Goal: Task Accomplishment & Management: Complete application form

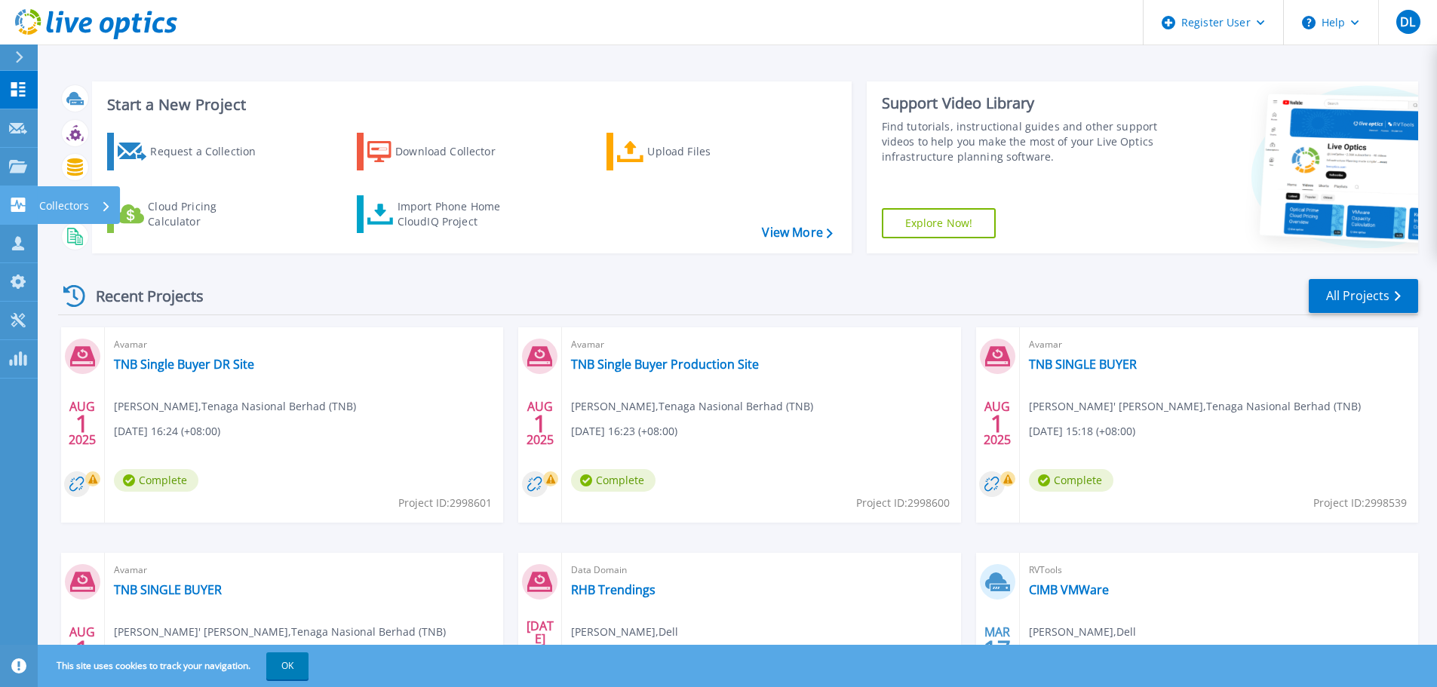
click at [66, 205] on p "Collectors" at bounding box center [64, 205] width 50 height 39
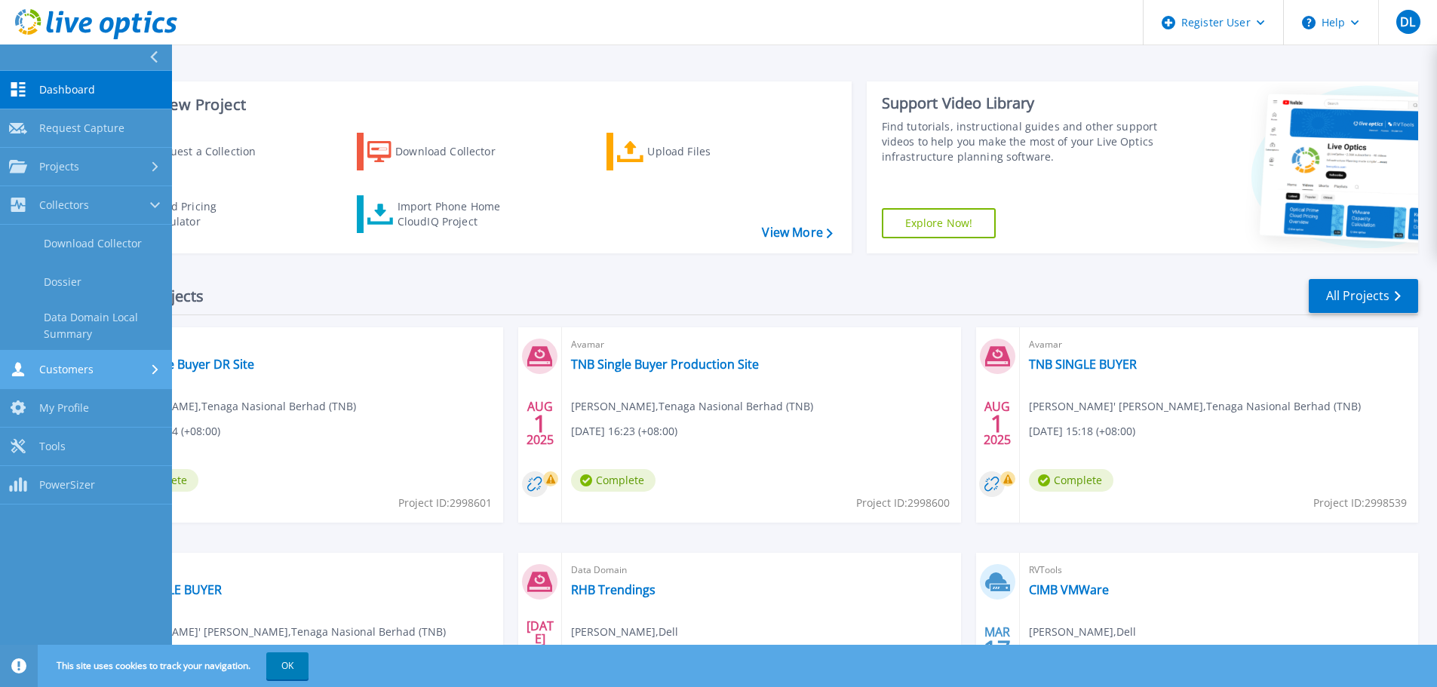
click at [103, 364] on div "Customers" at bounding box center [86, 369] width 154 height 14
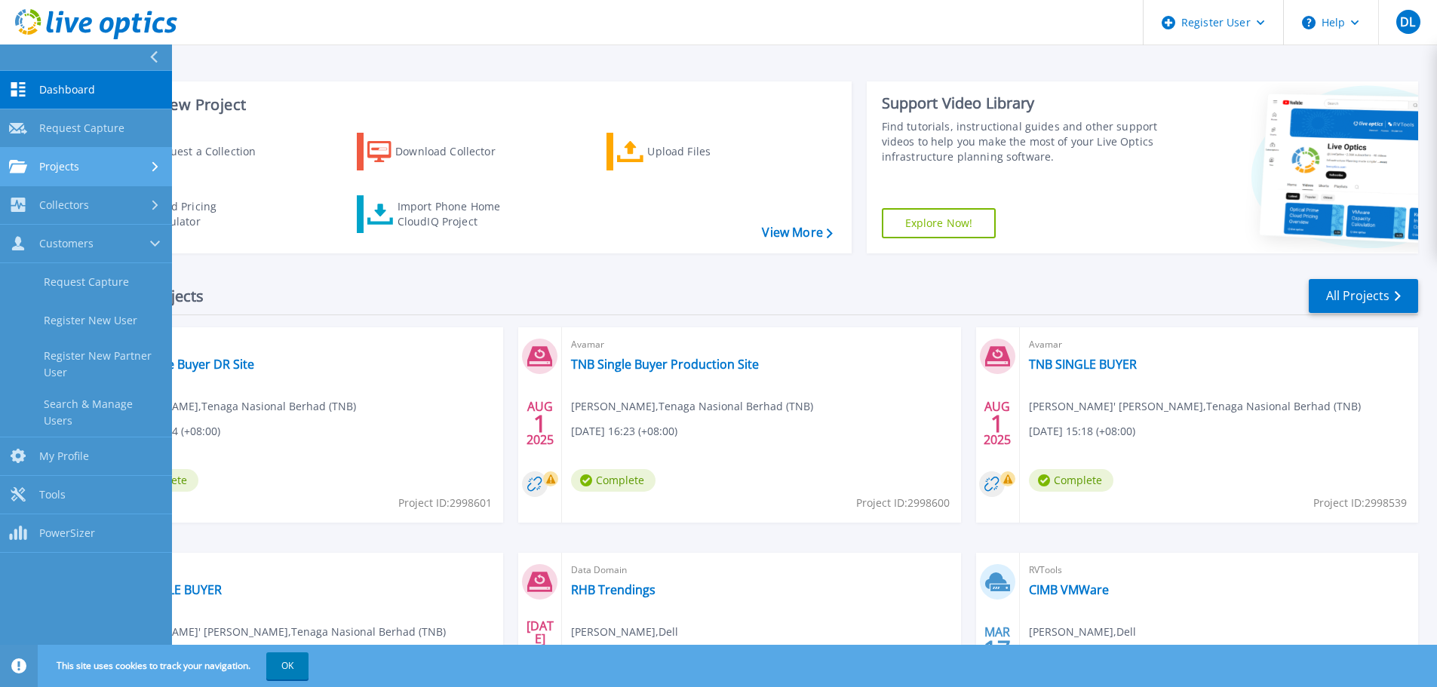
click at [103, 161] on div "Projects" at bounding box center [86, 167] width 154 height 14
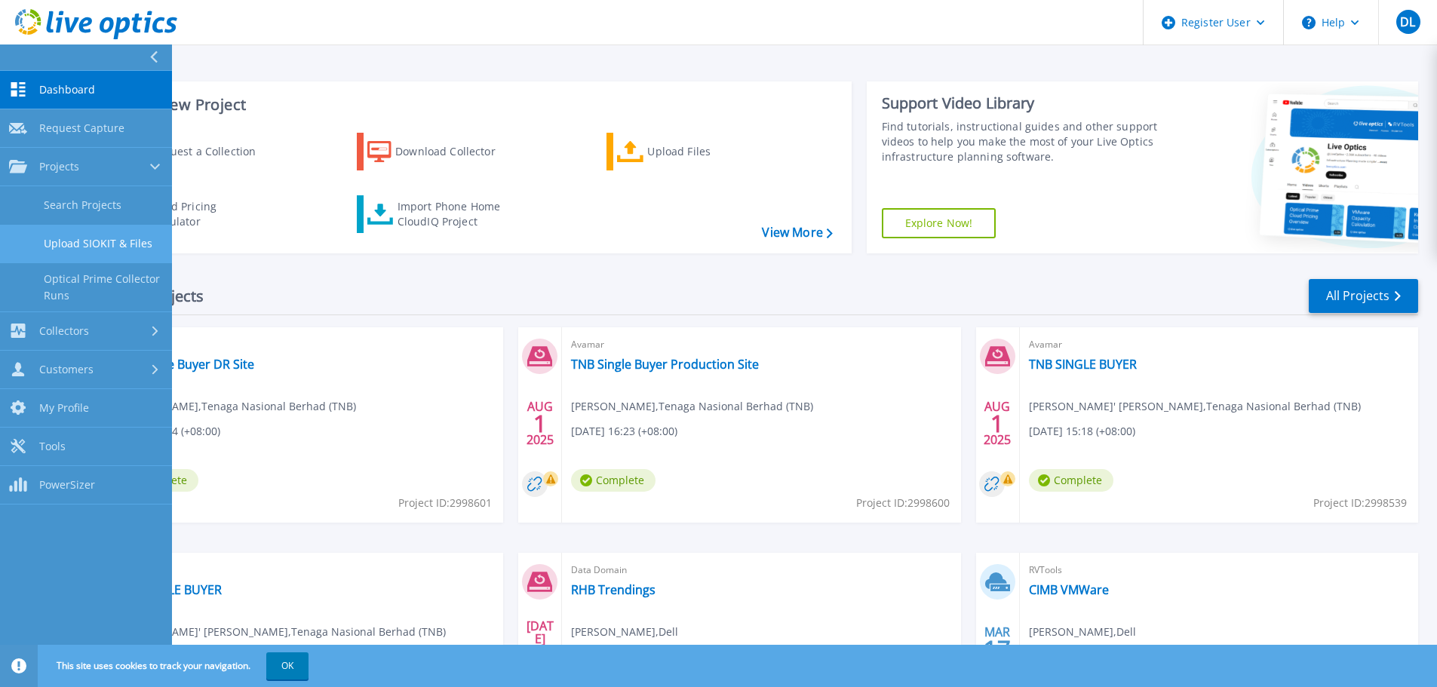
click at [116, 244] on link "Upload SIOKIT & Files" at bounding box center [86, 244] width 172 height 38
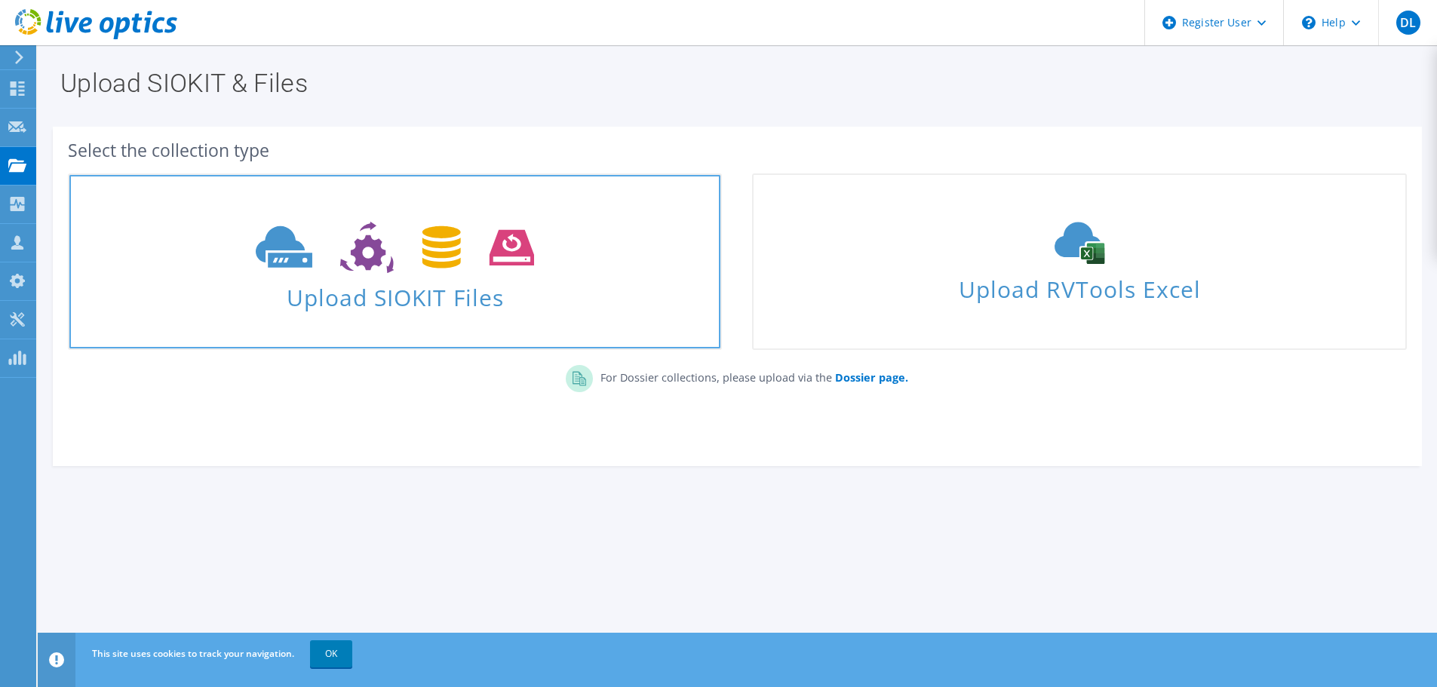
click at [524, 271] on icon at bounding box center [395, 248] width 278 height 52
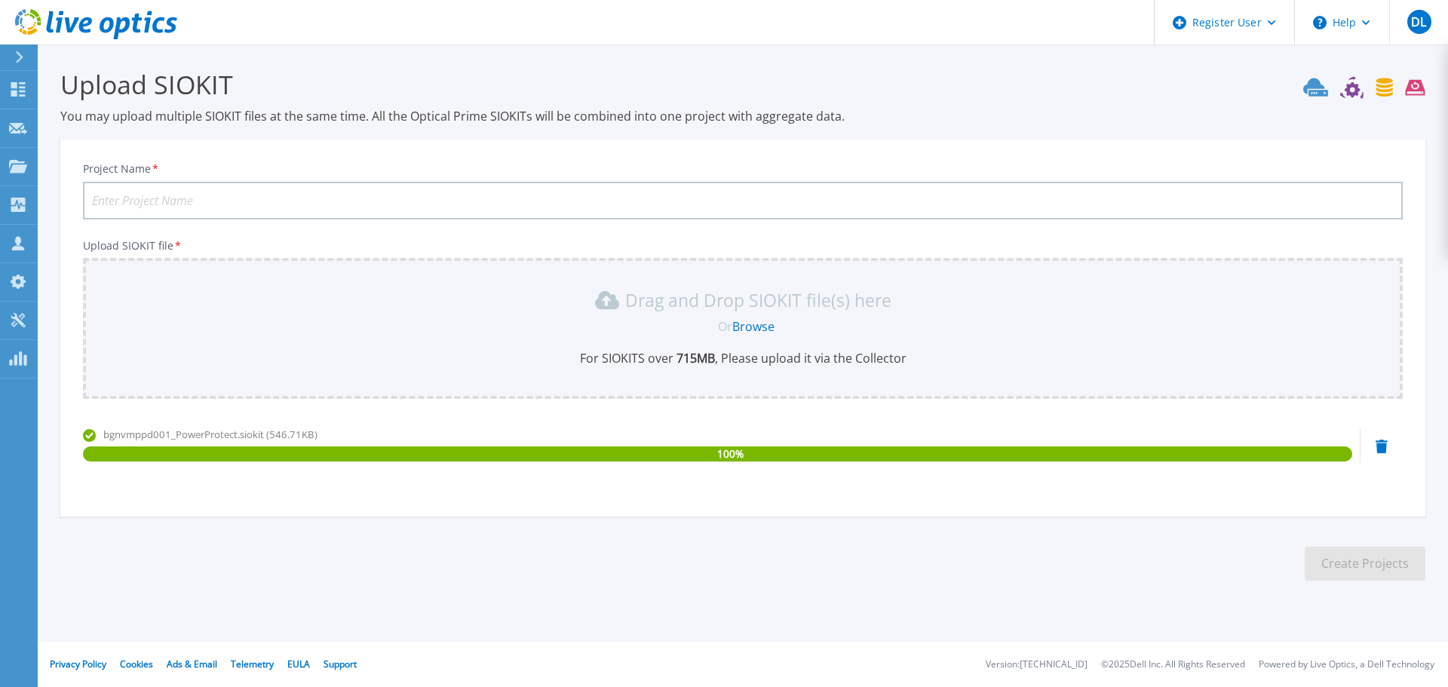
click at [393, 194] on input "Project Name *" at bounding box center [743, 201] width 1320 height 38
type input "PBB BGN PPDM"
click at [1342, 561] on button "Create Projects" at bounding box center [1365, 564] width 121 height 34
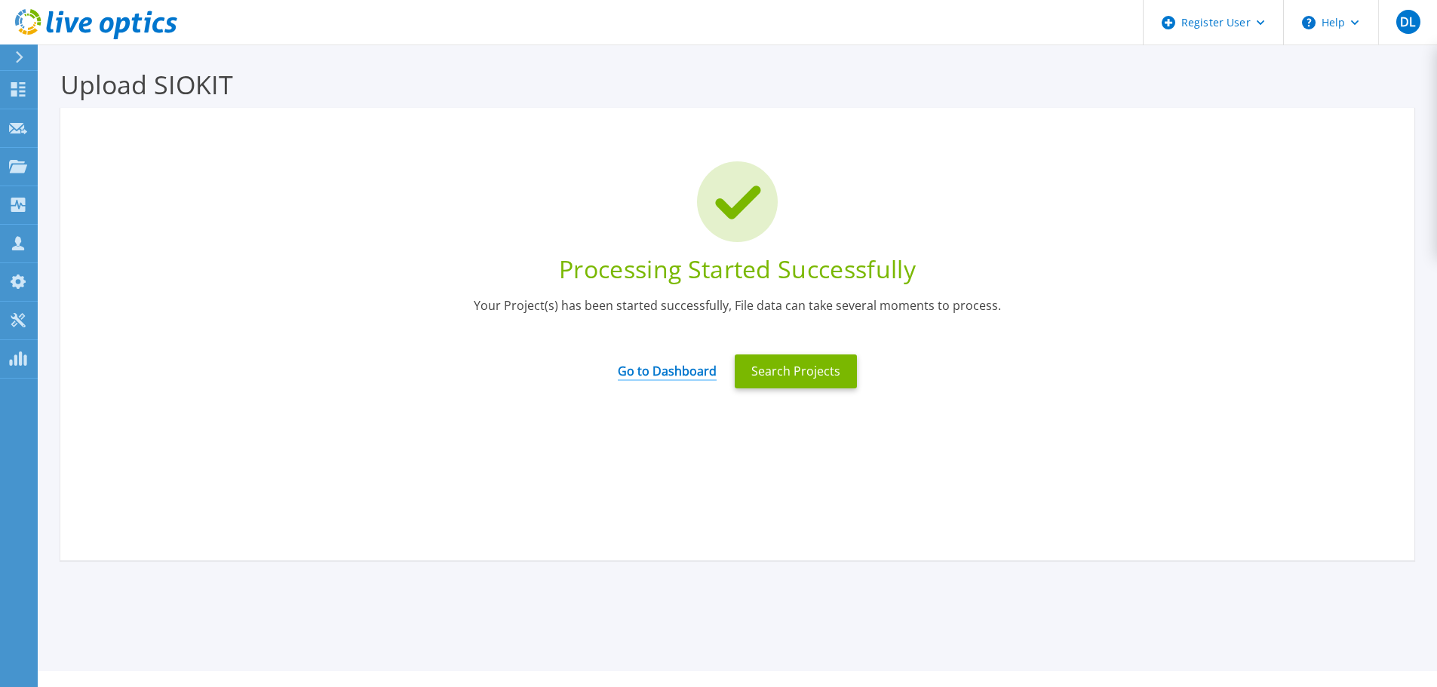
click at [676, 365] on link "Go to Dashboard" at bounding box center [667, 366] width 99 height 29
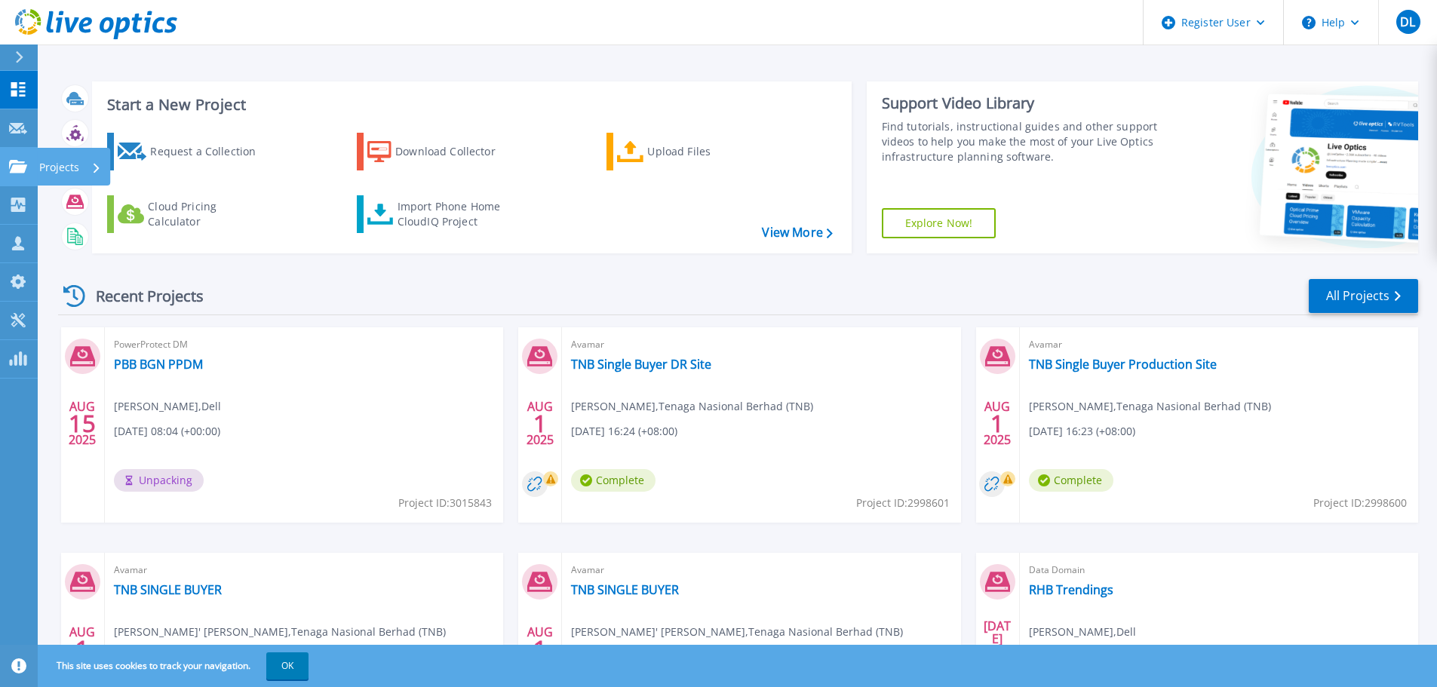
click at [72, 164] on p "Projects" at bounding box center [59, 167] width 40 height 39
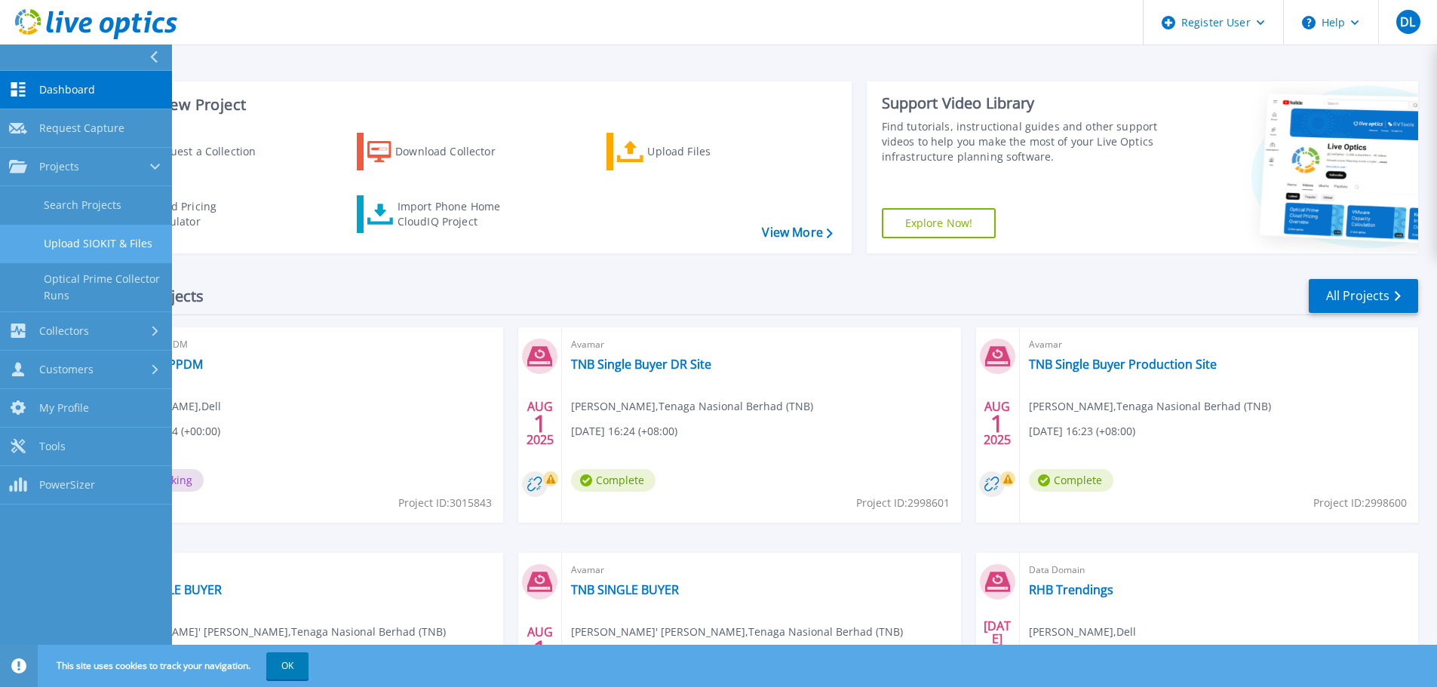
click at [109, 243] on link "Upload SIOKIT & Files" at bounding box center [86, 244] width 172 height 38
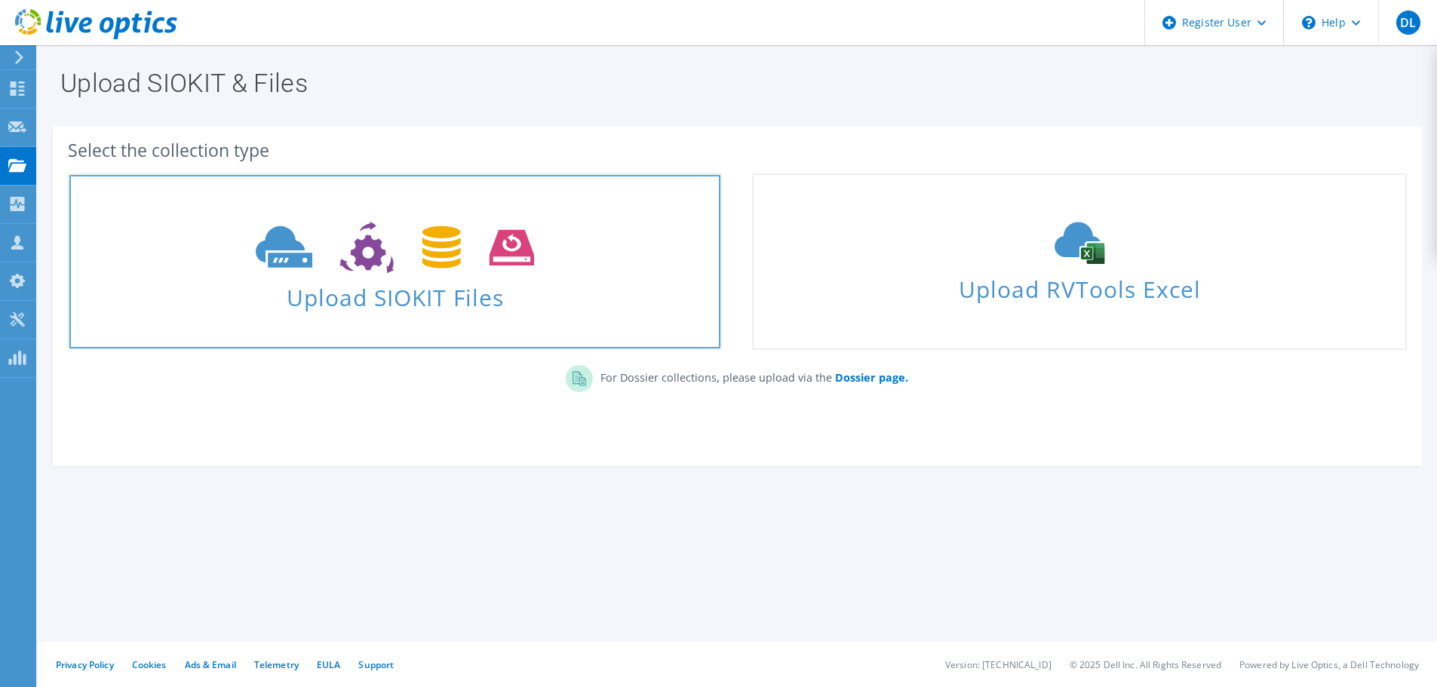
click at [459, 269] on icon at bounding box center [395, 248] width 278 height 52
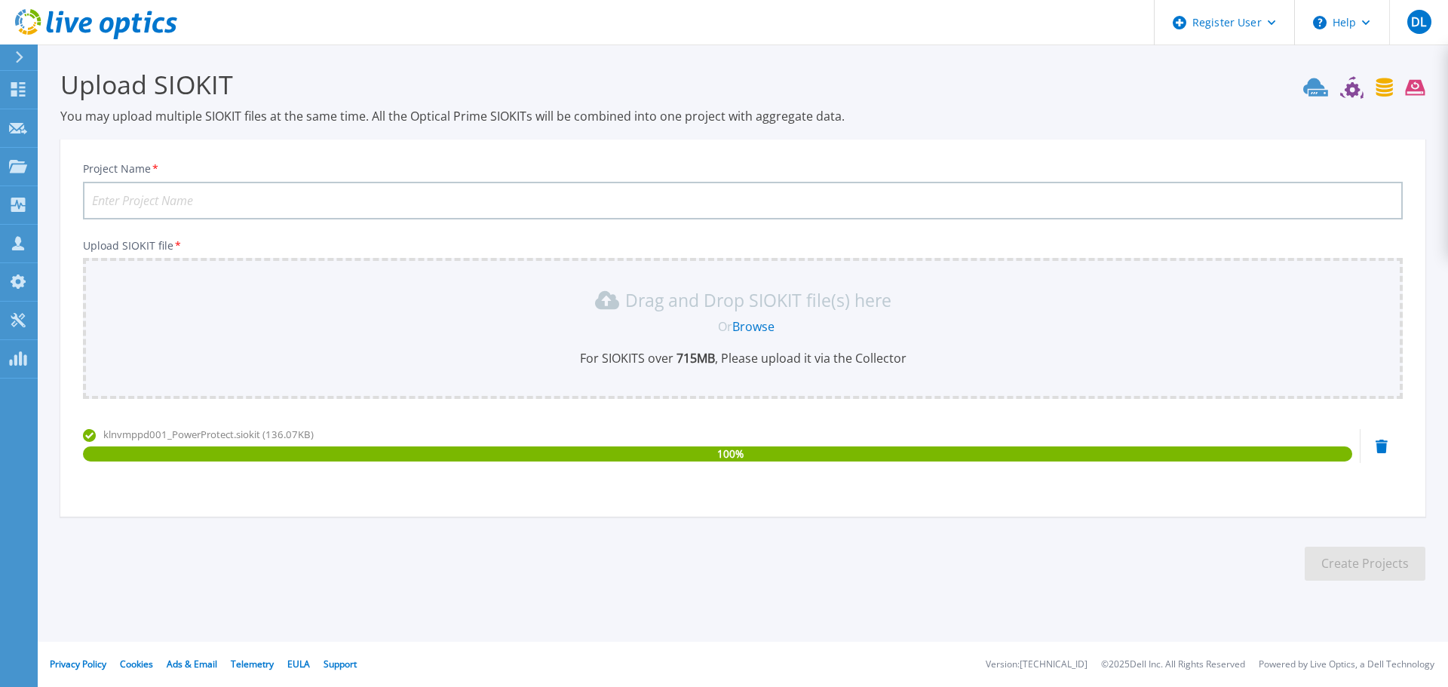
click at [321, 198] on input "Project Name *" at bounding box center [743, 201] width 1320 height 38
click at [137, 198] on input "PBB BGN PPDM" at bounding box center [743, 201] width 1320 height 38
click at [130, 198] on input "PBB BGN PPDM" at bounding box center [743, 201] width 1320 height 38
type input "PBB KLN PPDM"
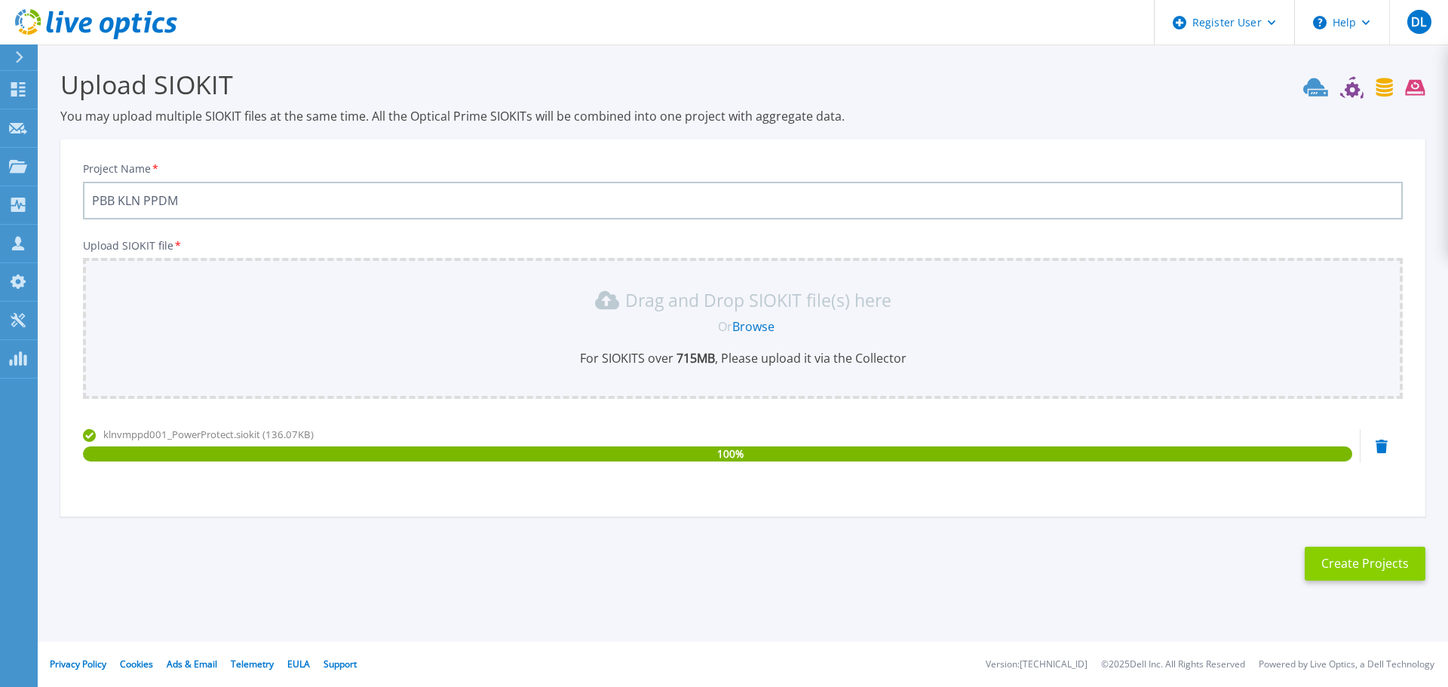
click at [1347, 559] on button "Create Projects" at bounding box center [1365, 564] width 121 height 34
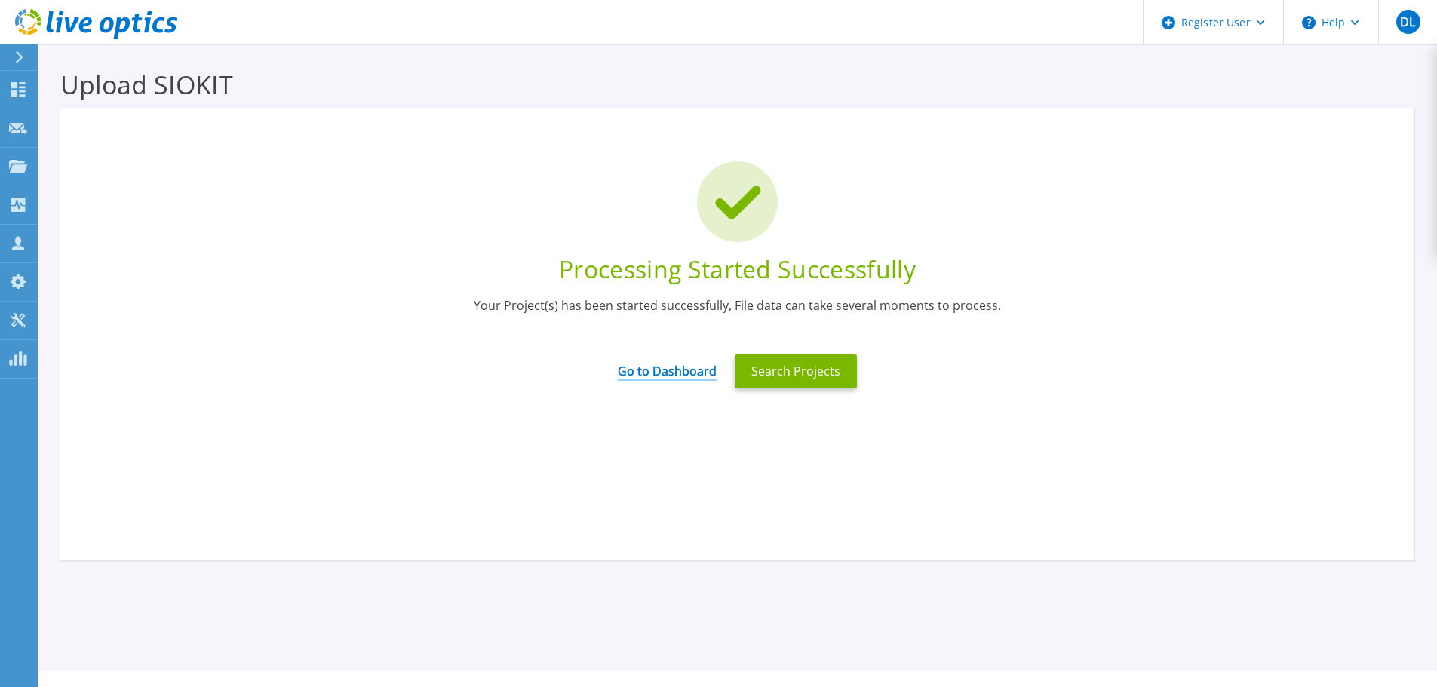
click at [619, 365] on link "Go to Dashboard" at bounding box center [667, 366] width 99 height 29
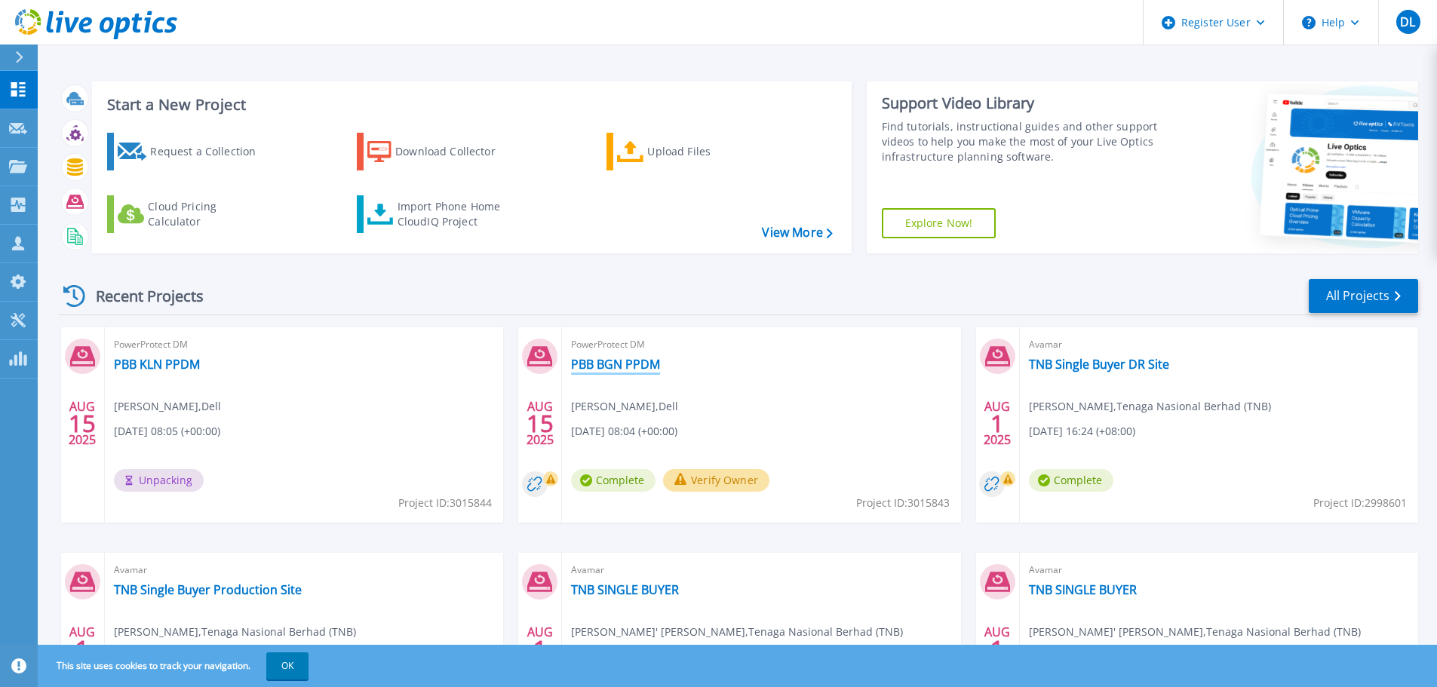
click at [616, 360] on link "PBB BGN PPDM" at bounding box center [615, 364] width 89 height 15
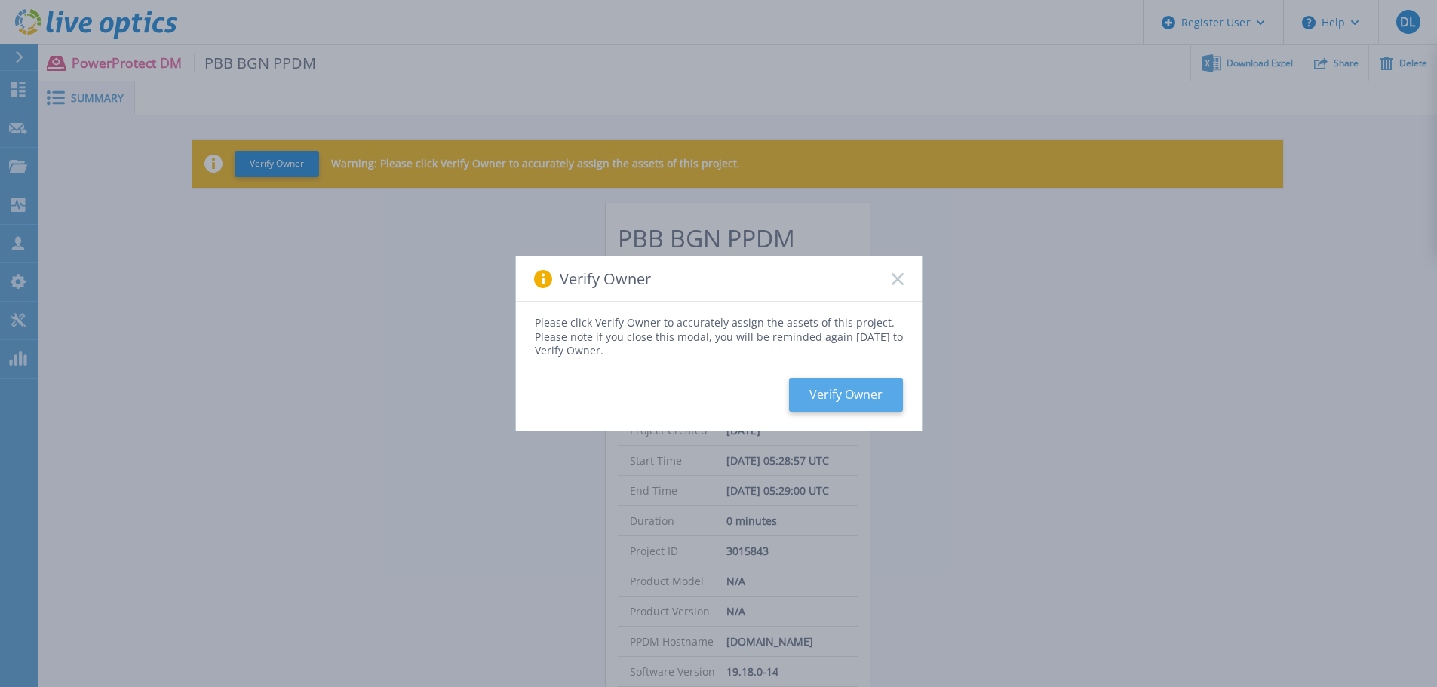
click at [854, 389] on button "Verify Owner" at bounding box center [846, 395] width 114 height 34
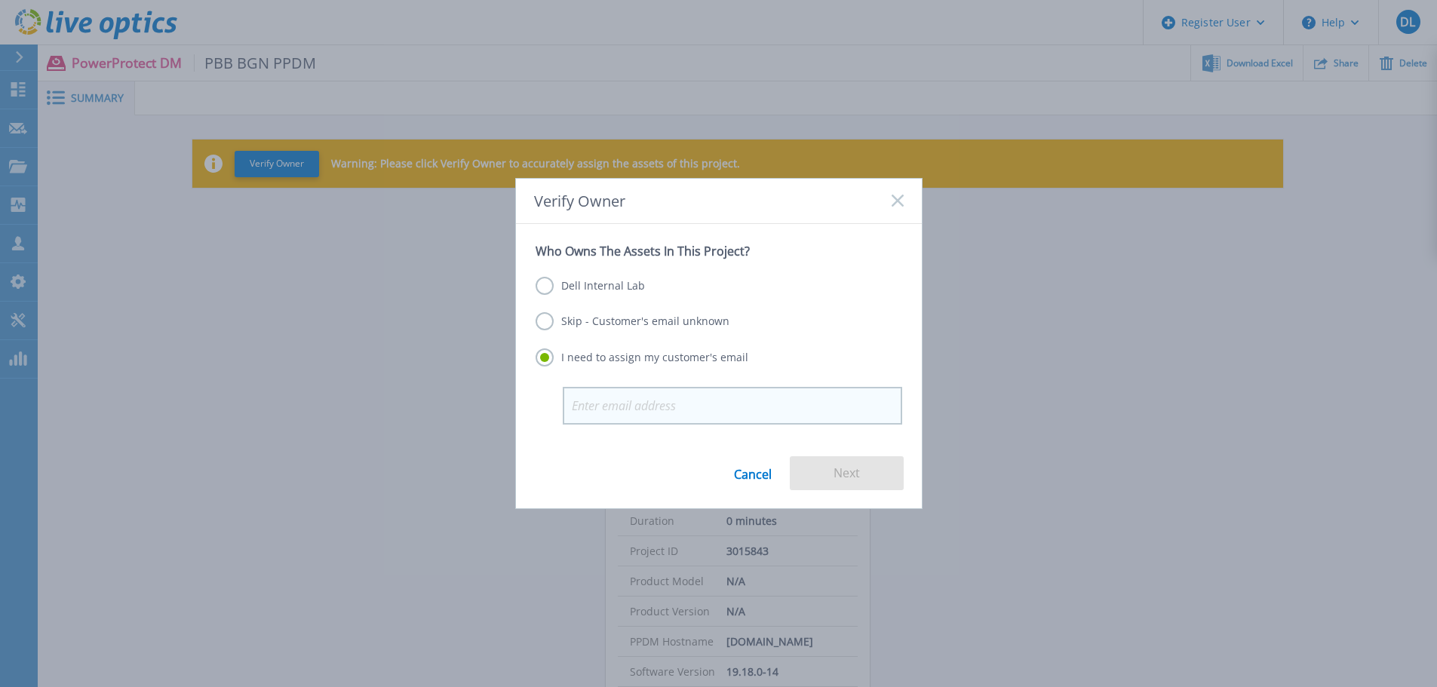
click at [674, 401] on input "email" at bounding box center [732, 406] width 339 height 38
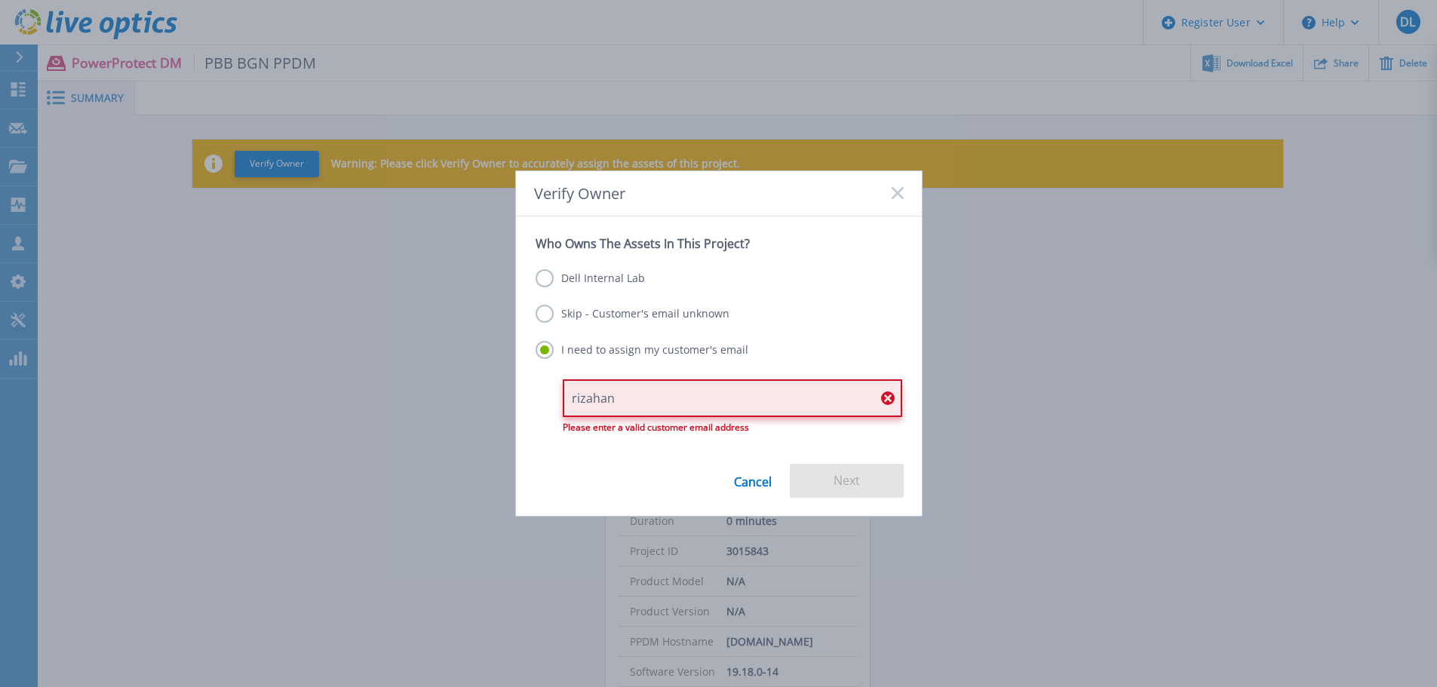
click at [668, 399] on input "rizahan" at bounding box center [732, 398] width 339 height 38
paste input "@singlebuyer.com.my"
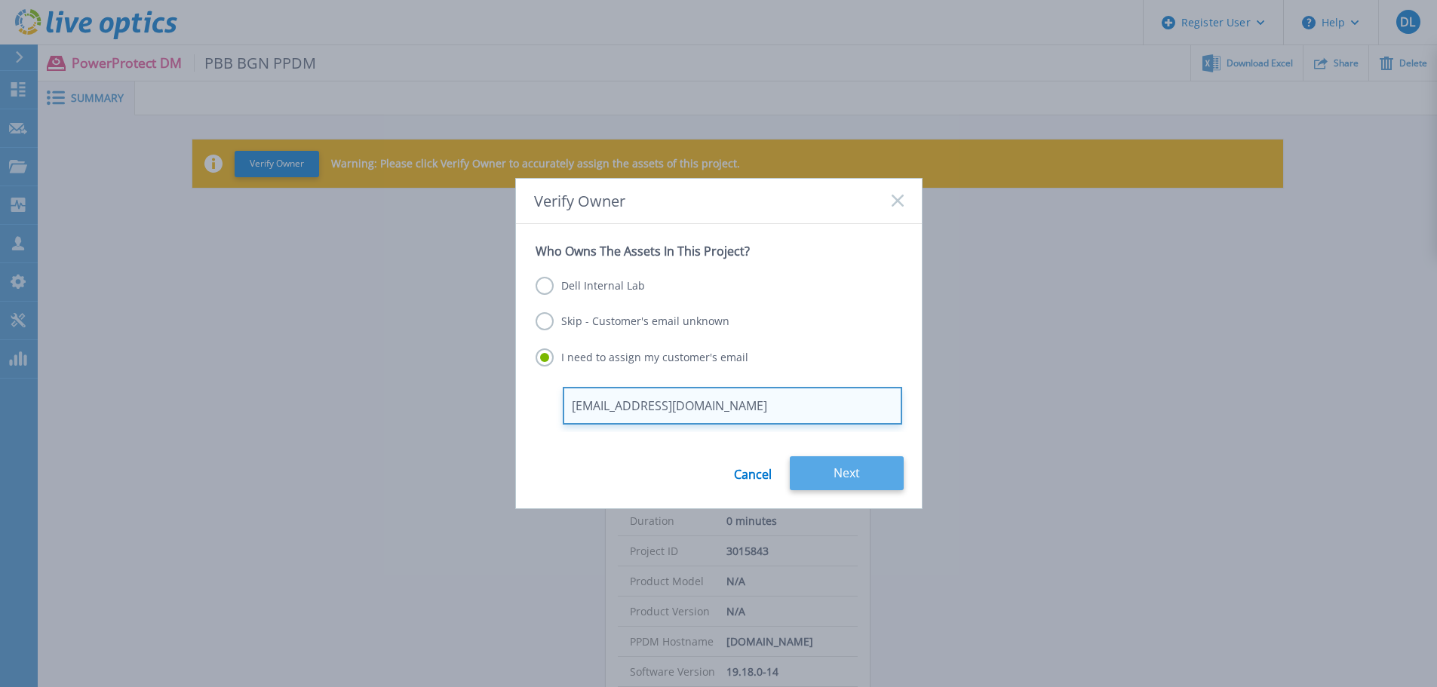
type input "rizahan@singlebuyer.com.my"
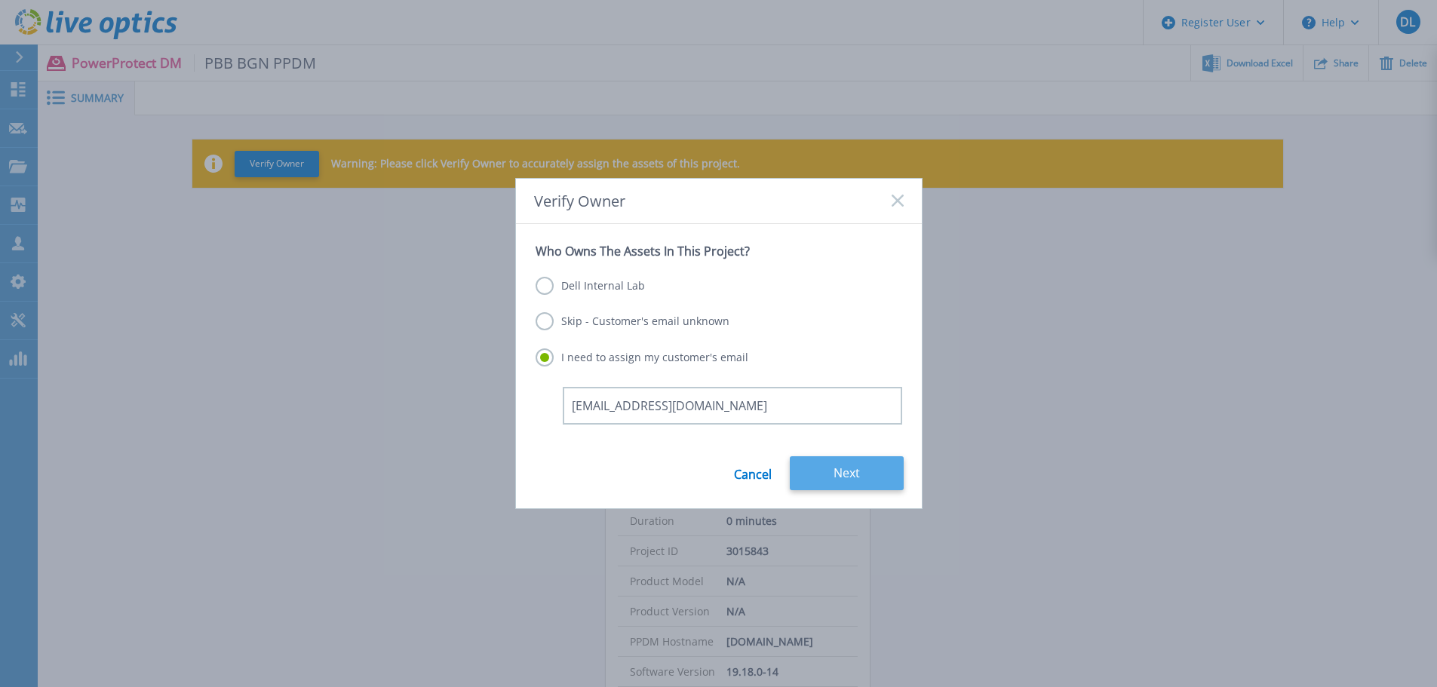
click at [855, 465] on button "Next" at bounding box center [847, 473] width 114 height 34
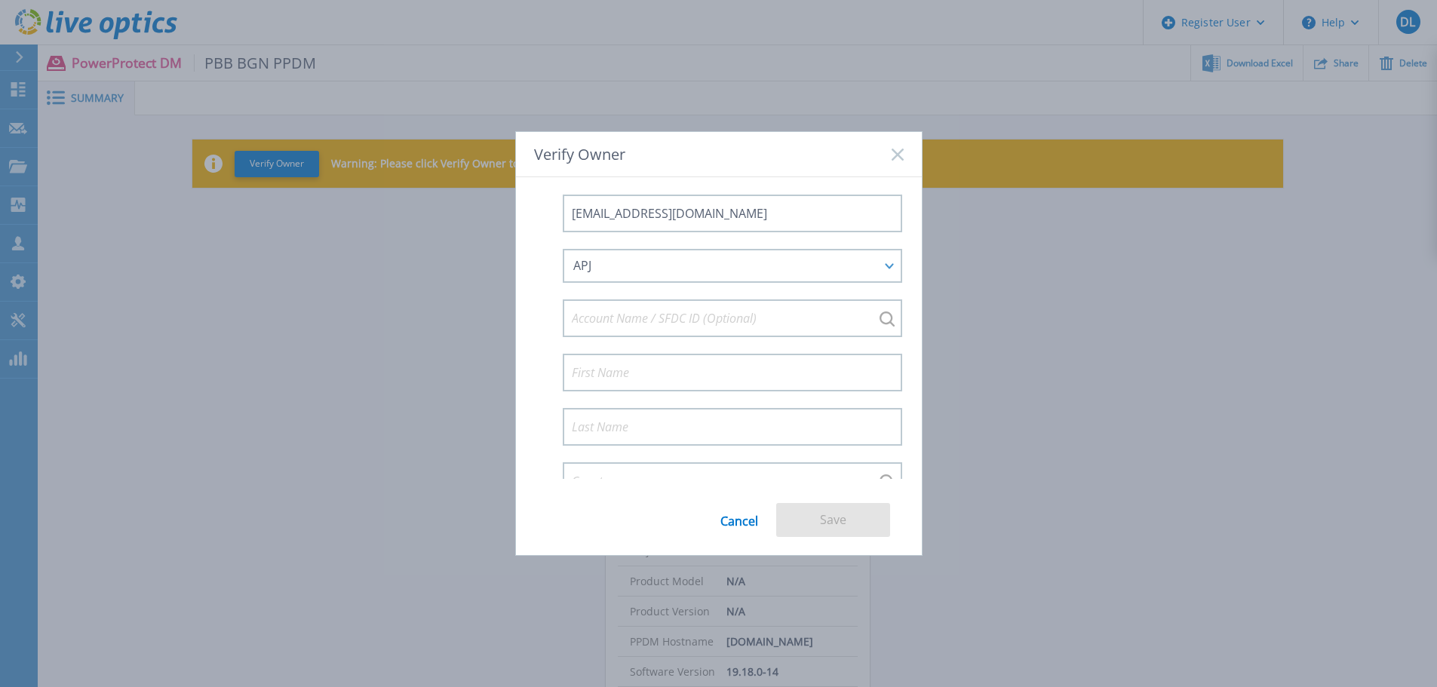
scroll to position [167, 0]
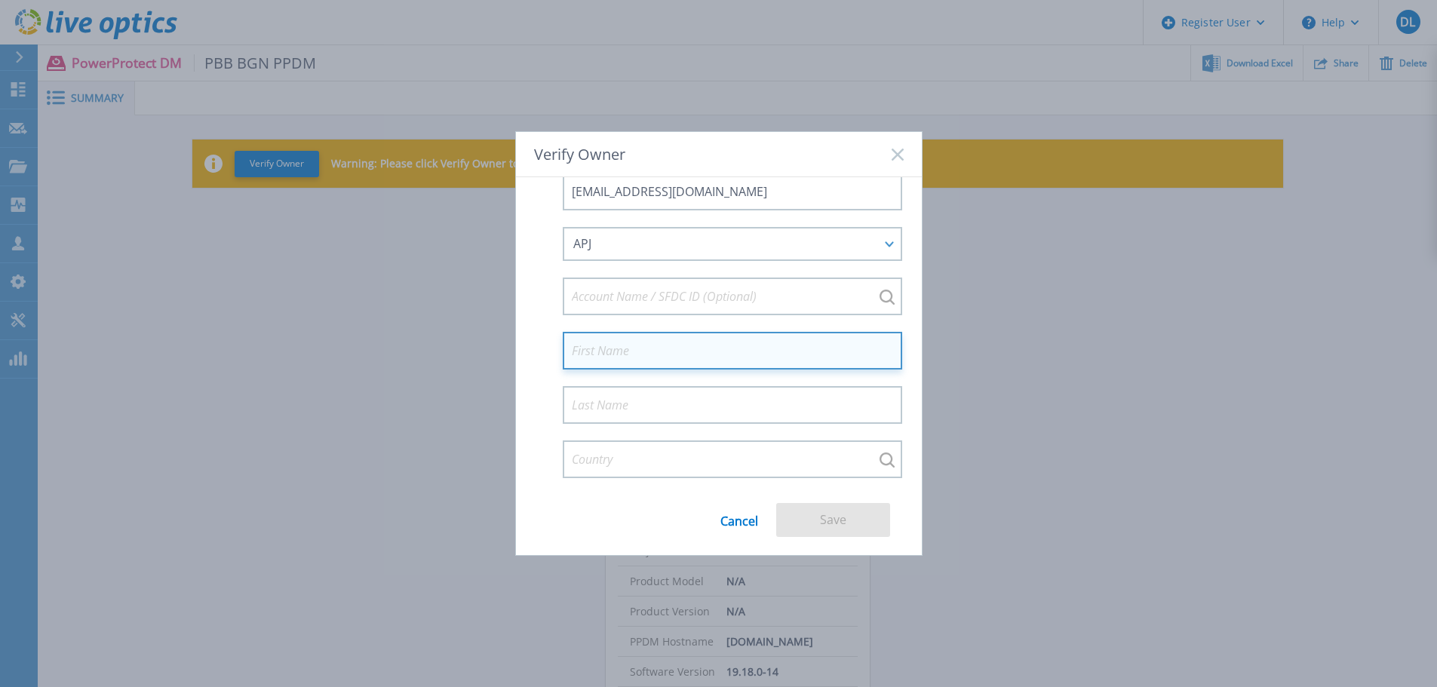
click at [772, 358] on input at bounding box center [732, 351] width 339 height 38
click at [677, 355] on input "Rizahan" at bounding box center [732, 351] width 339 height 38
drag, startPoint x: 666, startPoint y: 352, endPoint x: 539, endPoint y: 349, distance: 127.5
click at [524, 352] on div "Who Owns The Assets In This Project? Dell Internal Lab Skip - Customer's email …" at bounding box center [719, 328] width 406 height 302
paste input "Shahrar"
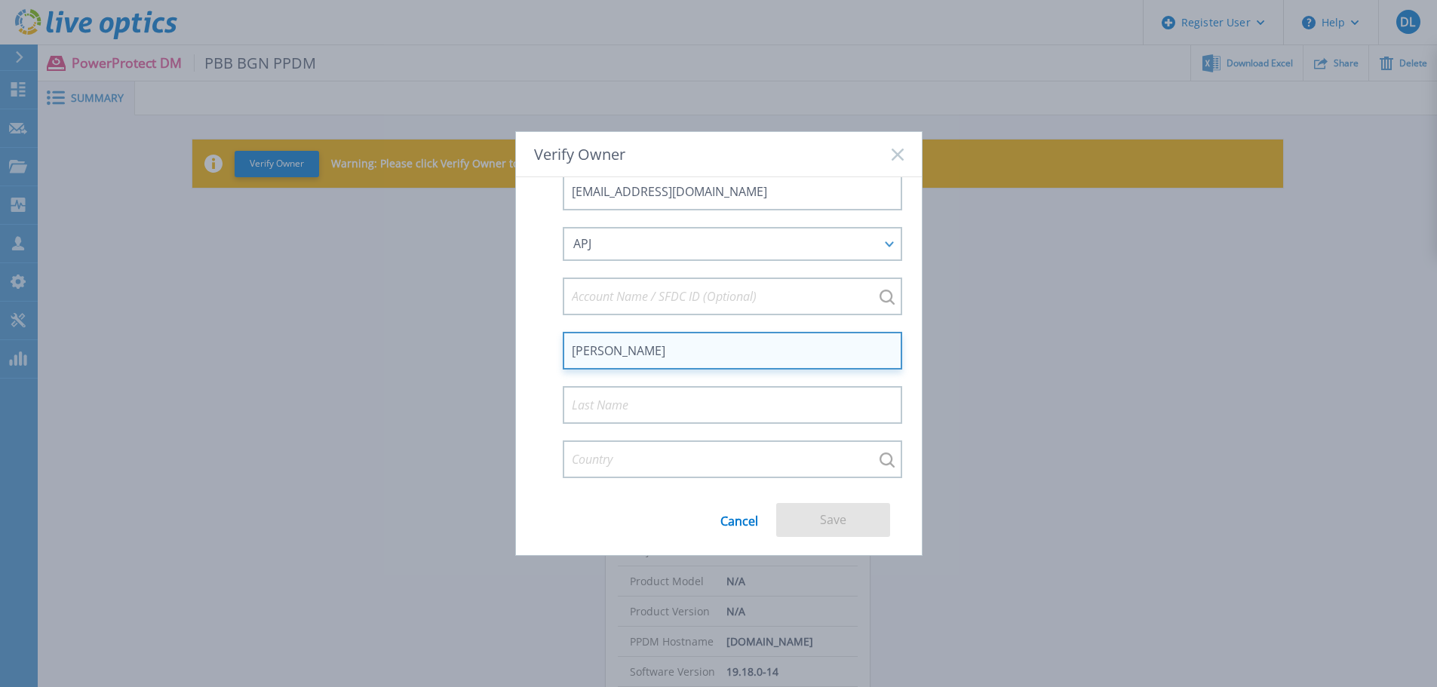
type input "Rizahan Shahrar"
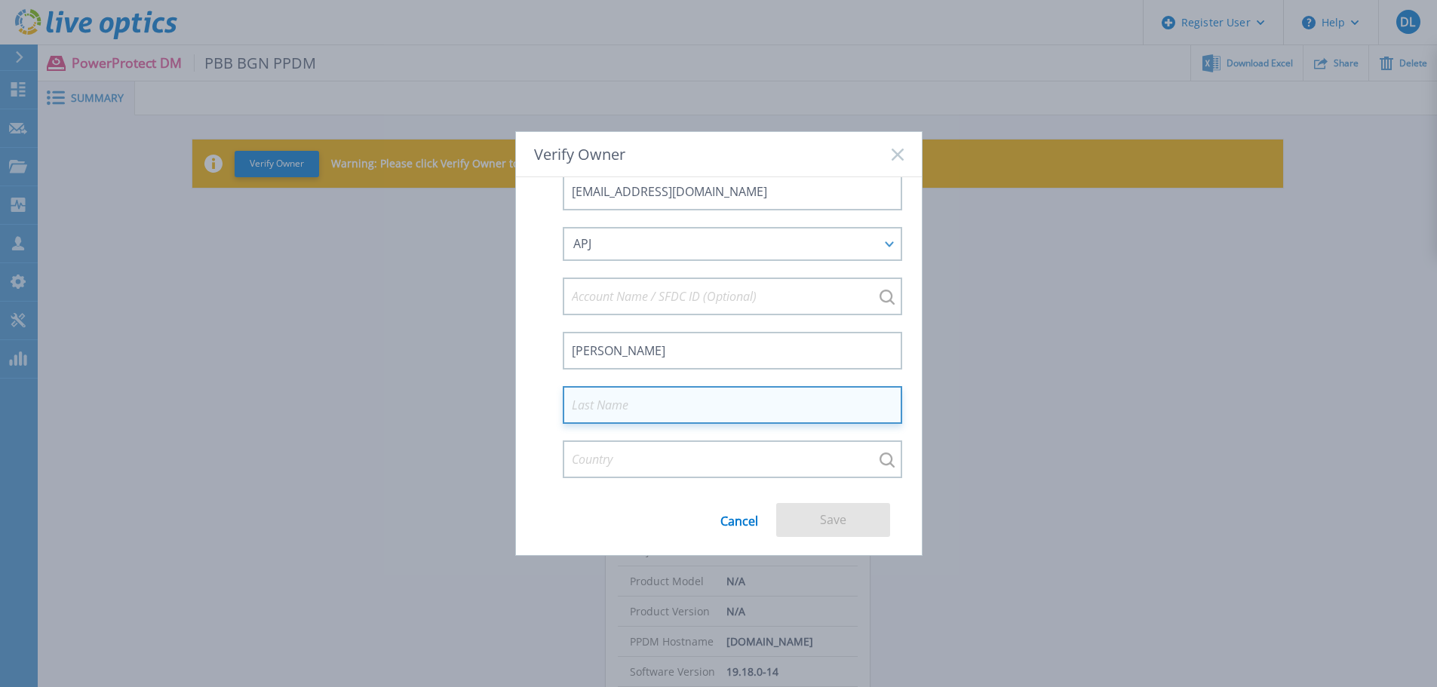
click at [655, 394] on input at bounding box center [732, 405] width 339 height 38
paste input "Dato' Rameli, Ts."
type input "Dato' Rameli, Ts."
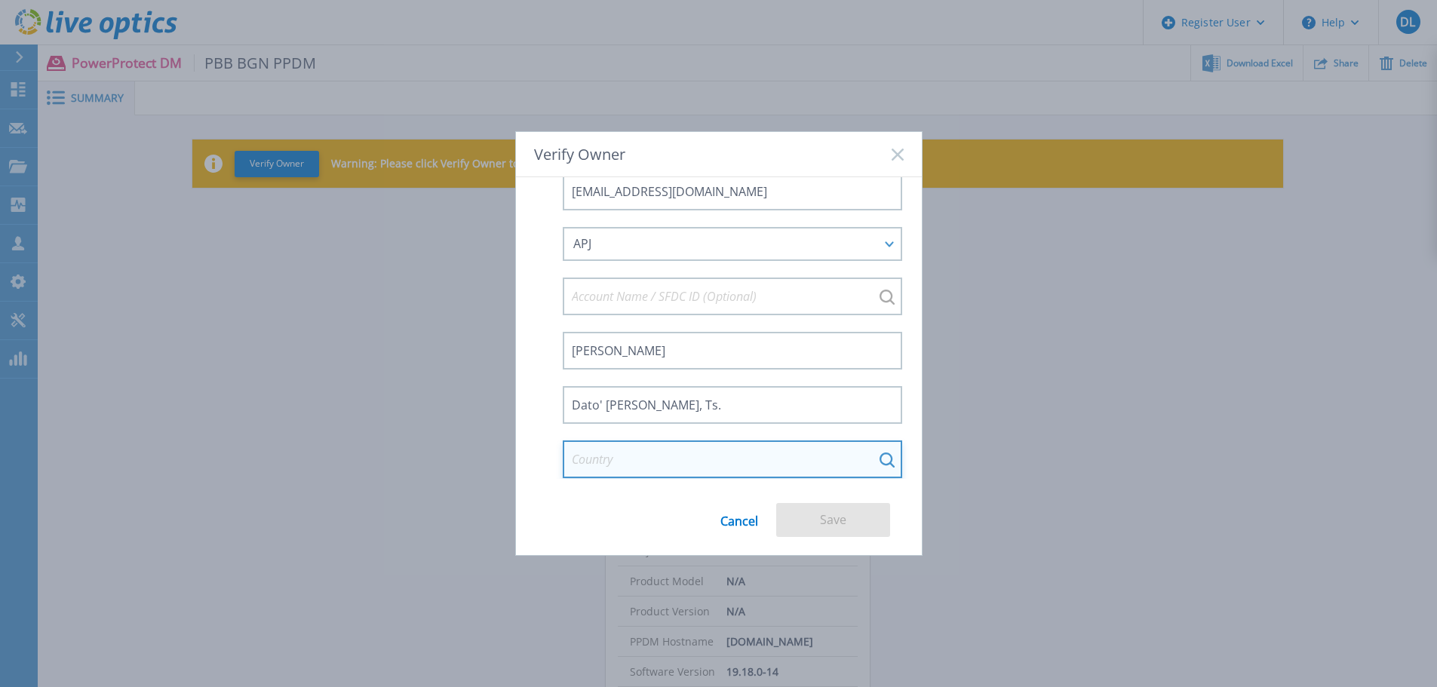
click at [637, 459] on input at bounding box center [732, 460] width 339 height 38
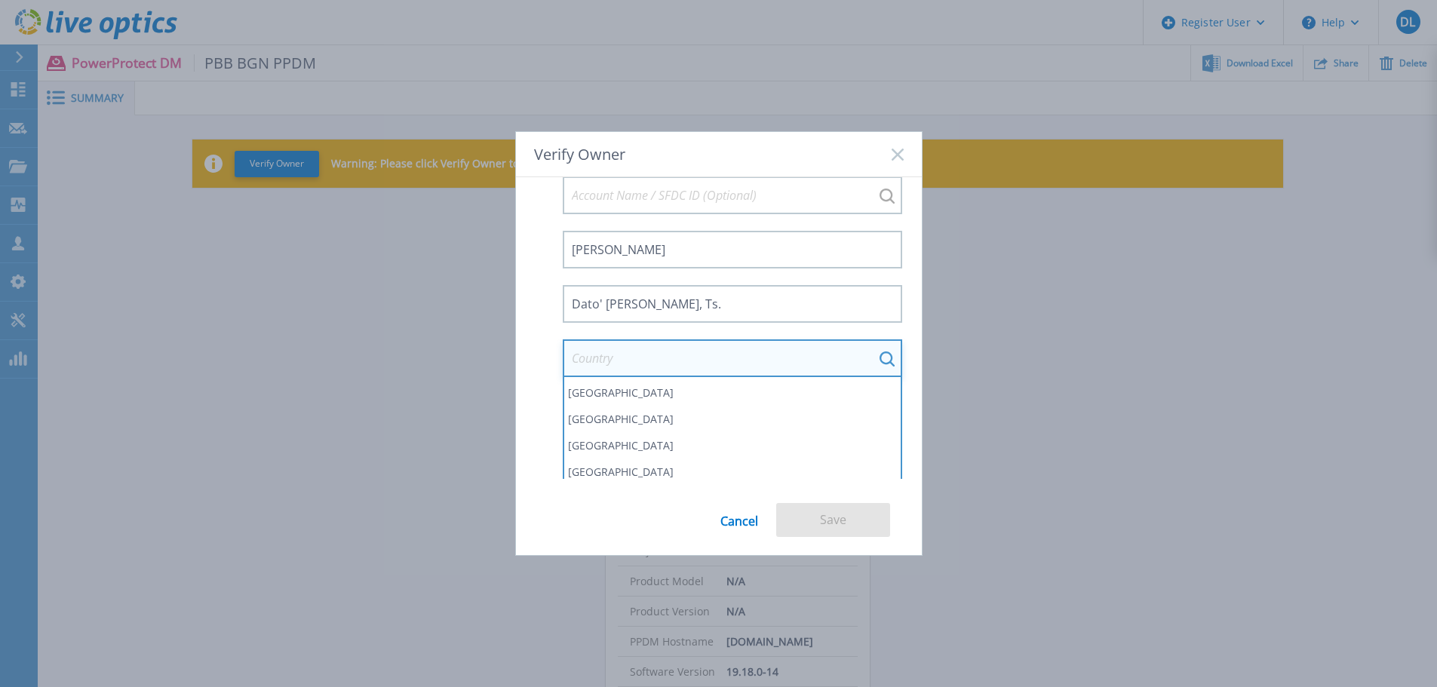
scroll to position [290, 0]
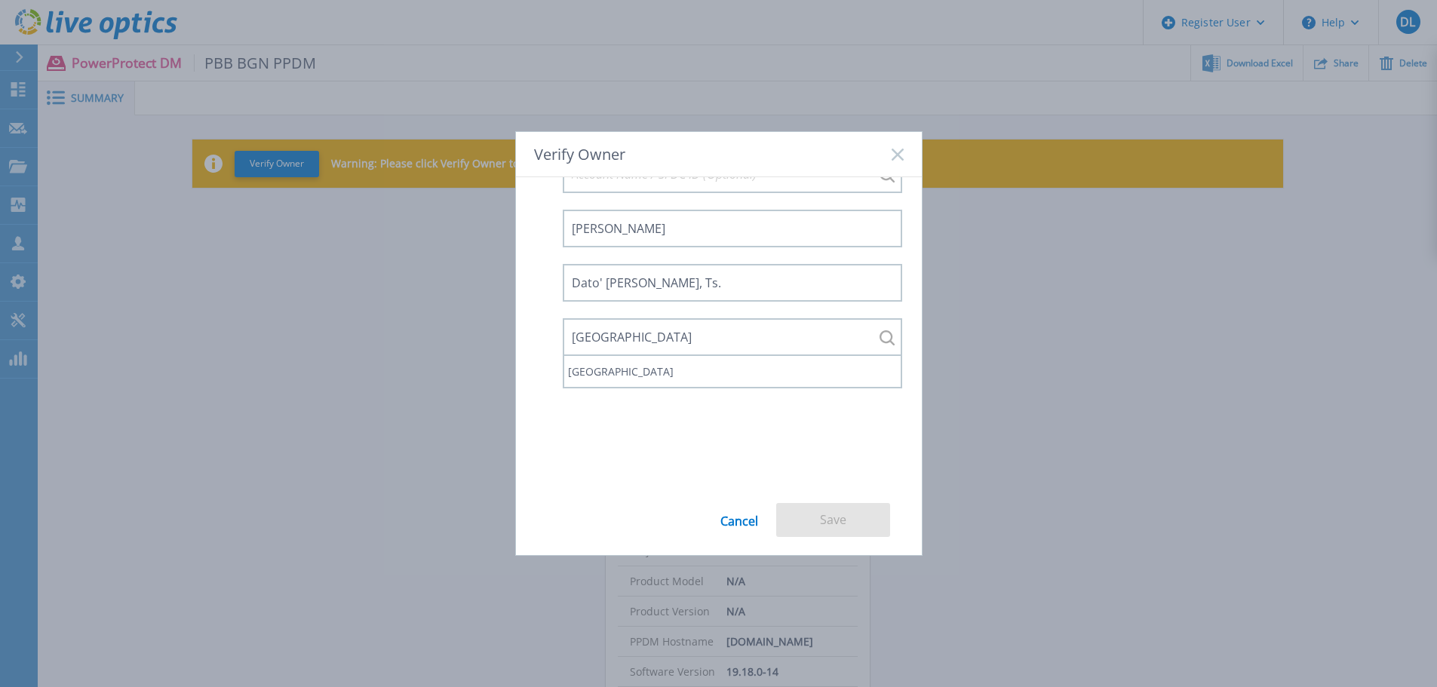
click at [848, 305] on div "rizahan@singlebuyer.com.my APJ APJ EMEA NA/LATAM Rizahan Shahrar Dato' Rameli, …" at bounding box center [719, 204] width 367 height 306
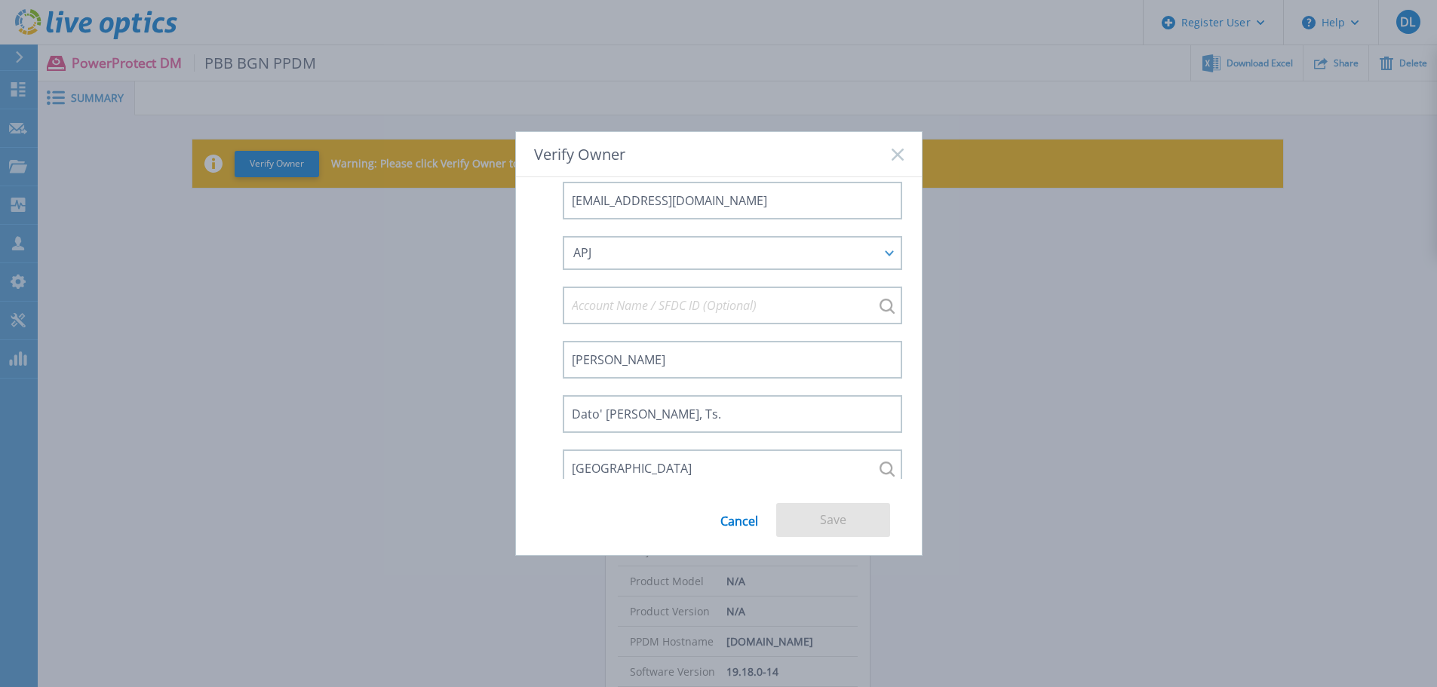
scroll to position [167, 0]
click at [674, 505] on div "Cancel Save" at bounding box center [719, 529] width 406 height 52
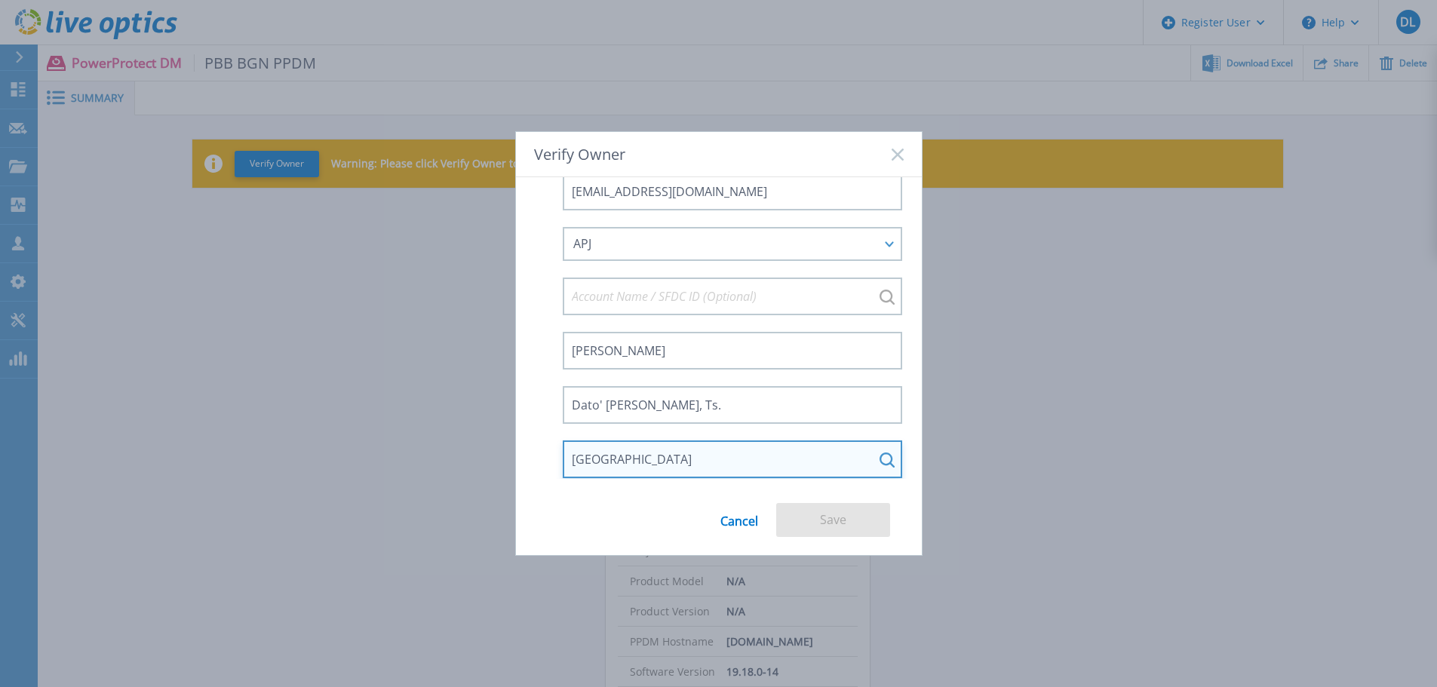
click at [662, 465] on input "Malaysia" at bounding box center [732, 460] width 339 height 38
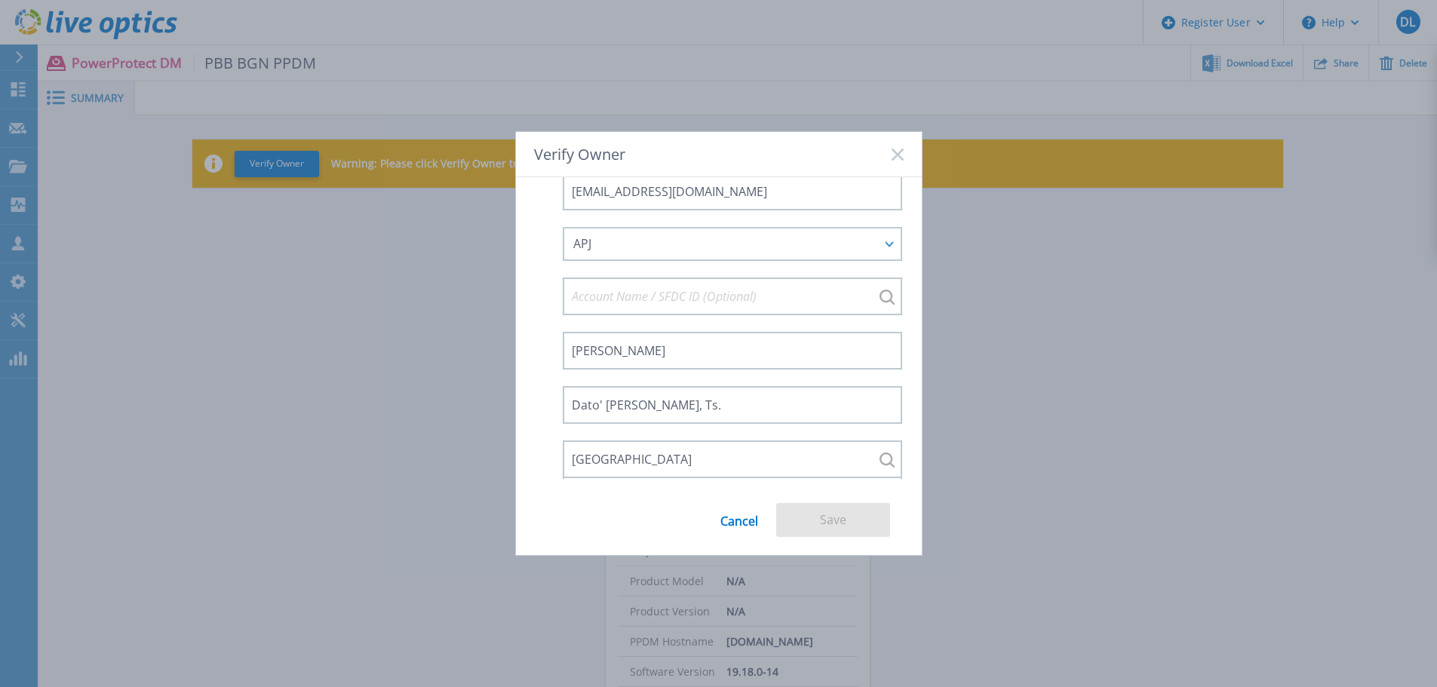
click at [579, 499] on form "Who Owns The Assets In This Project? Dell Internal Lab Skip - Customer's email …" at bounding box center [719, 366] width 406 height 378
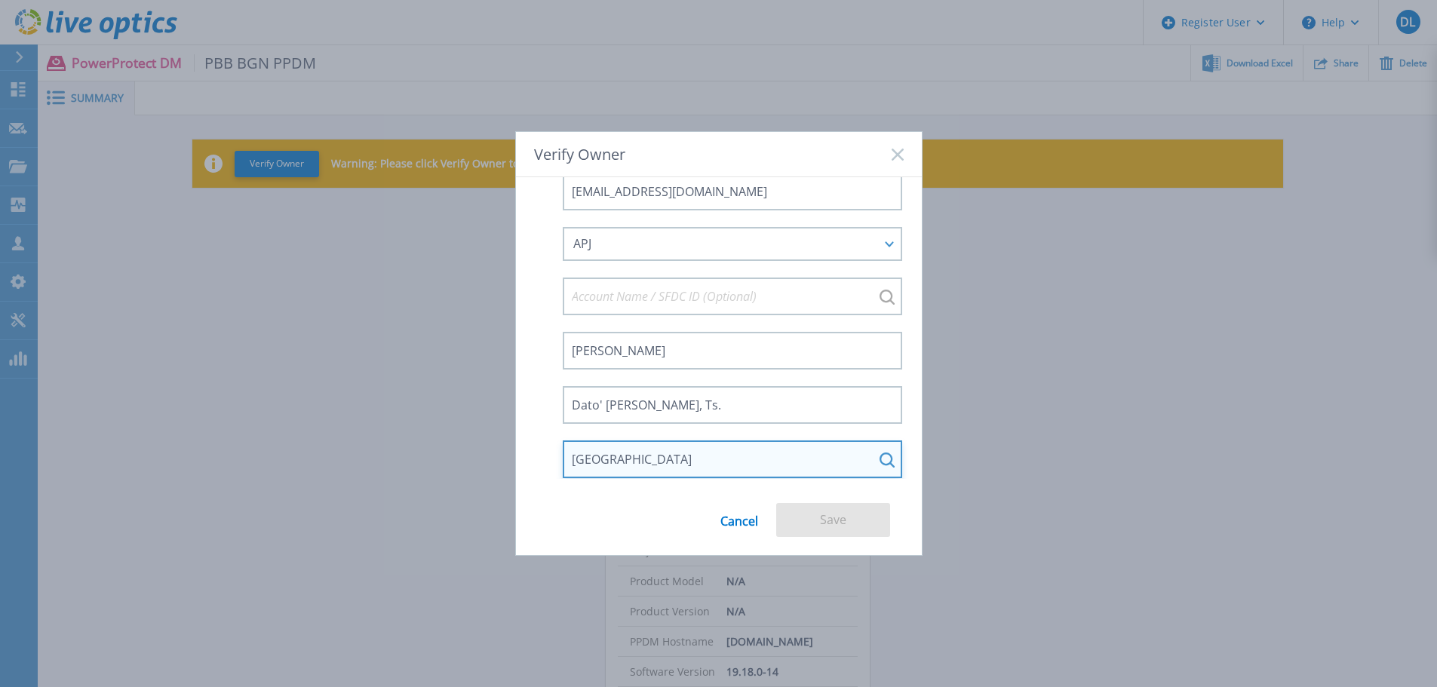
click at [631, 462] on input "Malaysia" at bounding box center [732, 460] width 339 height 38
type input "M"
type input "Malaysia"
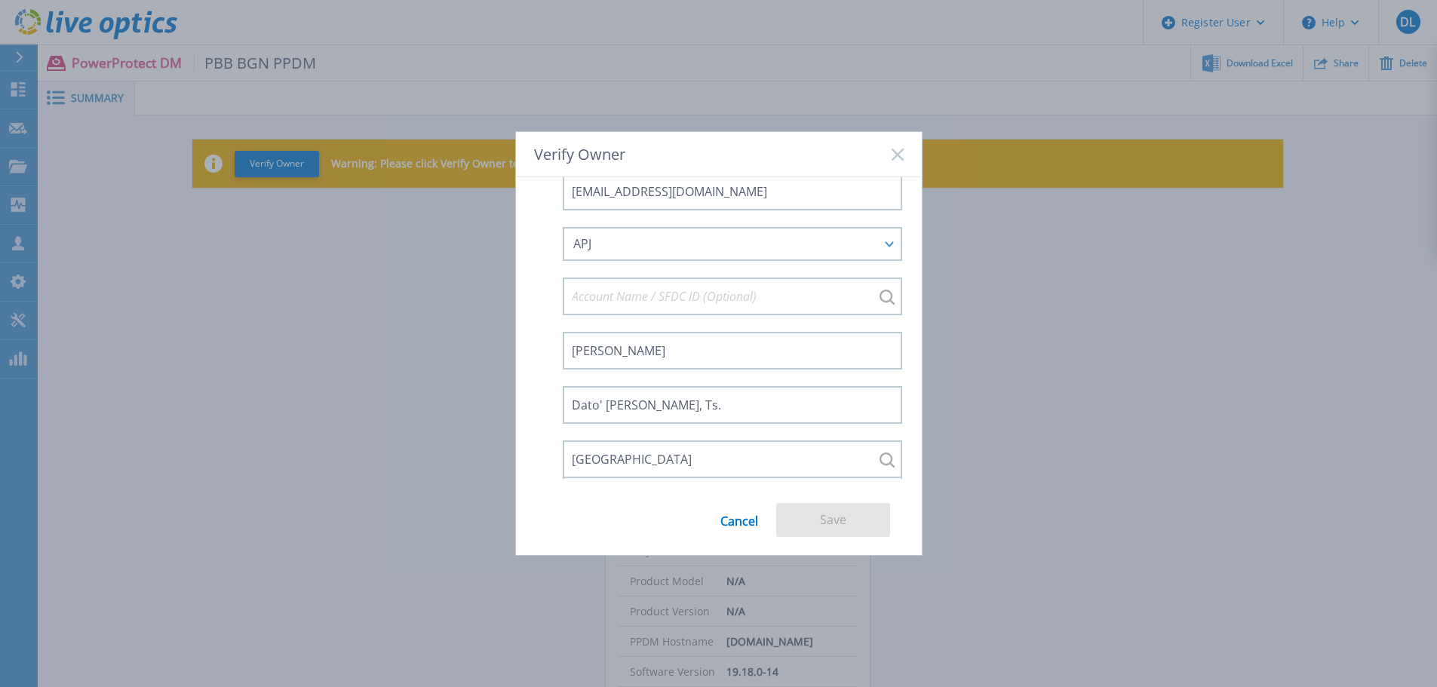
click at [585, 490] on form "Who Owns The Assets In This Project? Dell Internal Lab Skip - Customer's email …" at bounding box center [719, 366] width 406 height 378
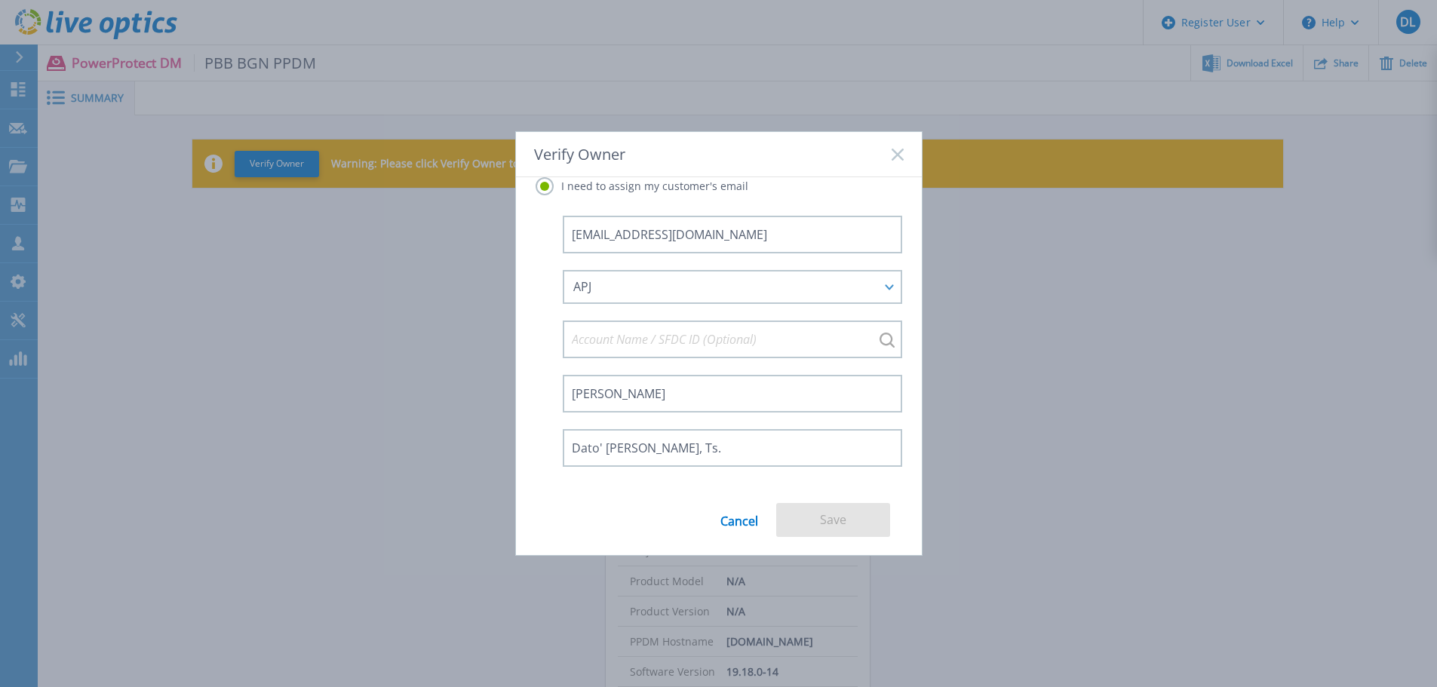
scroll to position [100, 0]
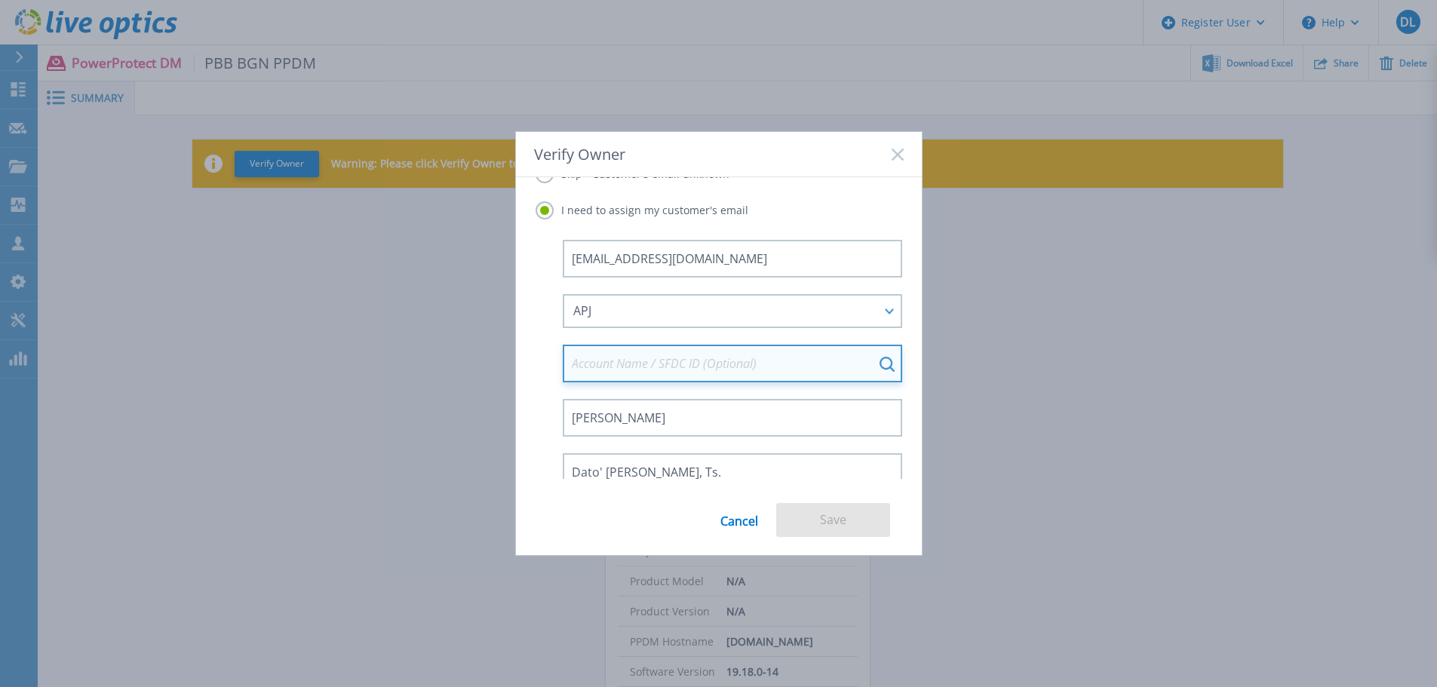
click at [764, 363] on input at bounding box center [732, 364] width 339 height 38
type input "df"
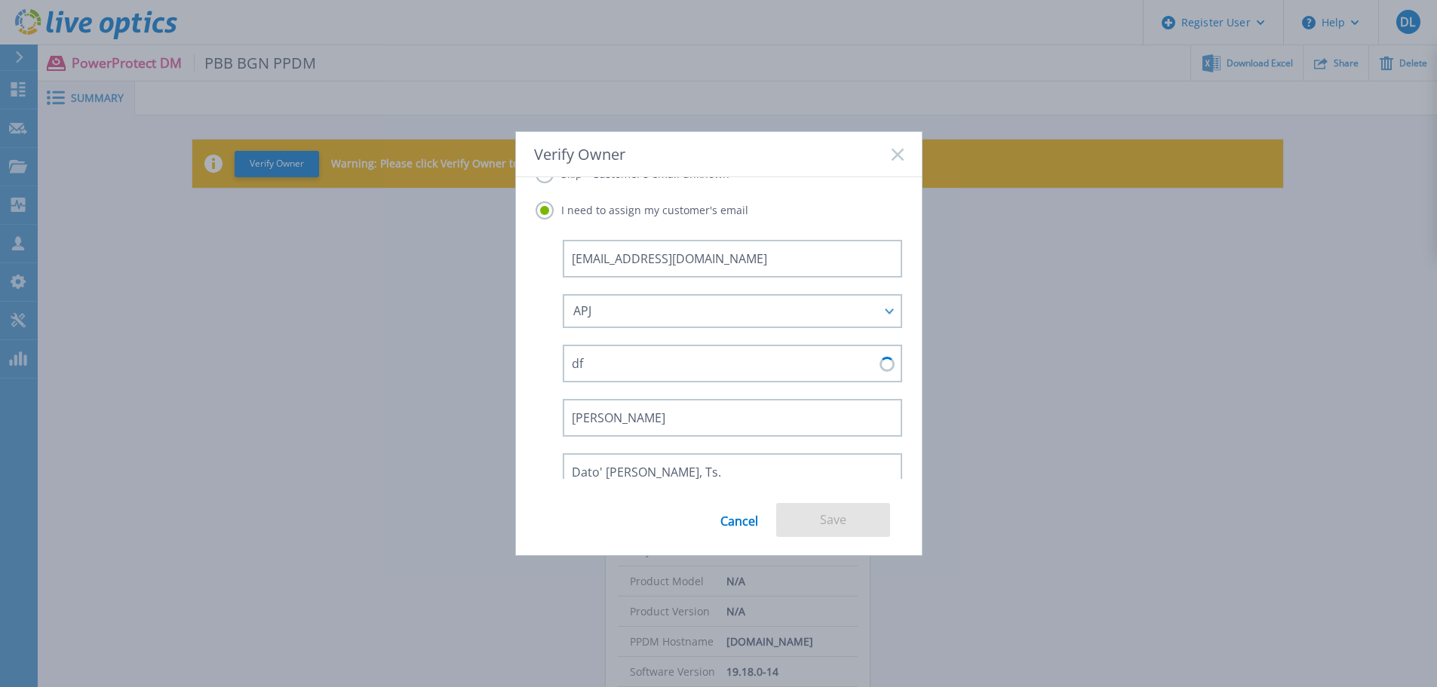
click at [661, 511] on div "Cancel Save" at bounding box center [719, 529] width 406 height 52
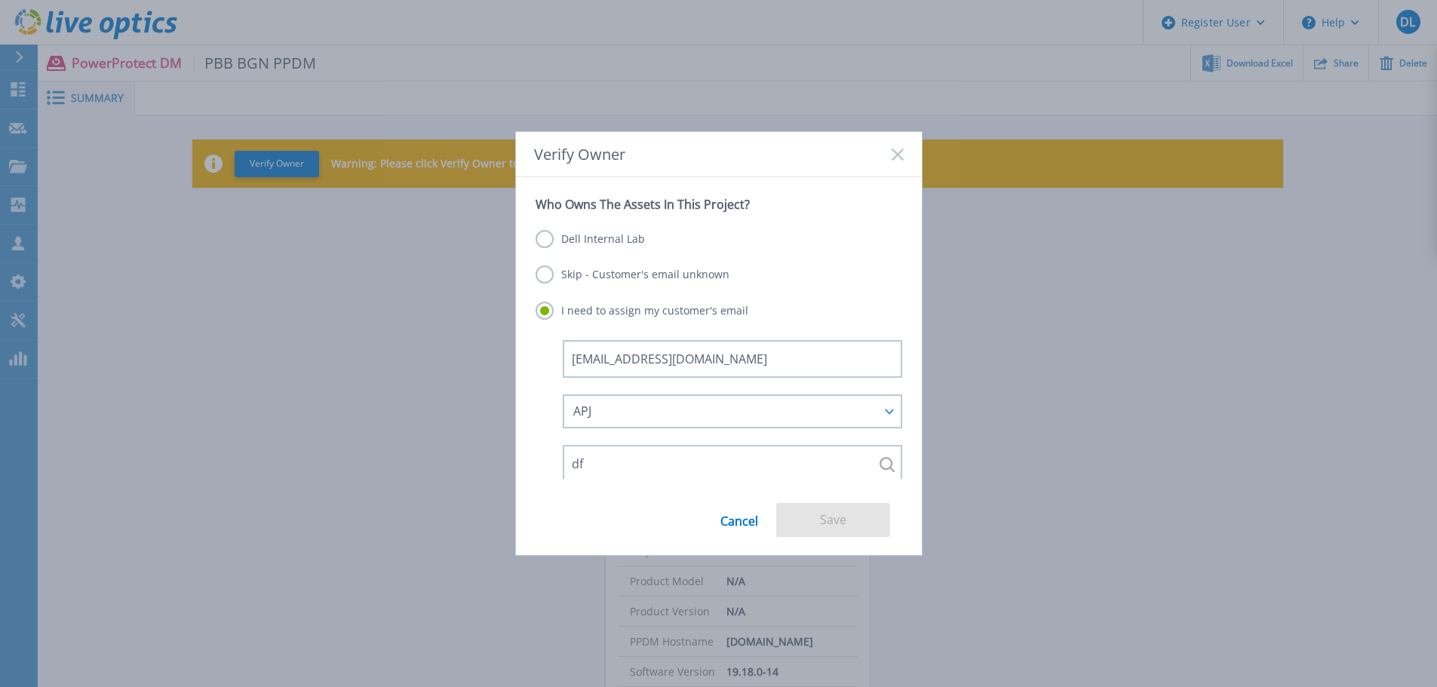
click at [659, 277] on label "Skip - Customer's email unknown" at bounding box center [633, 275] width 194 height 18
click at [0, 0] on input "Skip - Customer's email unknown" at bounding box center [0, 0] width 0 height 0
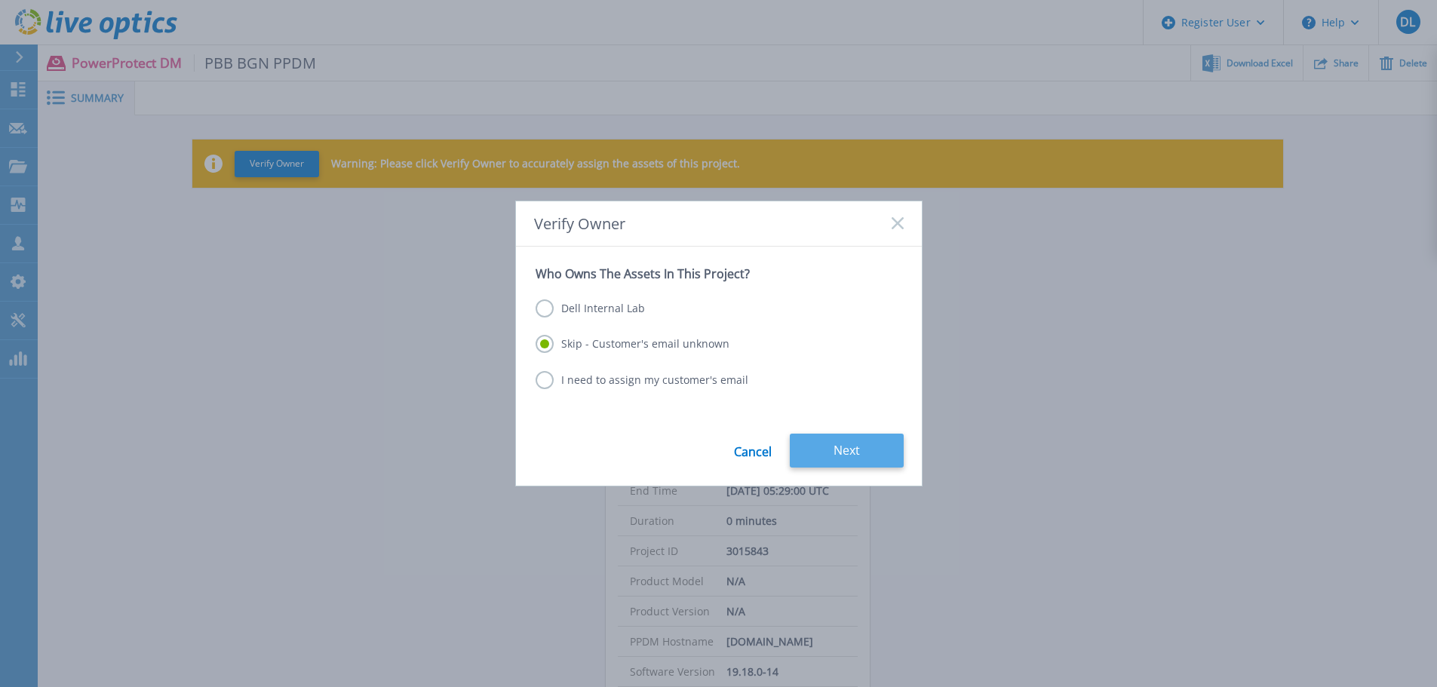
click at [860, 445] on button "Next" at bounding box center [847, 451] width 114 height 34
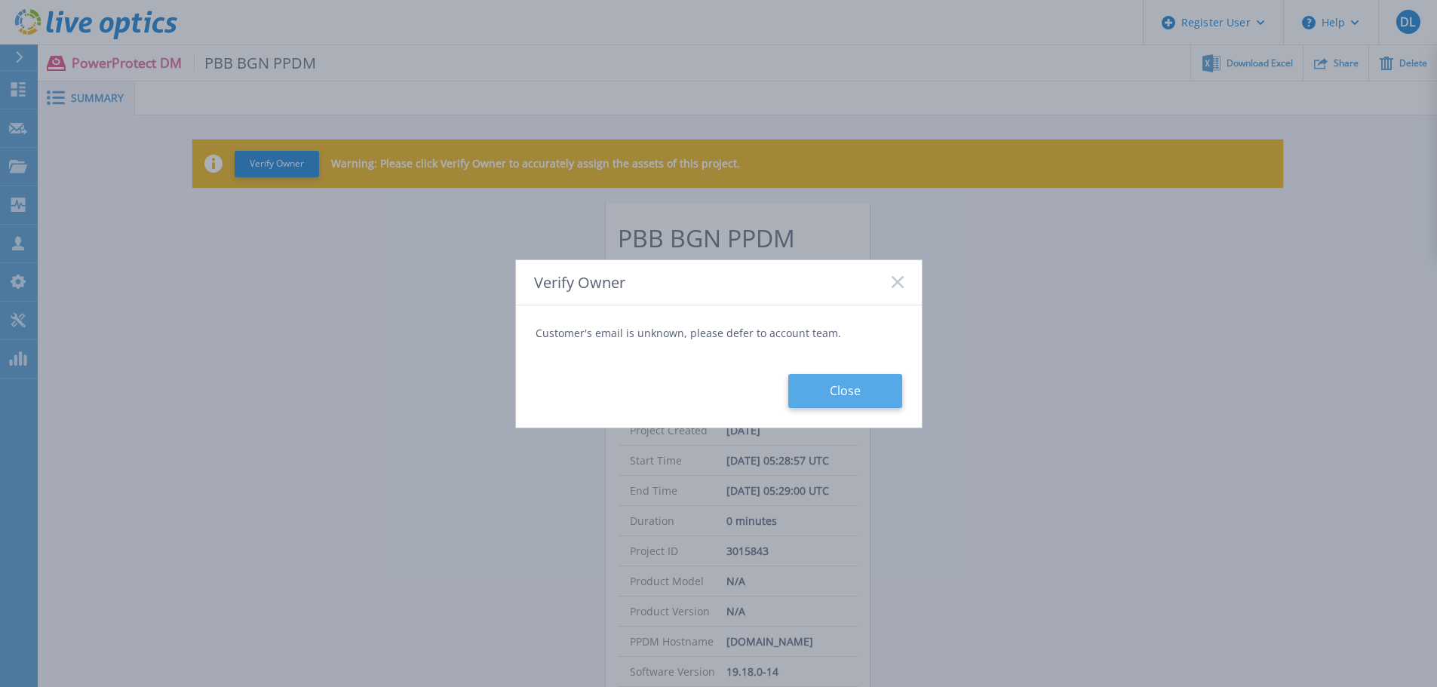
click at [858, 393] on button "Close" at bounding box center [845, 391] width 114 height 34
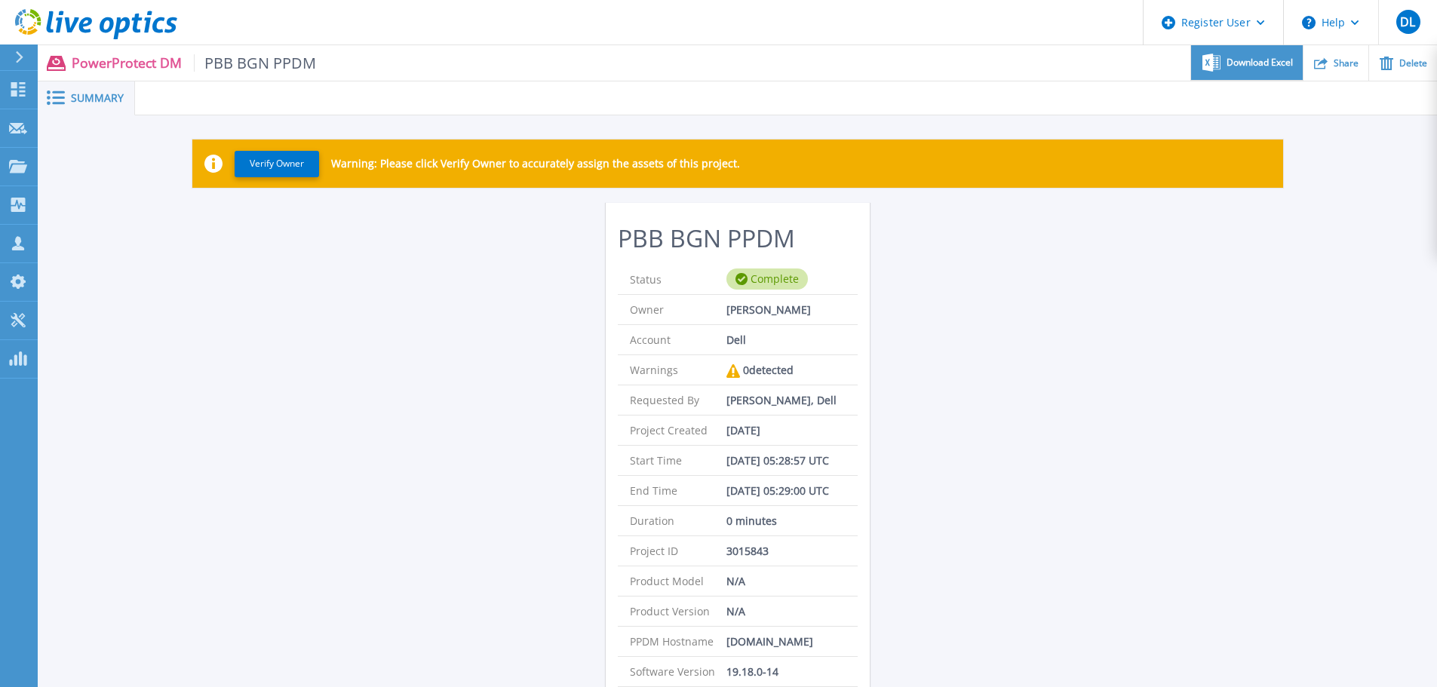
click at [1253, 72] on div "Download Excel" at bounding box center [1246, 62] width 111 height 35
click at [1062, 354] on div "Verify Owner Warning: Please click Verify Owner to accurately assign the assets…" at bounding box center [737, 428] width 1399 height 626
click at [23, 85] on icon at bounding box center [18, 89] width 18 height 14
click at [67, 88] on p "Dashboard" at bounding box center [67, 90] width 56 height 39
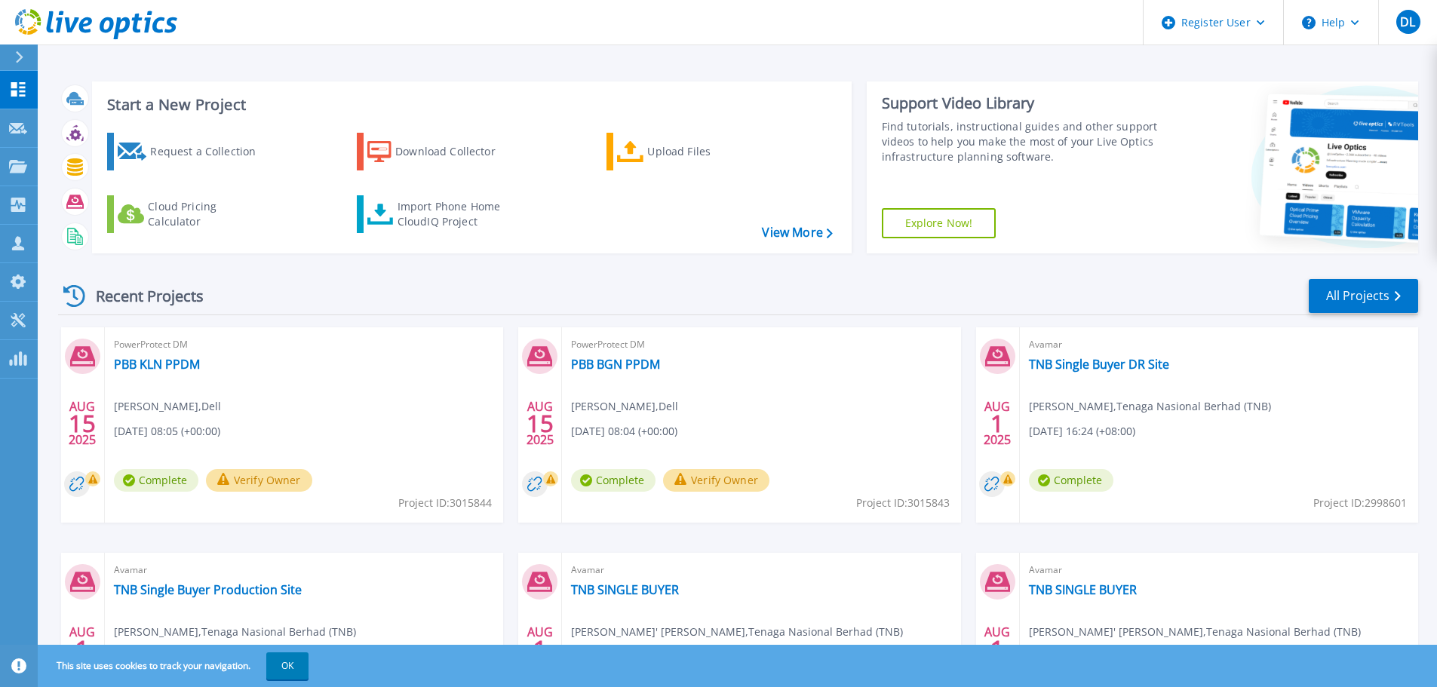
click at [312, 481] on button "Verify Owner" at bounding box center [259, 480] width 106 height 23
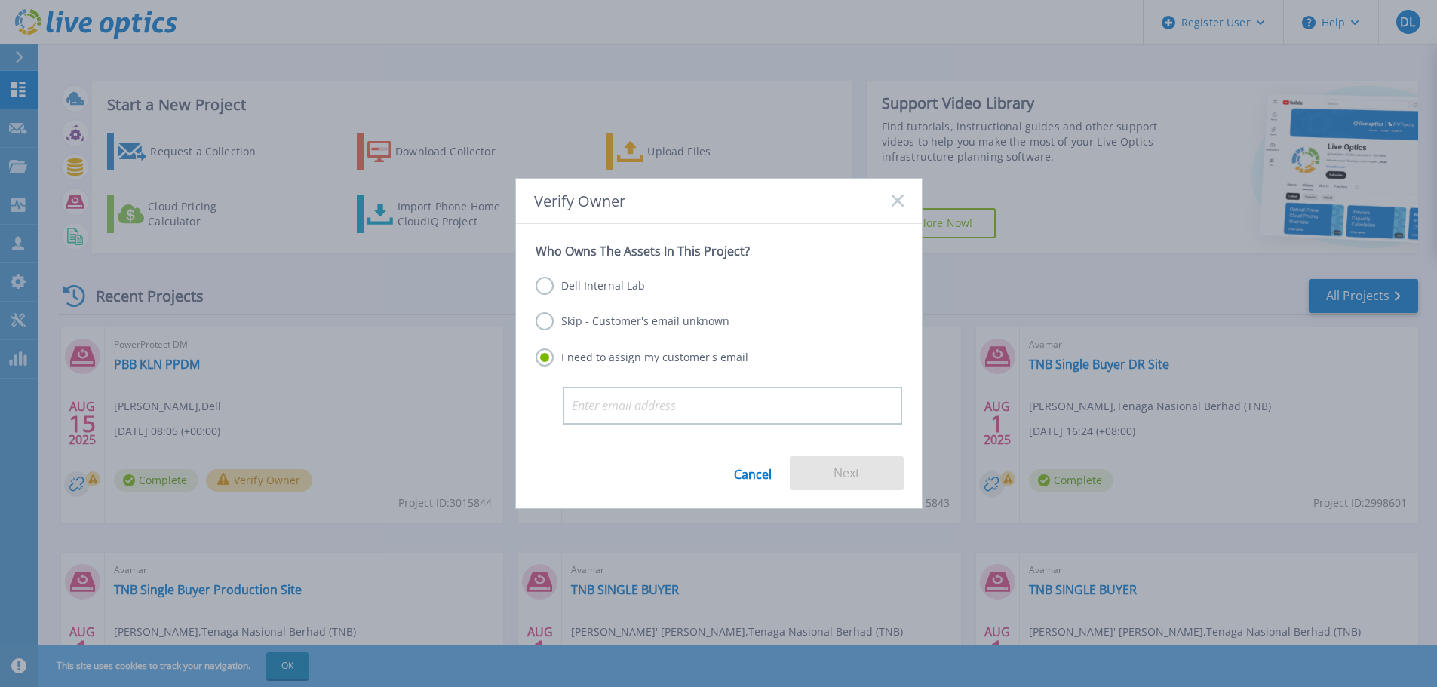
click at [632, 323] on label "Skip - Customer's email unknown" at bounding box center [633, 321] width 194 height 18
click at [0, 0] on input "Skip - Customer's email unknown" at bounding box center [0, 0] width 0 height 0
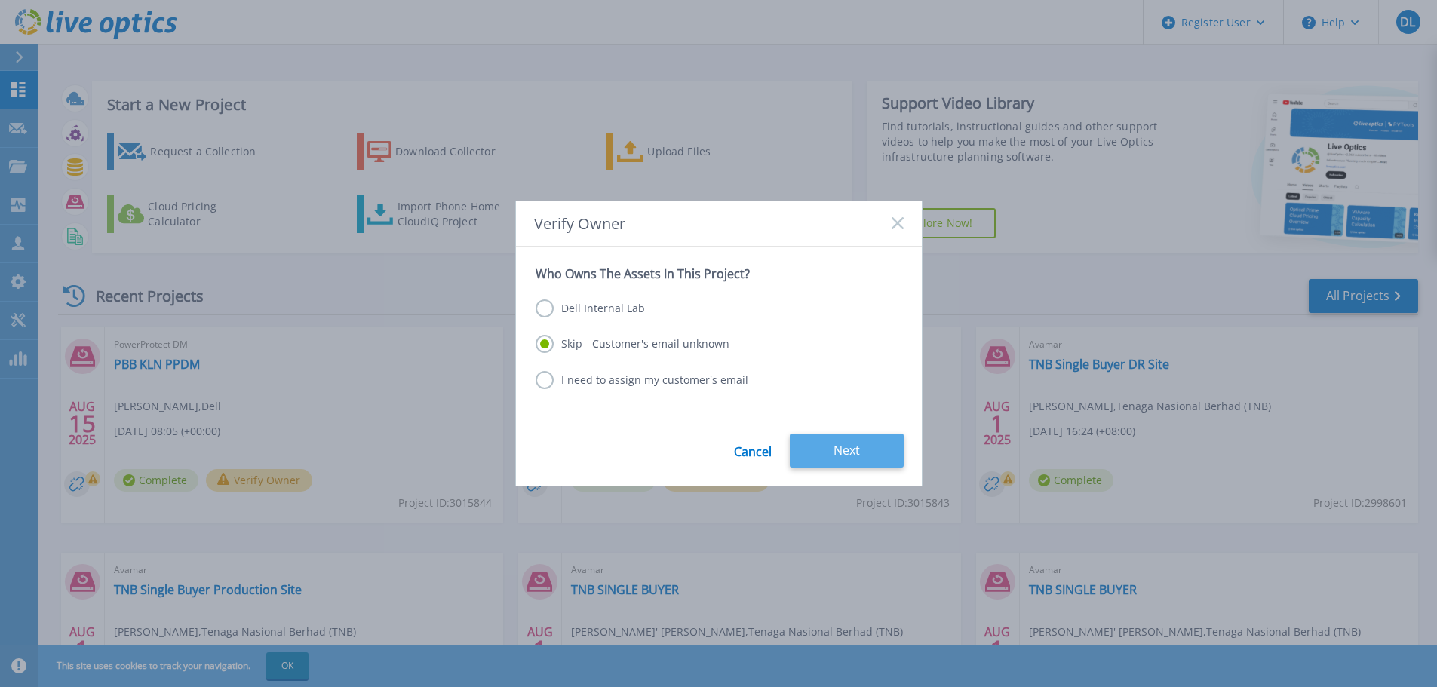
click at [874, 454] on button "Next" at bounding box center [847, 451] width 114 height 34
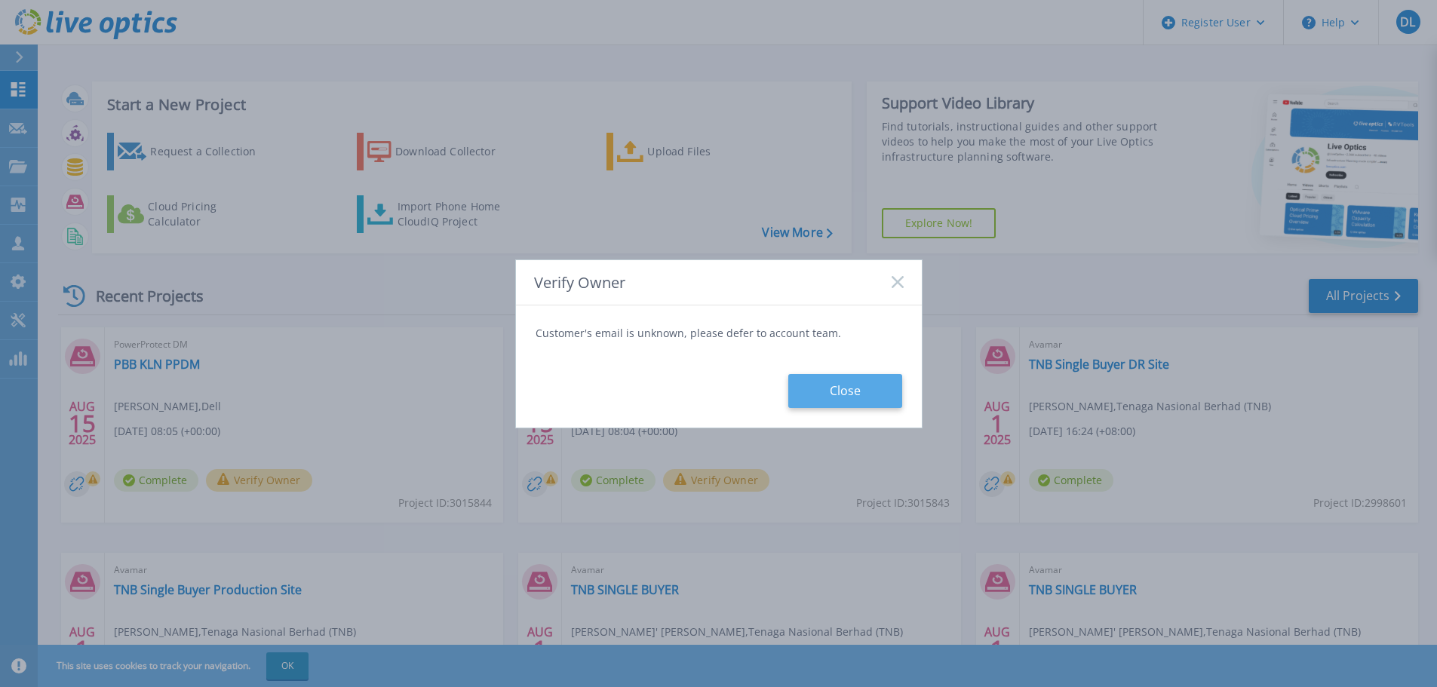
click at [864, 392] on button "Close" at bounding box center [845, 391] width 114 height 34
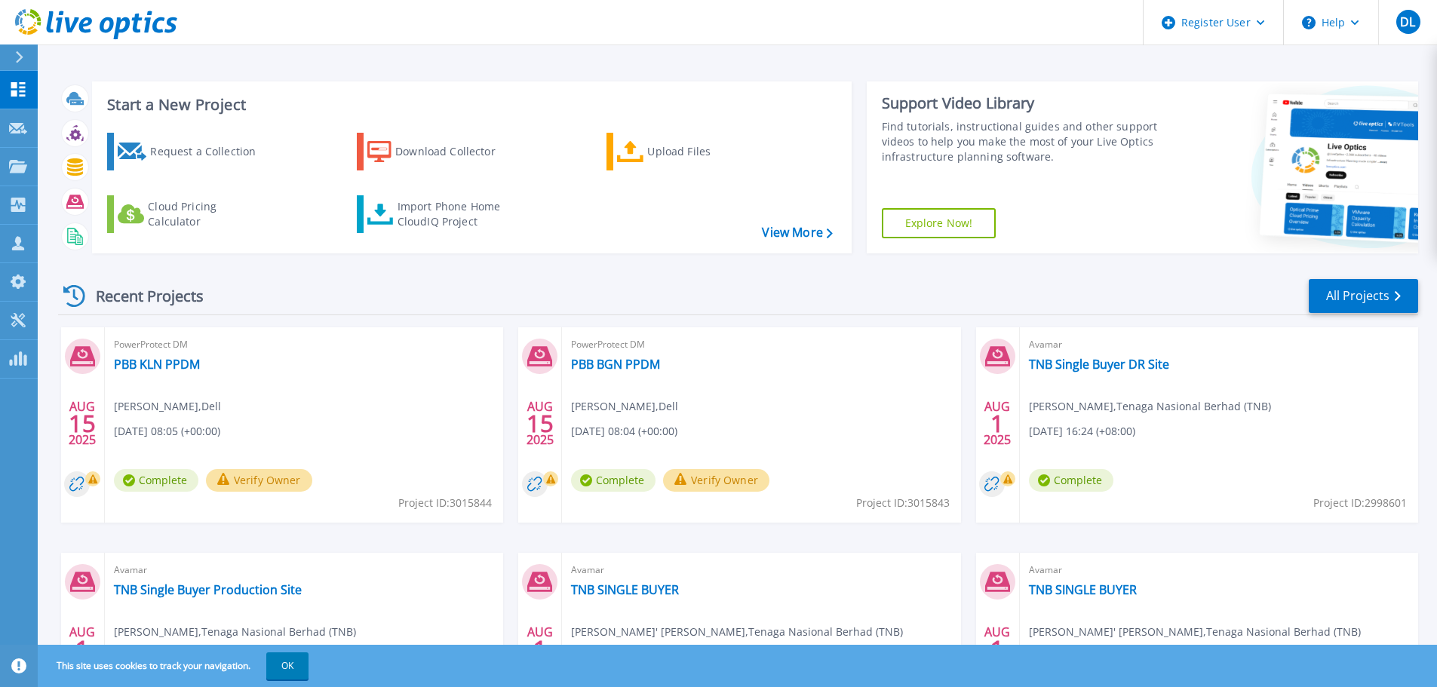
click at [312, 481] on button "Verify Owner" at bounding box center [259, 480] width 106 height 23
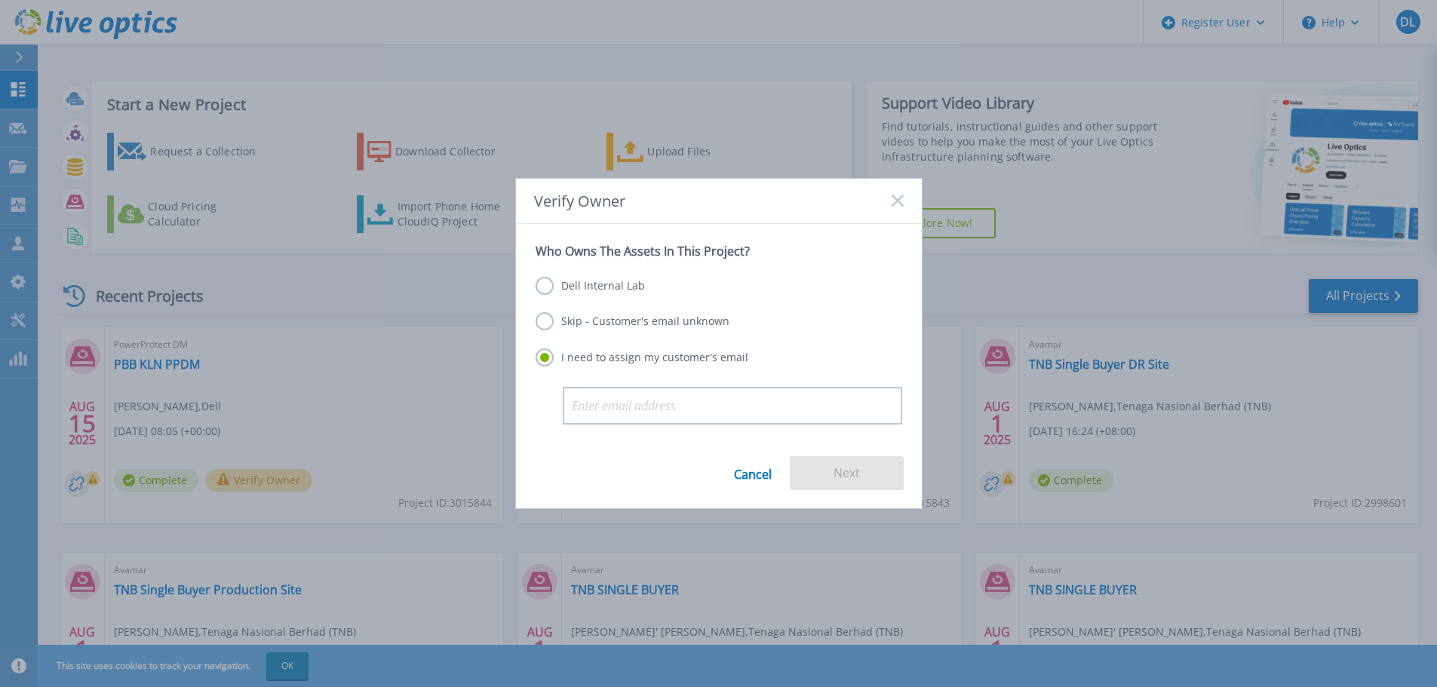
click at [610, 289] on label "Dell Internal Lab" at bounding box center [590, 286] width 109 height 18
click at [0, 0] on input "Dell Internal Lab" at bounding box center [0, 0] width 0 height 0
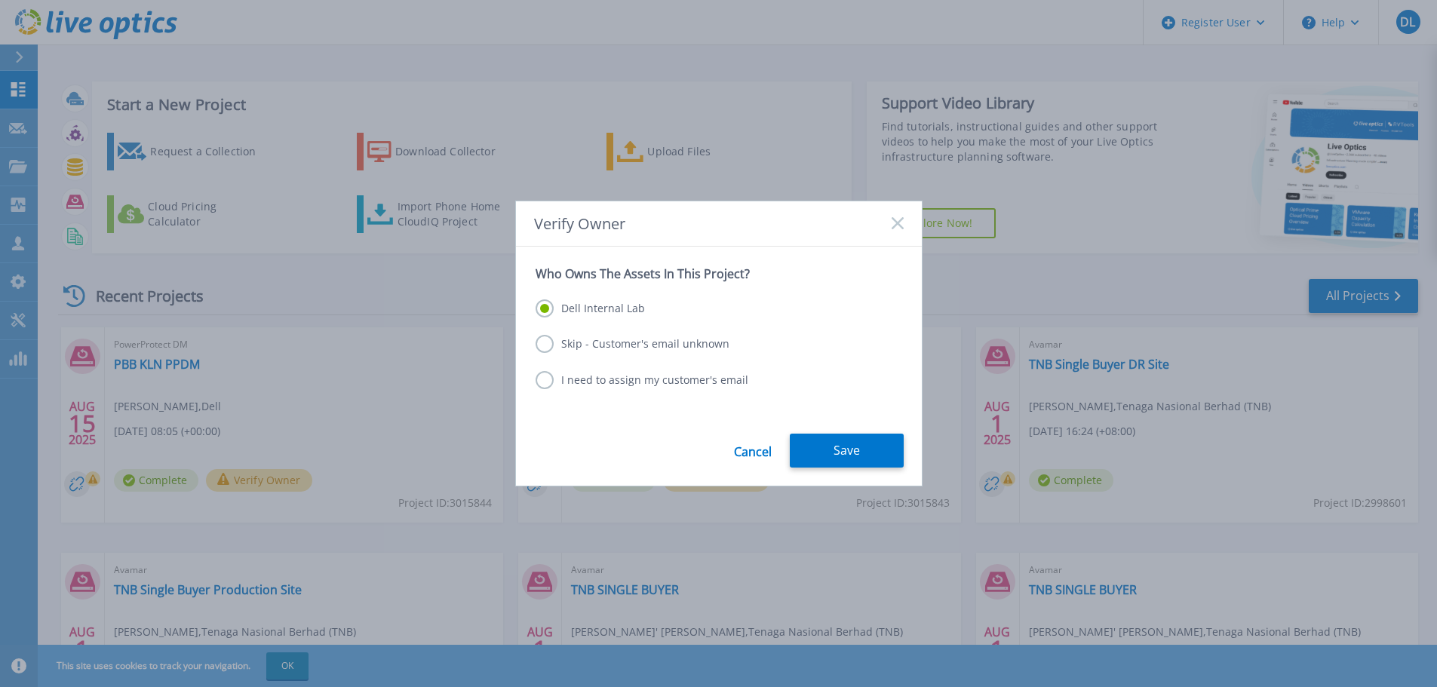
click at [646, 380] on label "I need to assign my customer's email" at bounding box center [642, 380] width 213 height 18
click at [0, 0] on input "I need to assign my customer's email" at bounding box center [0, 0] width 0 height 0
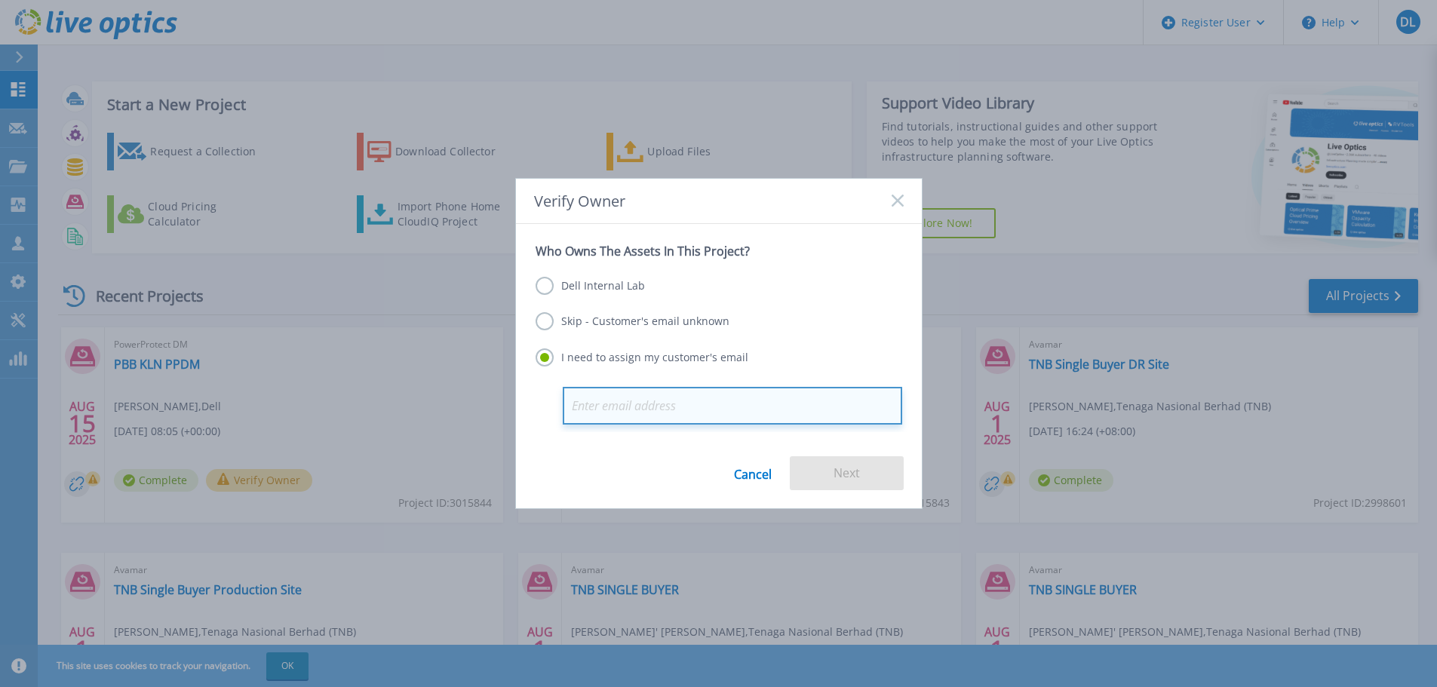
click at [689, 407] on input "email" at bounding box center [732, 406] width 339 height 38
paste input "rizahan@tnb.com.my"
type input "rizahan@tnb.com.my"
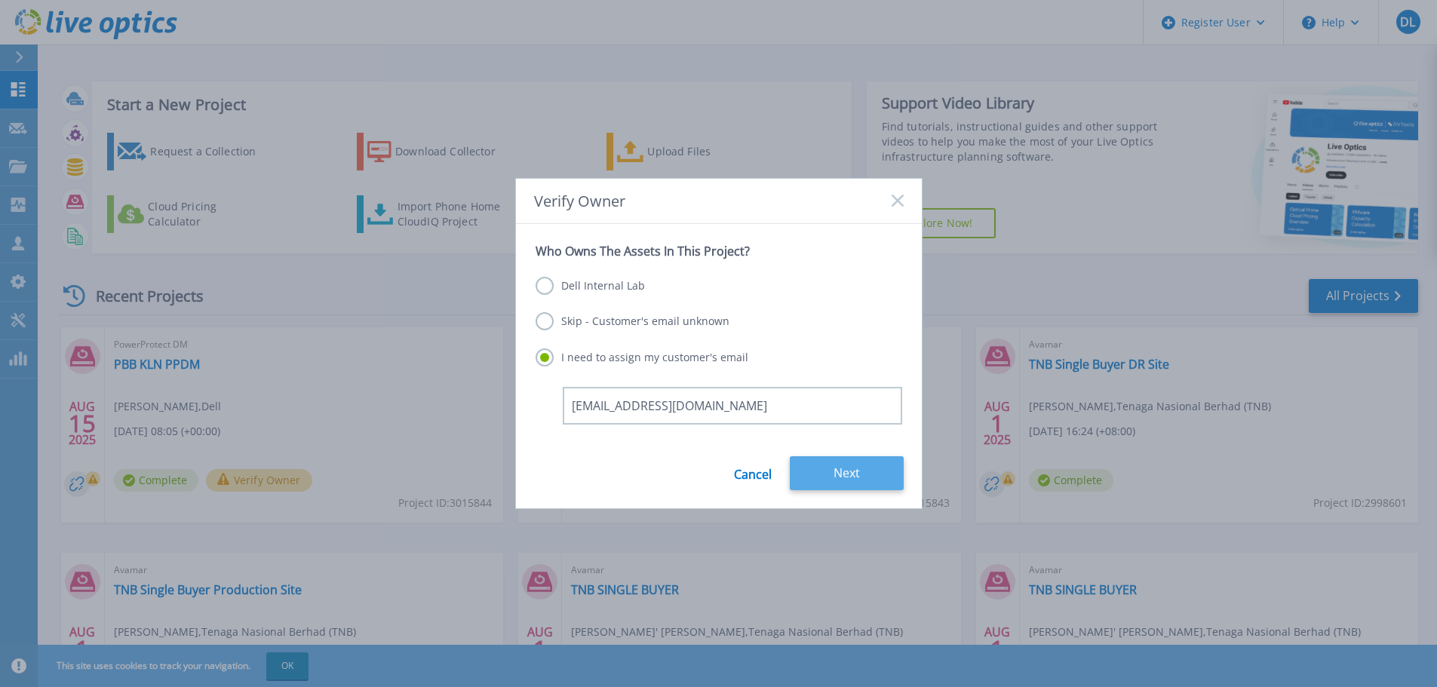
click at [849, 470] on button "Next" at bounding box center [847, 473] width 114 height 34
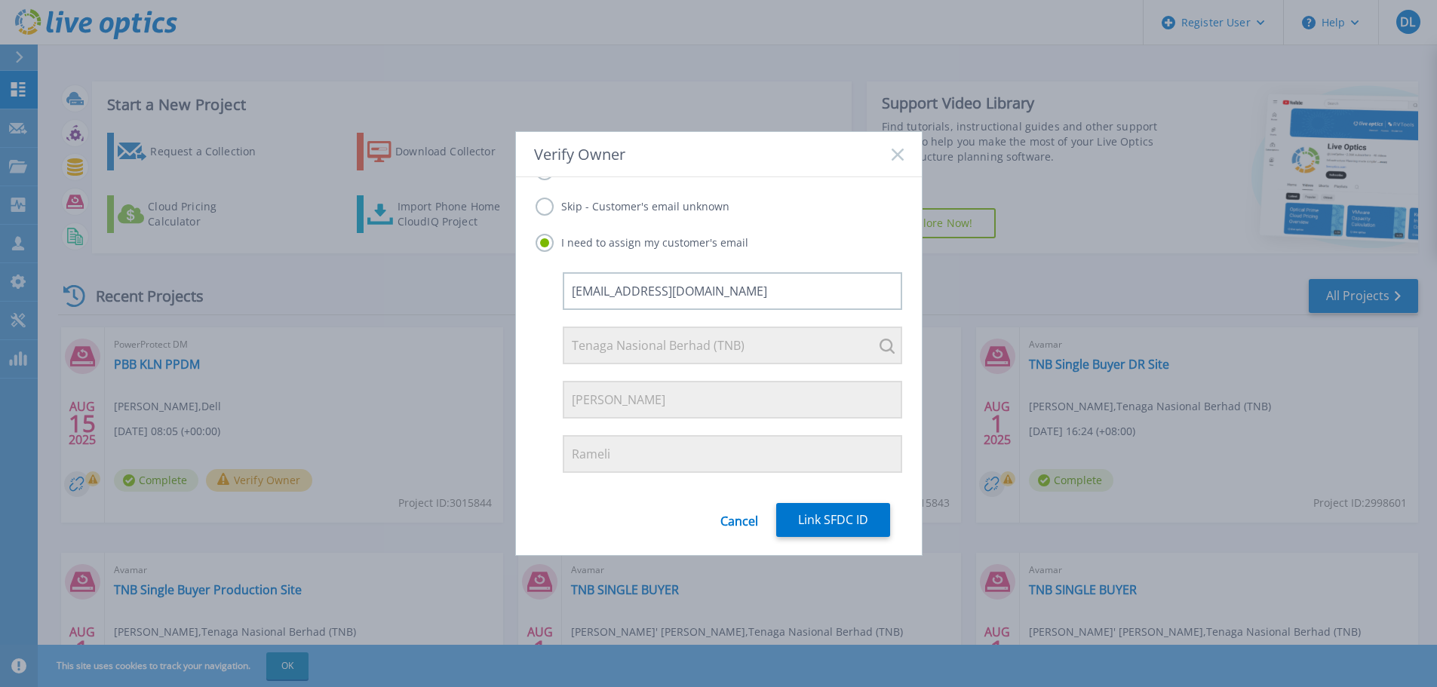
scroll to position [116, 0]
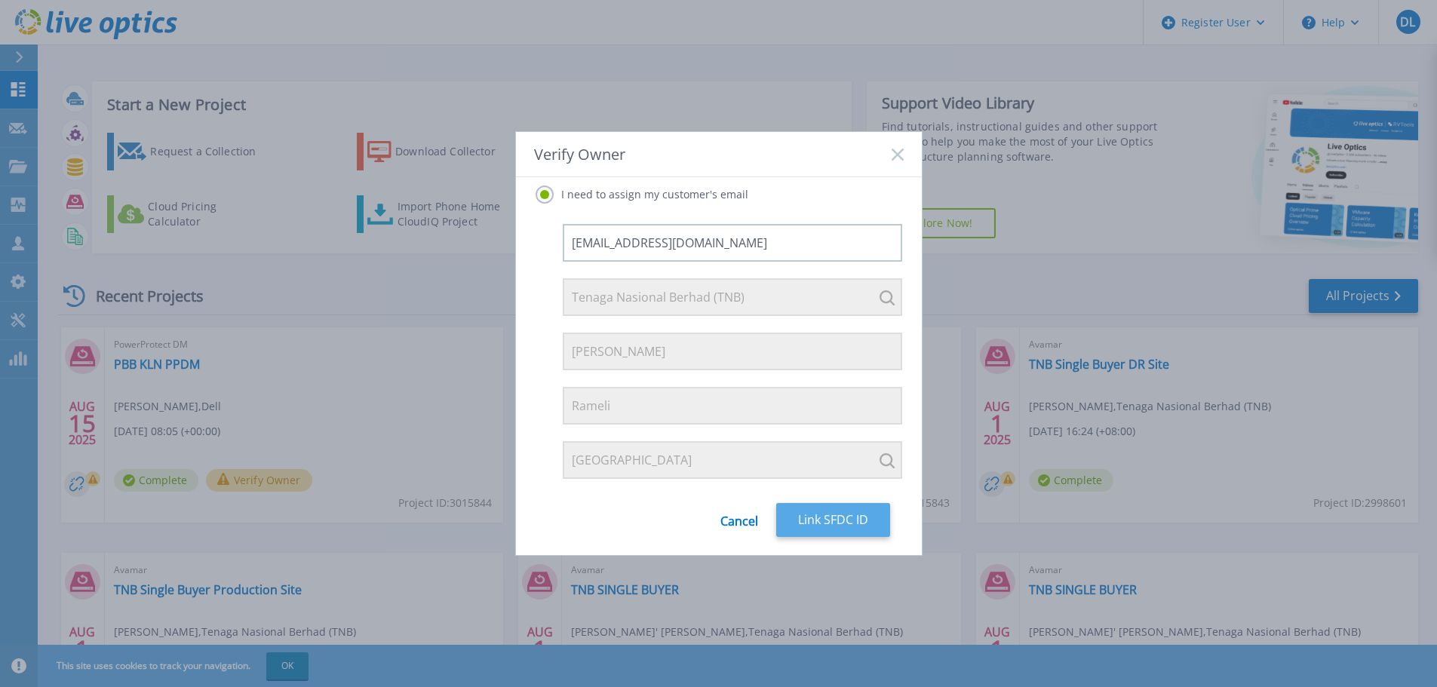
click at [861, 520] on button "Link SFDC ID" at bounding box center [833, 520] width 114 height 34
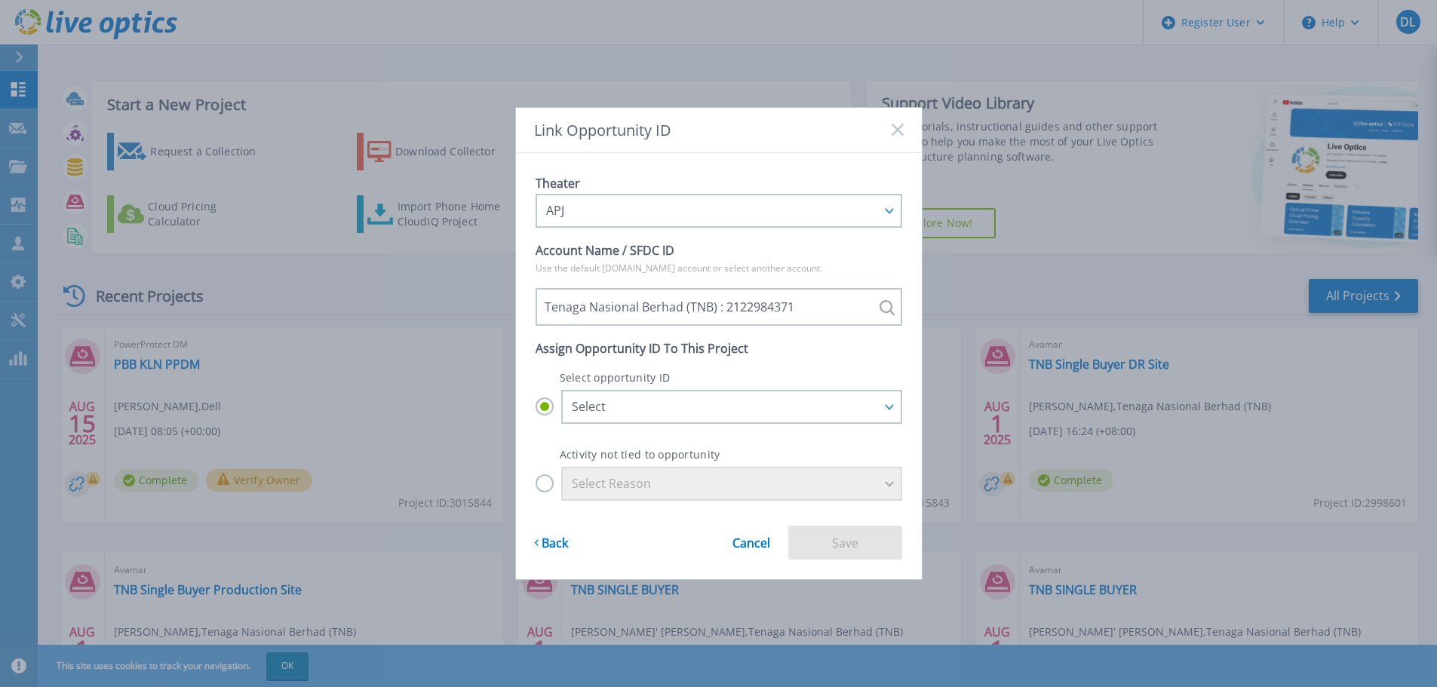
click at [539, 484] on label "Select Reason" at bounding box center [719, 484] width 367 height 34
click at [0, 0] on input "Select Reason" at bounding box center [0, 0] width 0 height 0
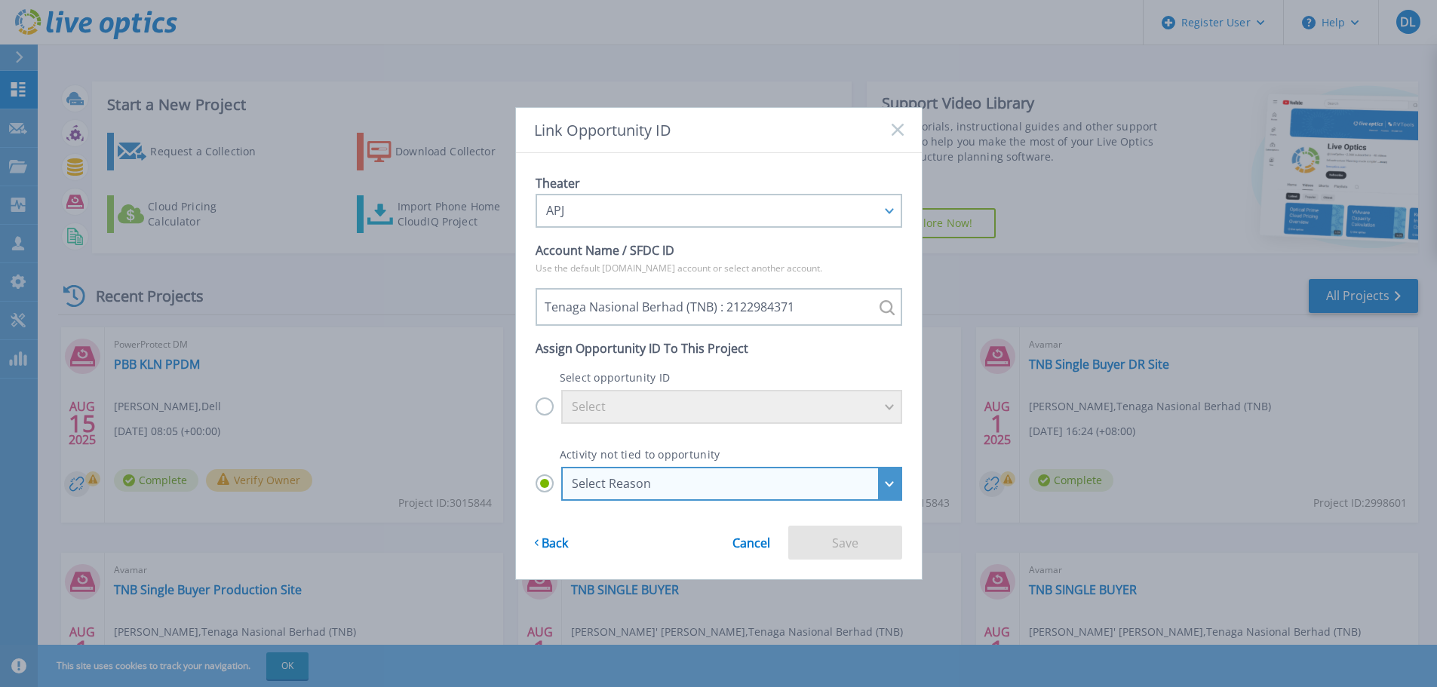
click at [767, 486] on div "Select Reason" at bounding box center [723, 484] width 303 height 14
click at [0, 0] on input "Select Reason Select Reason Discovery Troubleshooting Other" at bounding box center [0, 0] width 0 height 0
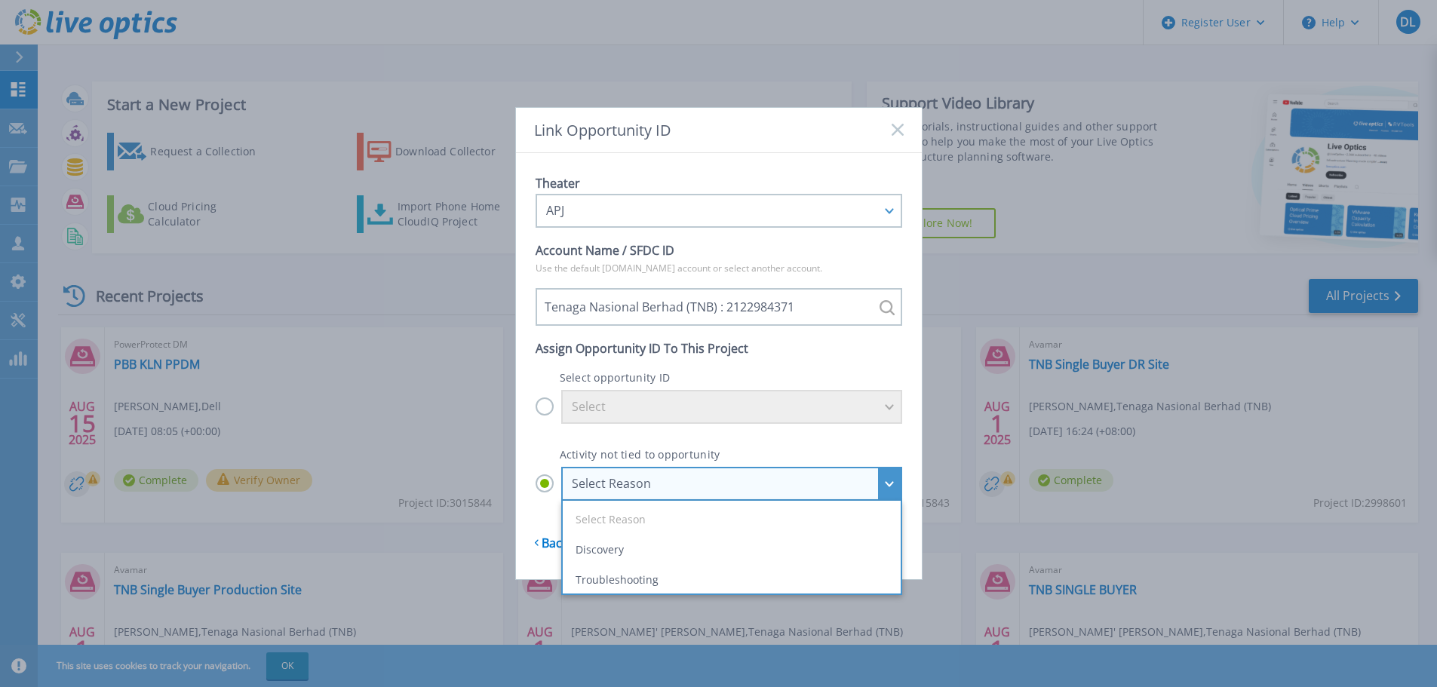
click at [668, 545] on li "Discovery" at bounding box center [732, 550] width 330 height 30
click at [0, 0] on input "Select Reason Select Reason Discovery Troubleshooting Other" at bounding box center [0, 0] width 0 height 0
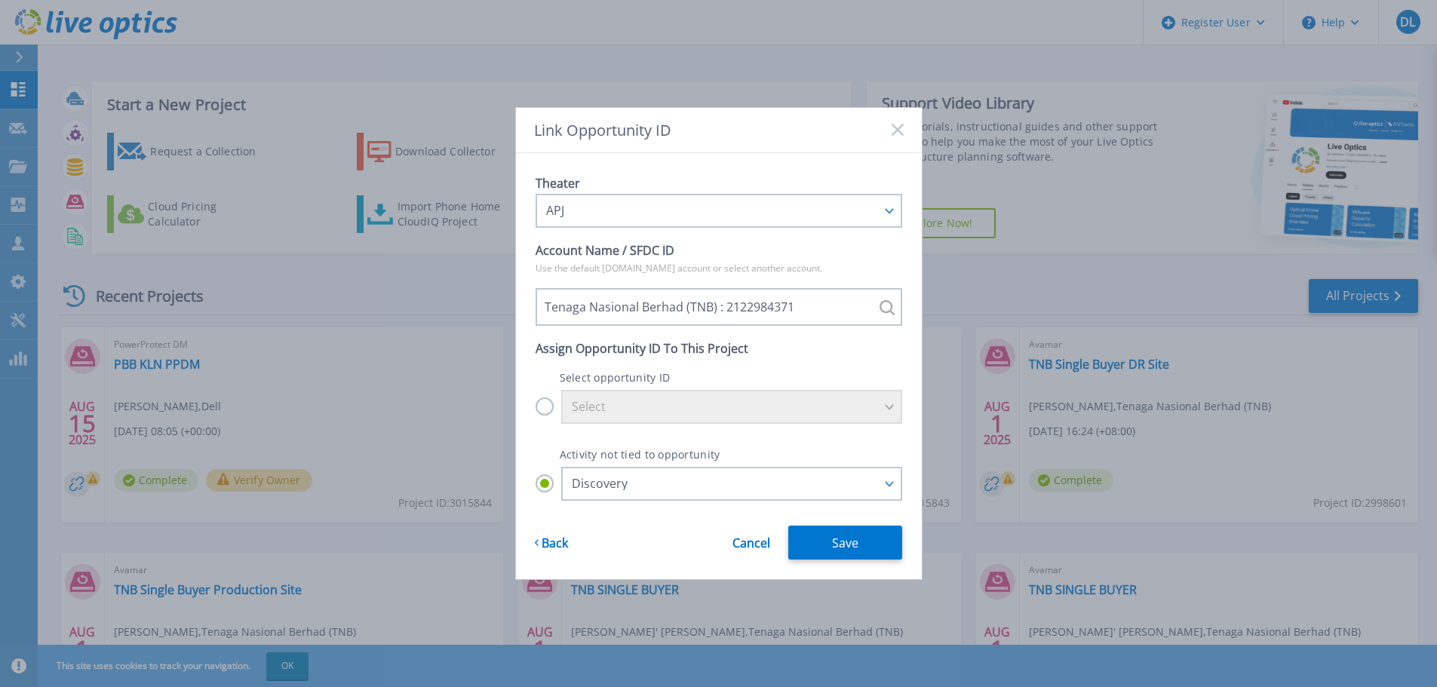
click at [565, 543] on link "Back" at bounding box center [552, 537] width 33 height 25
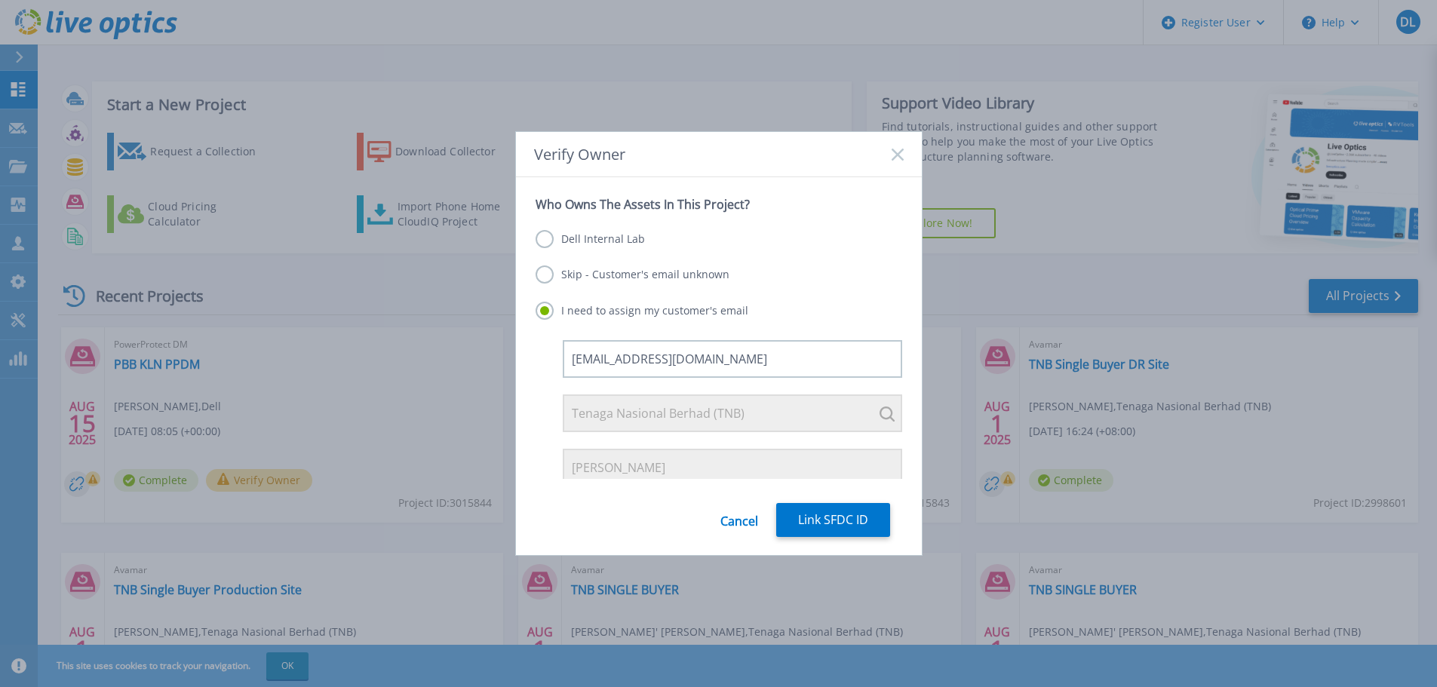
click at [739, 513] on link "Cancel" at bounding box center [739, 520] width 38 height 34
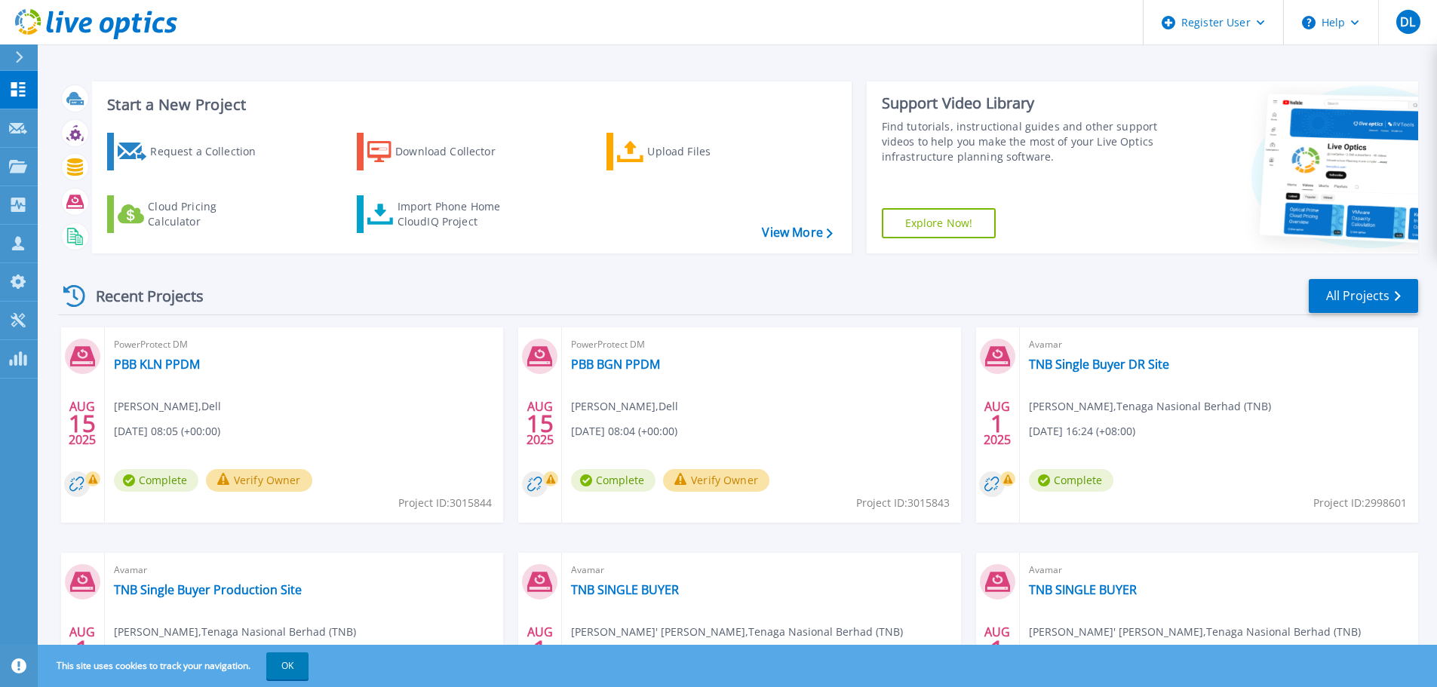
click at [312, 473] on button "Verify Owner" at bounding box center [259, 480] width 106 height 23
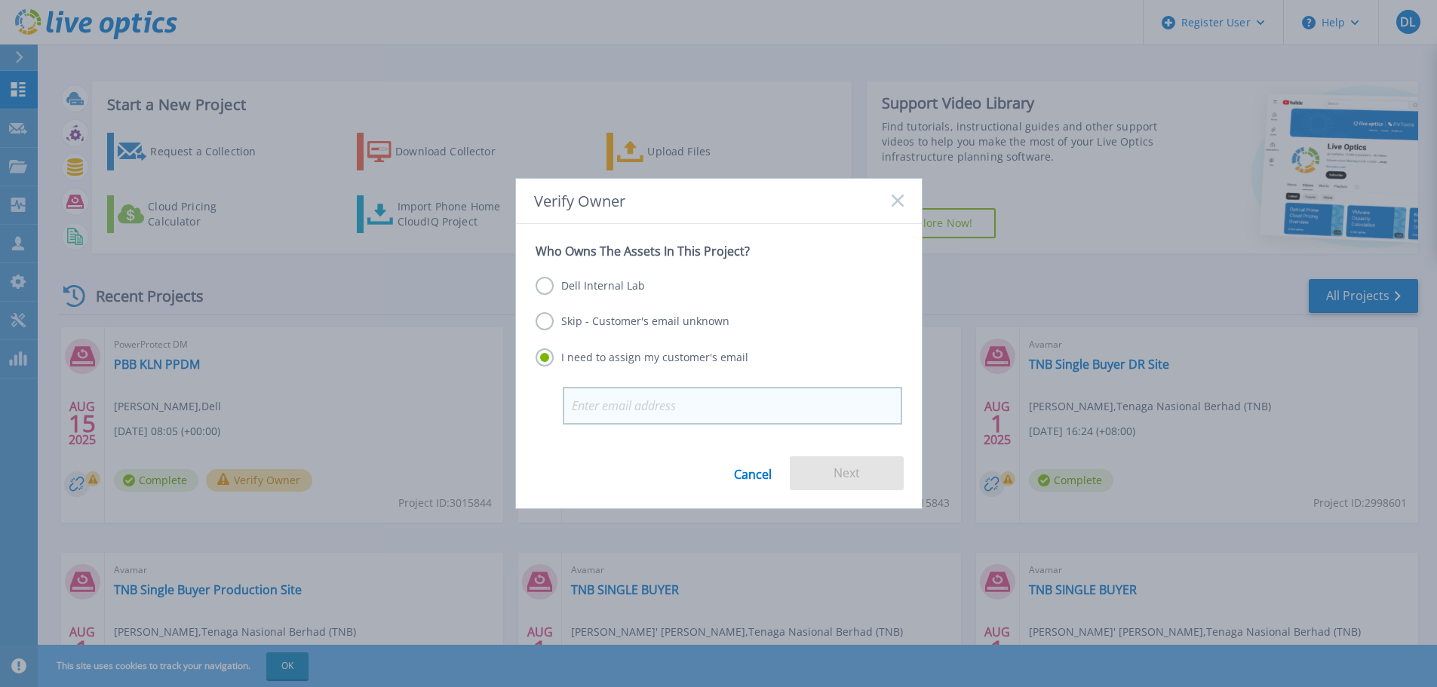
click at [687, 406] on input "email" at bounding box center [732, 406] width 339 height 38
type input "mariyappan@publicbank.com.my"
click at [852, 478] on button "Next" at bounding box center [847, 473] width 114 height 34
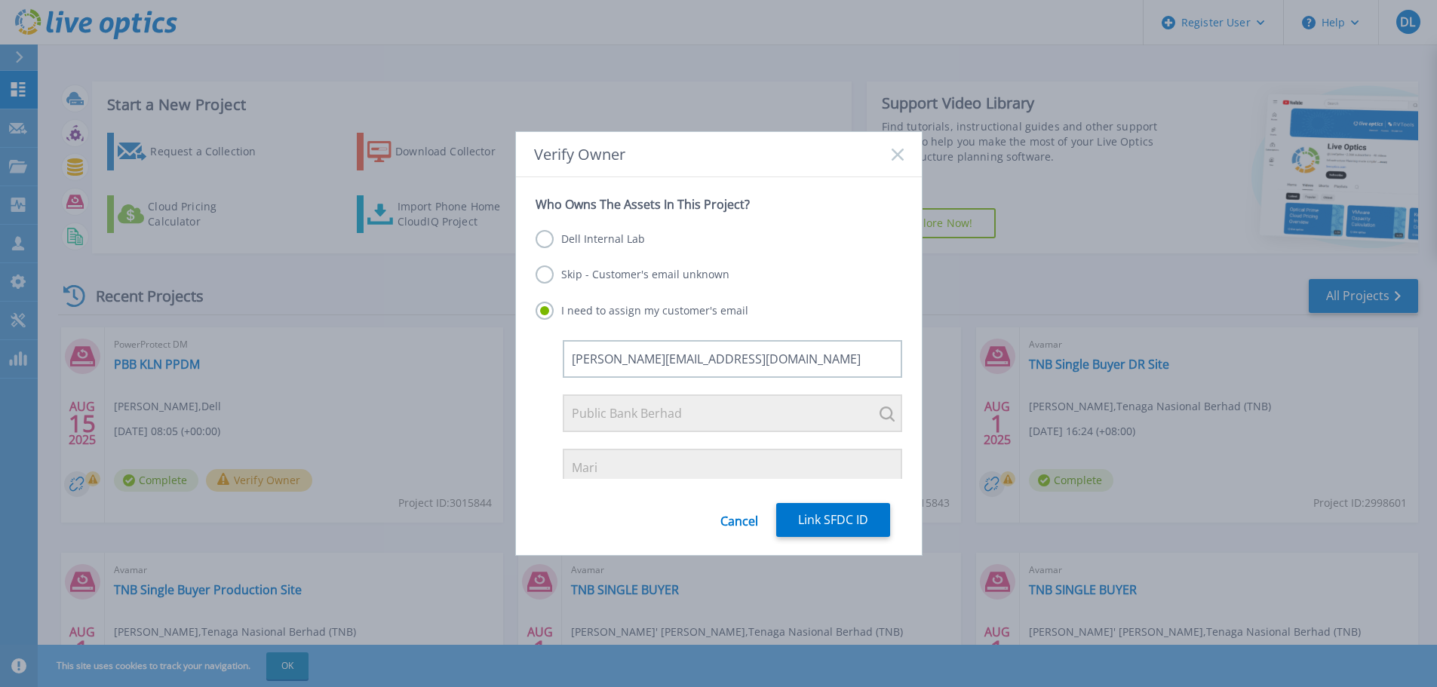
drag, startPoint x: 841, startPoint y: 518, endPoint x: 914, endPoint y: 258, distance: 270.1
click at [914, 267] on form "Who Owns The Assets In This Project? Dell Internal Lab Skip - Customer's email …" at bounding box center [719, 366] width 406 height 378
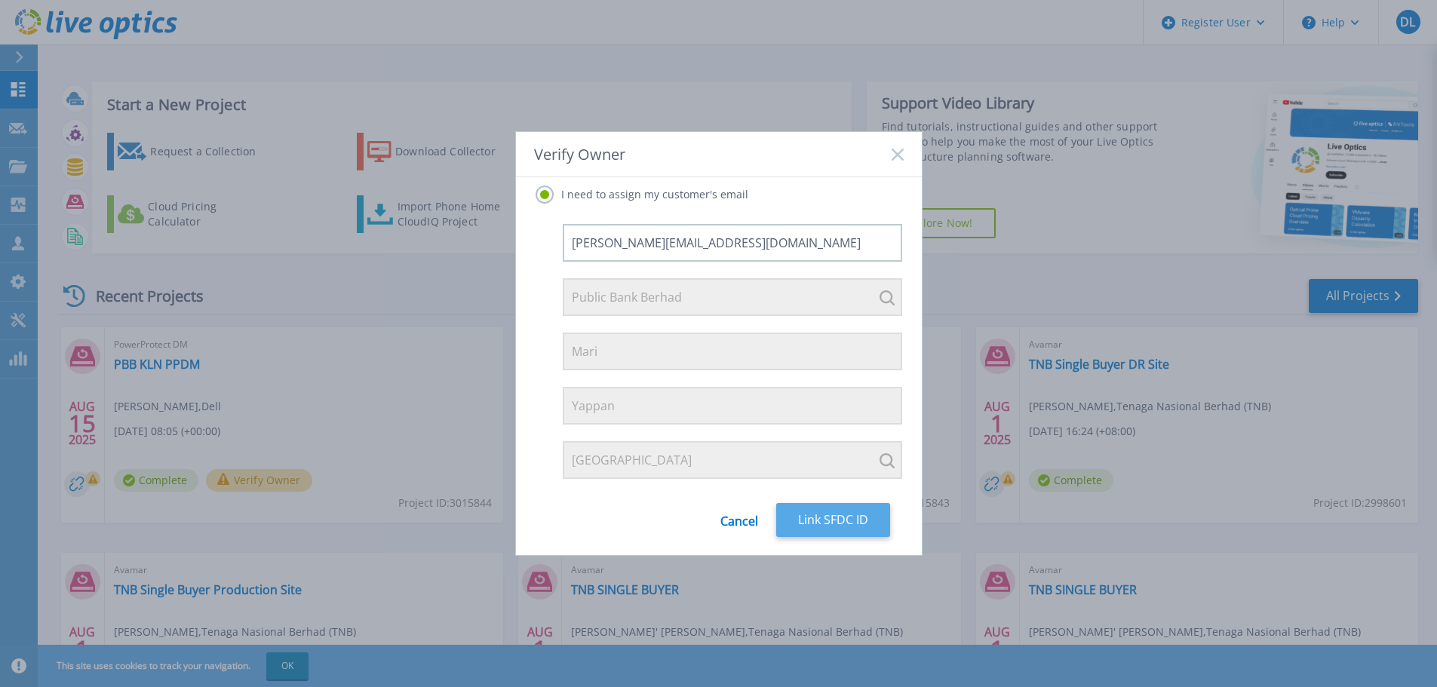
click at [841, 524] on button "Link SFDC ID" at bounding box center [833, 520] width 114 height 34
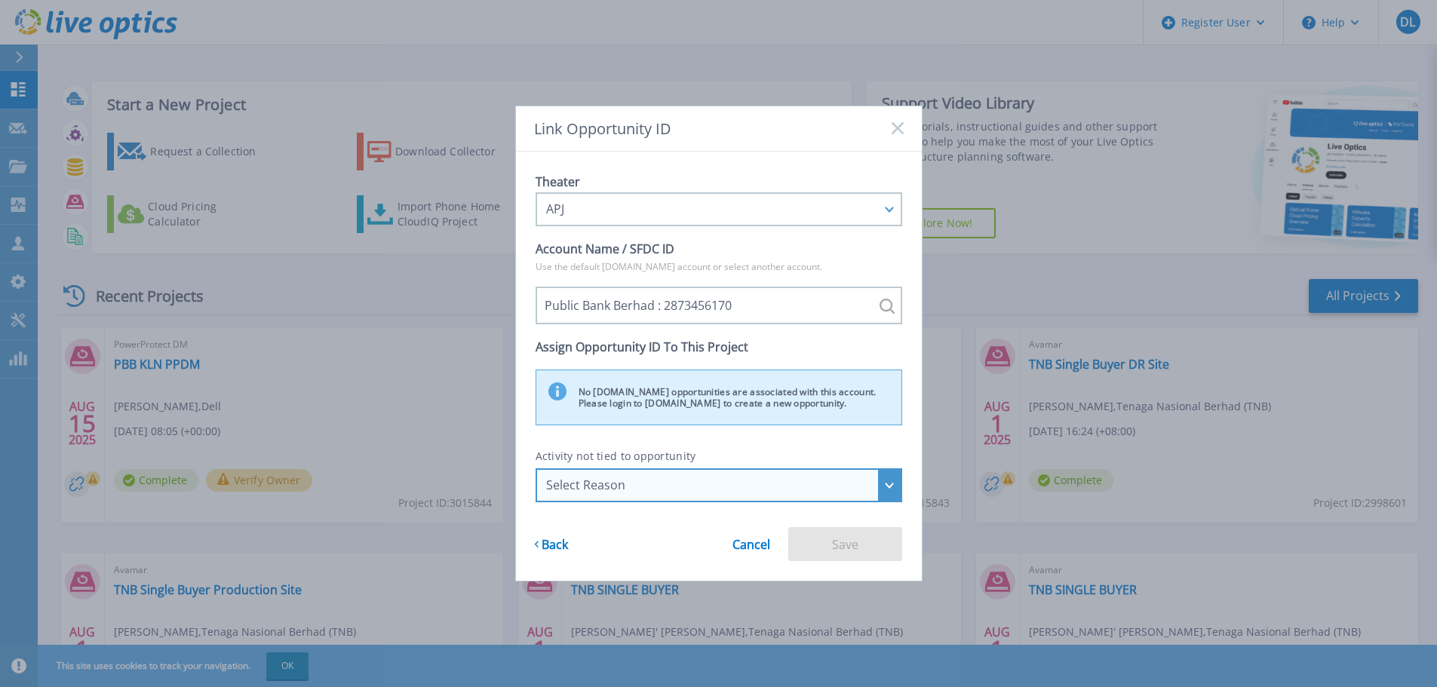
click at [739, 488] on div "Select Reason" at bounding box center [710, 485] width 329 height 14
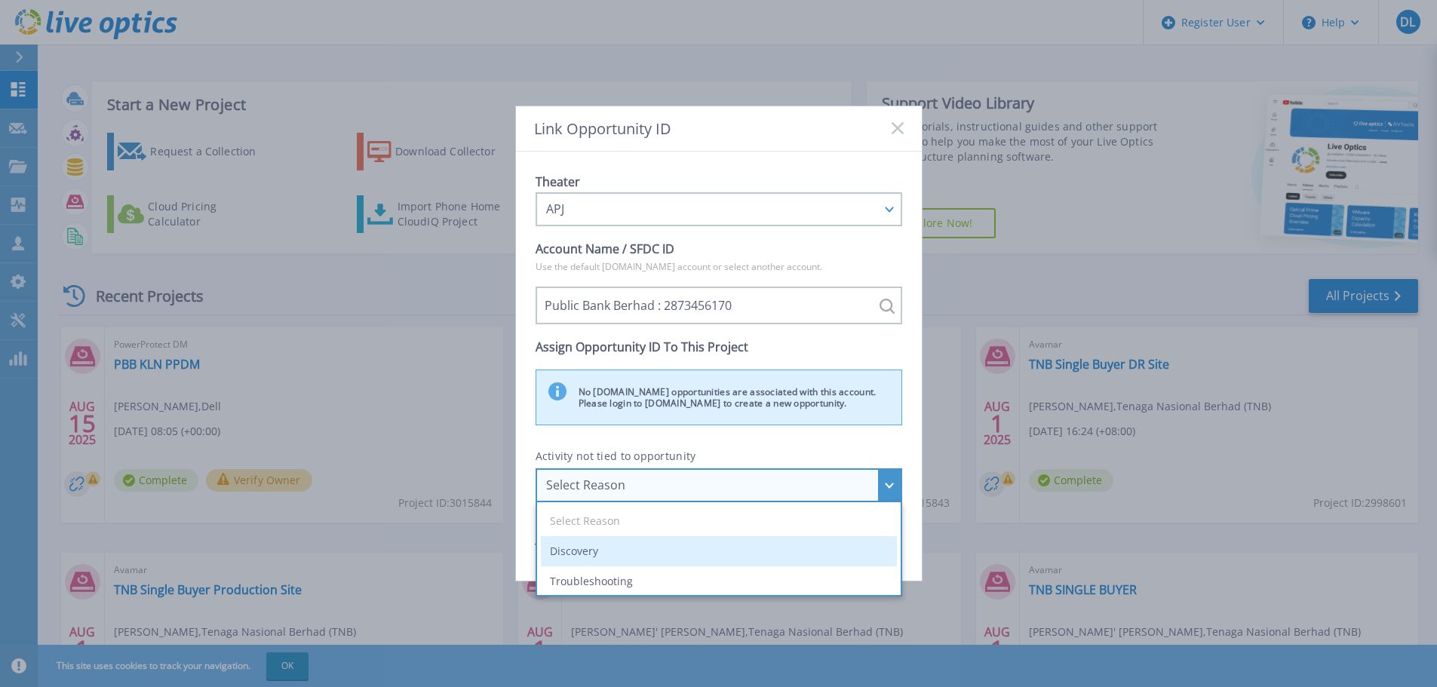
click at [731, 551] on li "Discovery" at bounding box center [719, 551] width 356 height 30
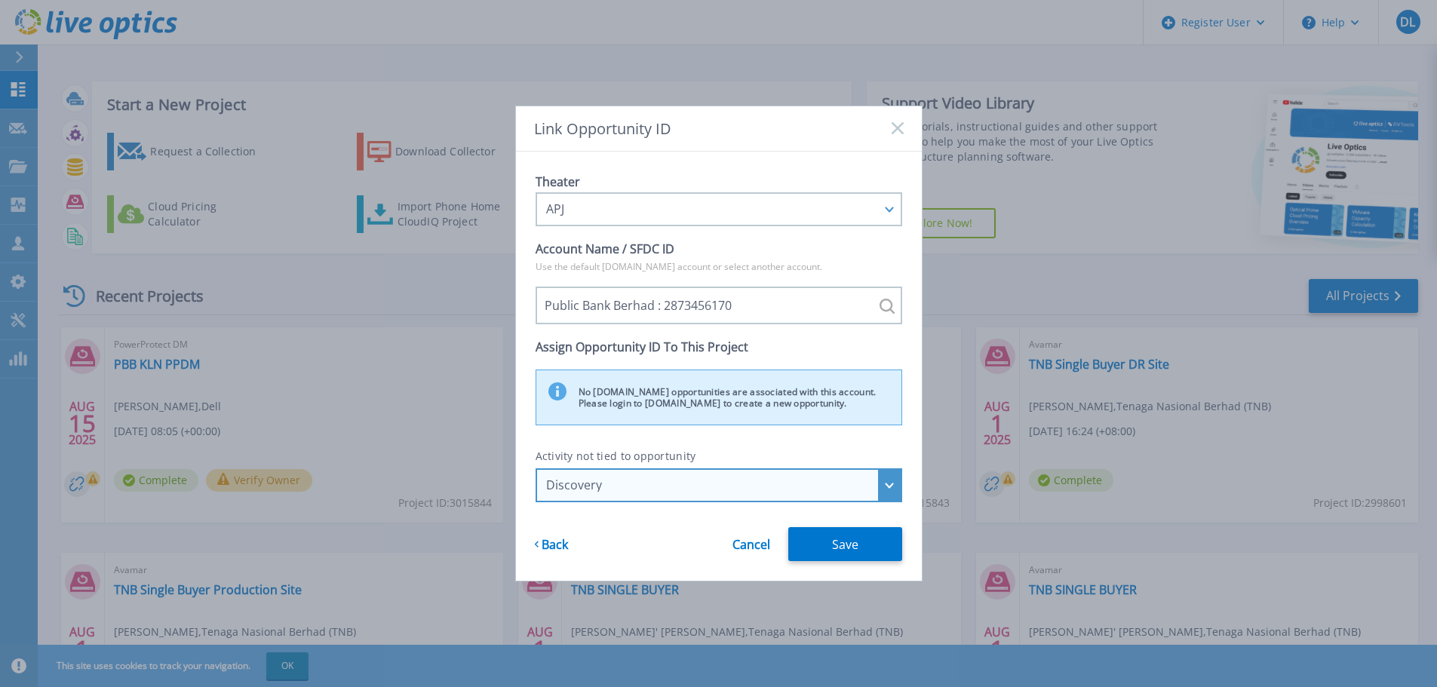
click at [814, 484] on div "Discovery" at bounding box center [710, 485] width 329 height 14
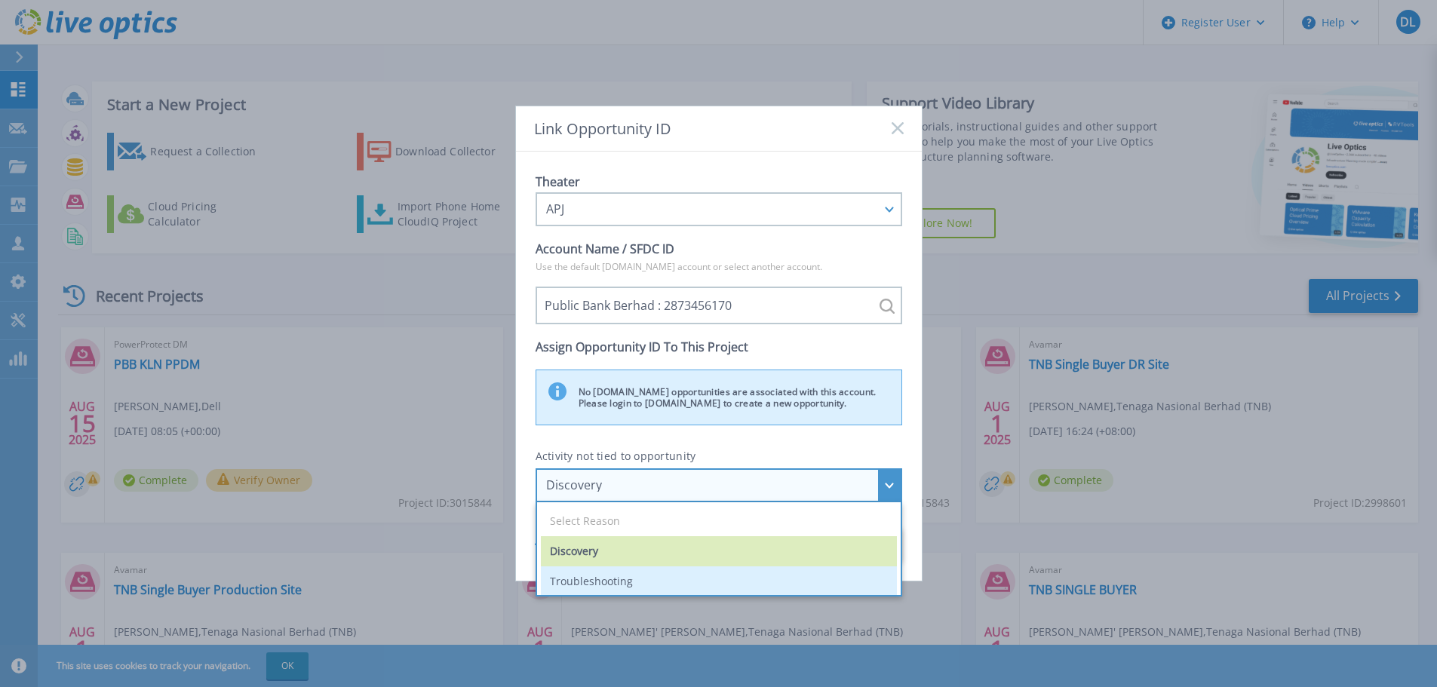
click at [653, 583] on li "Troubleshooting" at bounding box center [719, 582] width 356 height 30
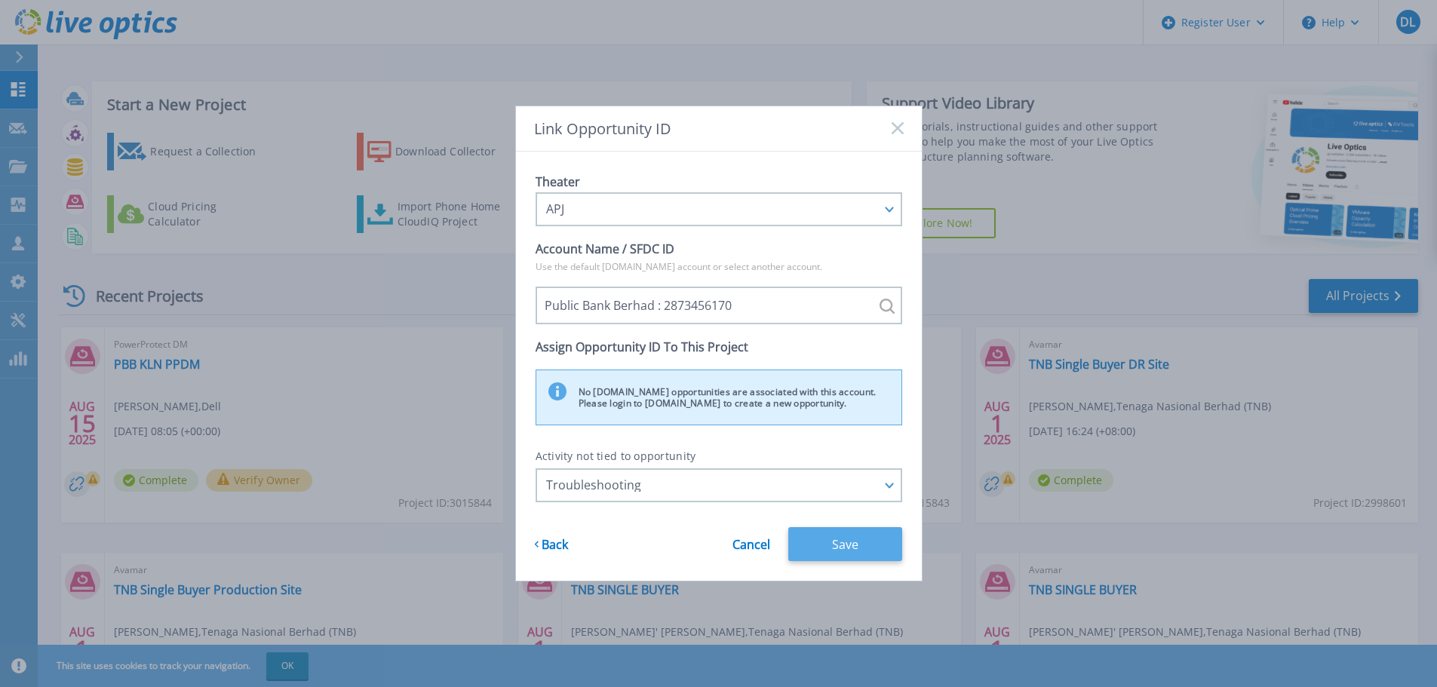
click at [856, 540] on button "Save" at bounding box center [845, 544] width 114 height 34
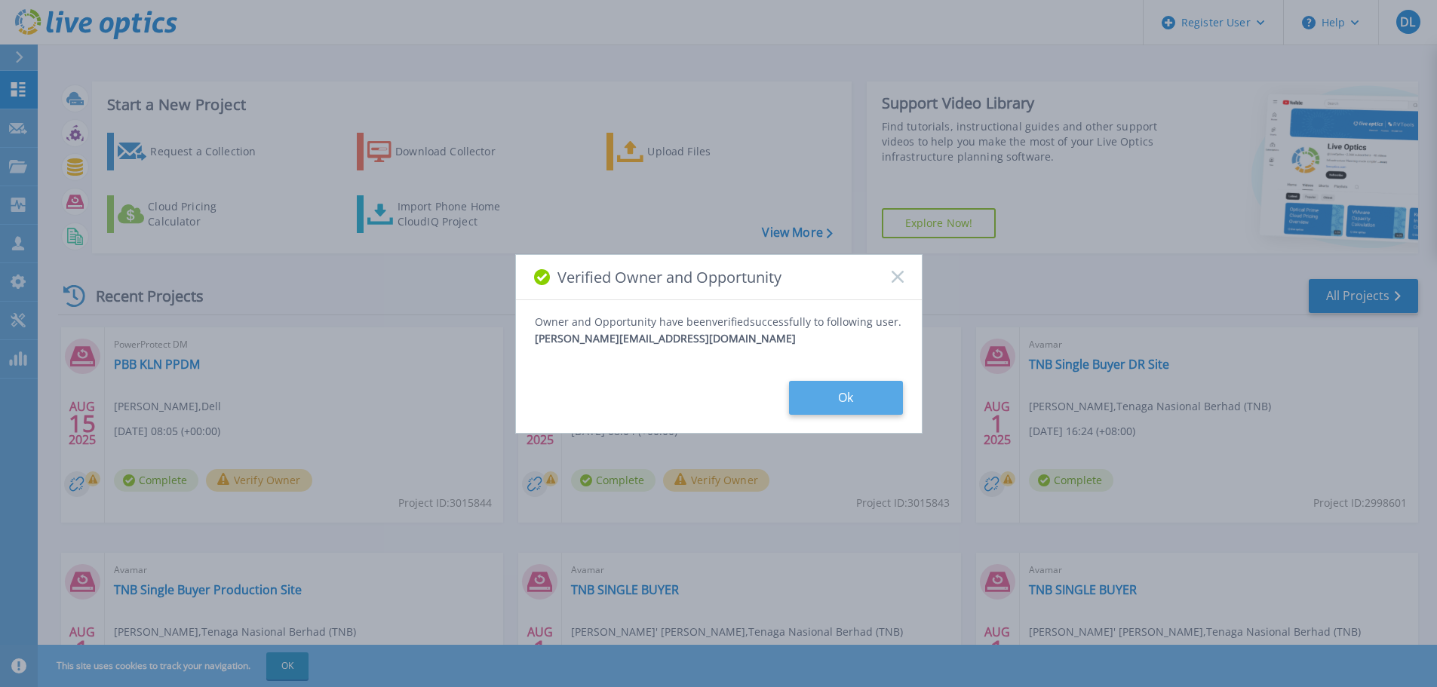
click at [850, 396] on button "Ok" at bounding box center [846, 398] width 114 height 34
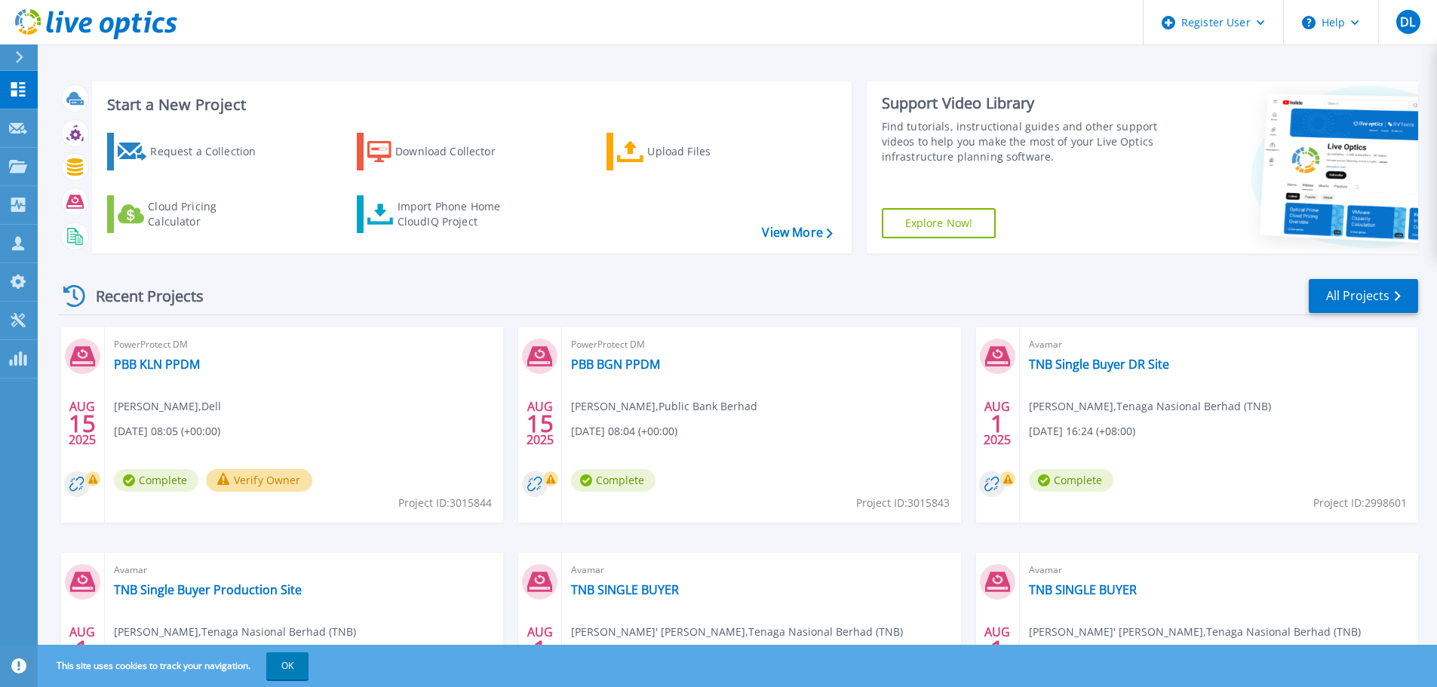
click at [279, 484] on button "Verify Owner" at bounding box center [259, 480] width 106 height 23
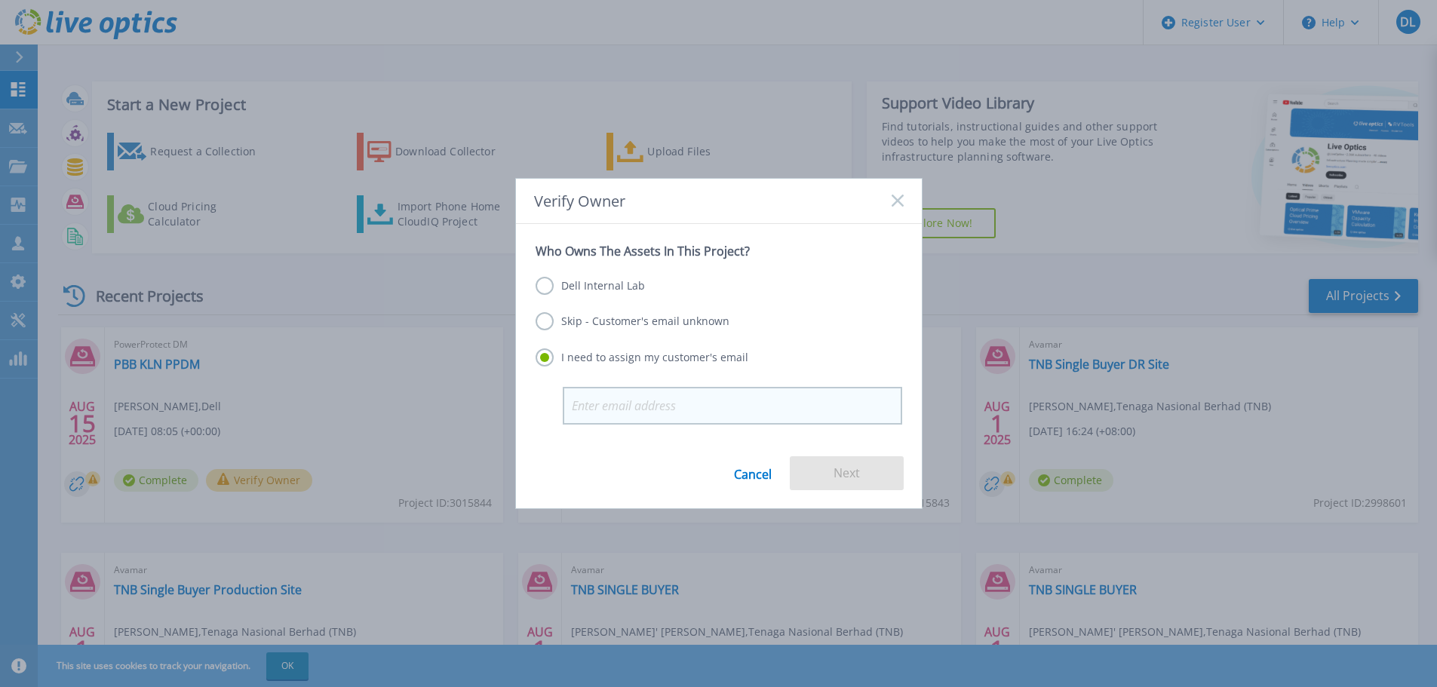
click at [693, 407] on input "email" at bounding box center [732, 406] width 339 height 38
type input "[PERSON_NAME][EMAIL_ADDRESS][DOMAIN_NAME]"
click at [837, 478] on button "Next" at bounding box center [847, 473] width 114 height 34
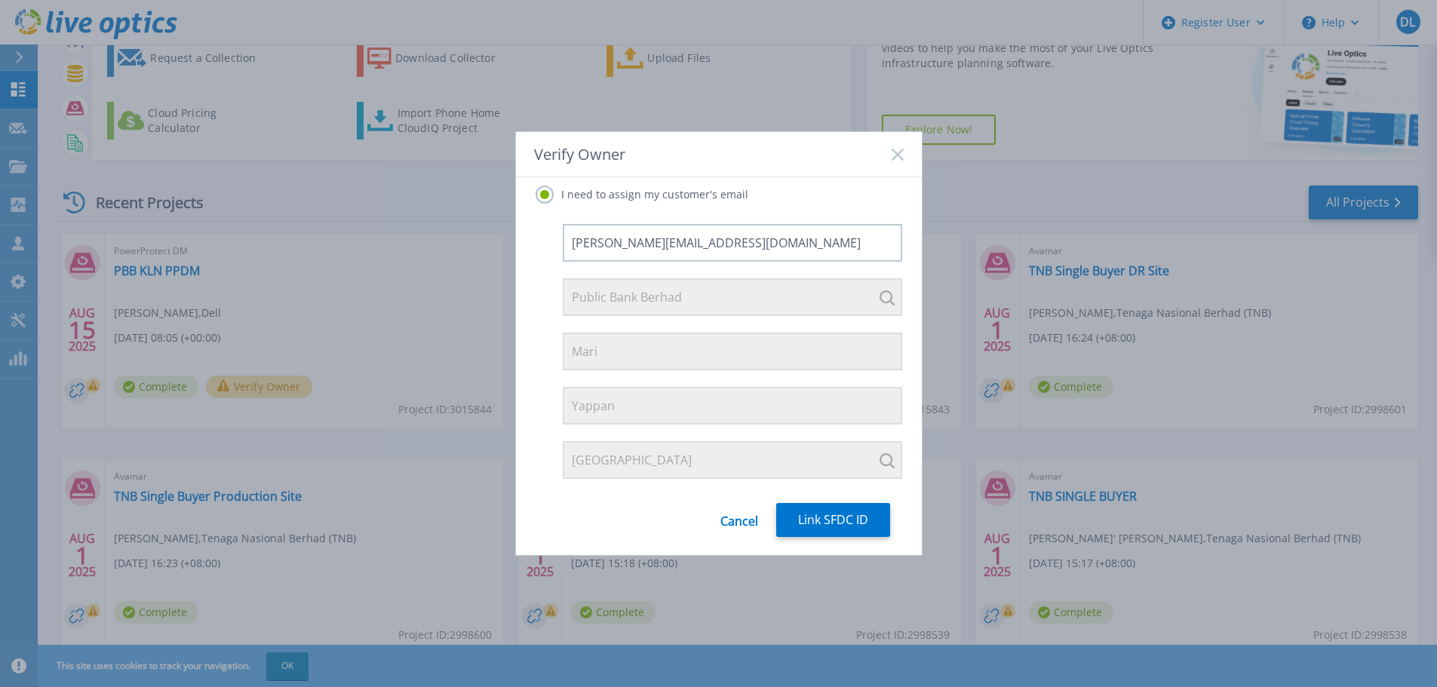
scroll to position [149, 0]
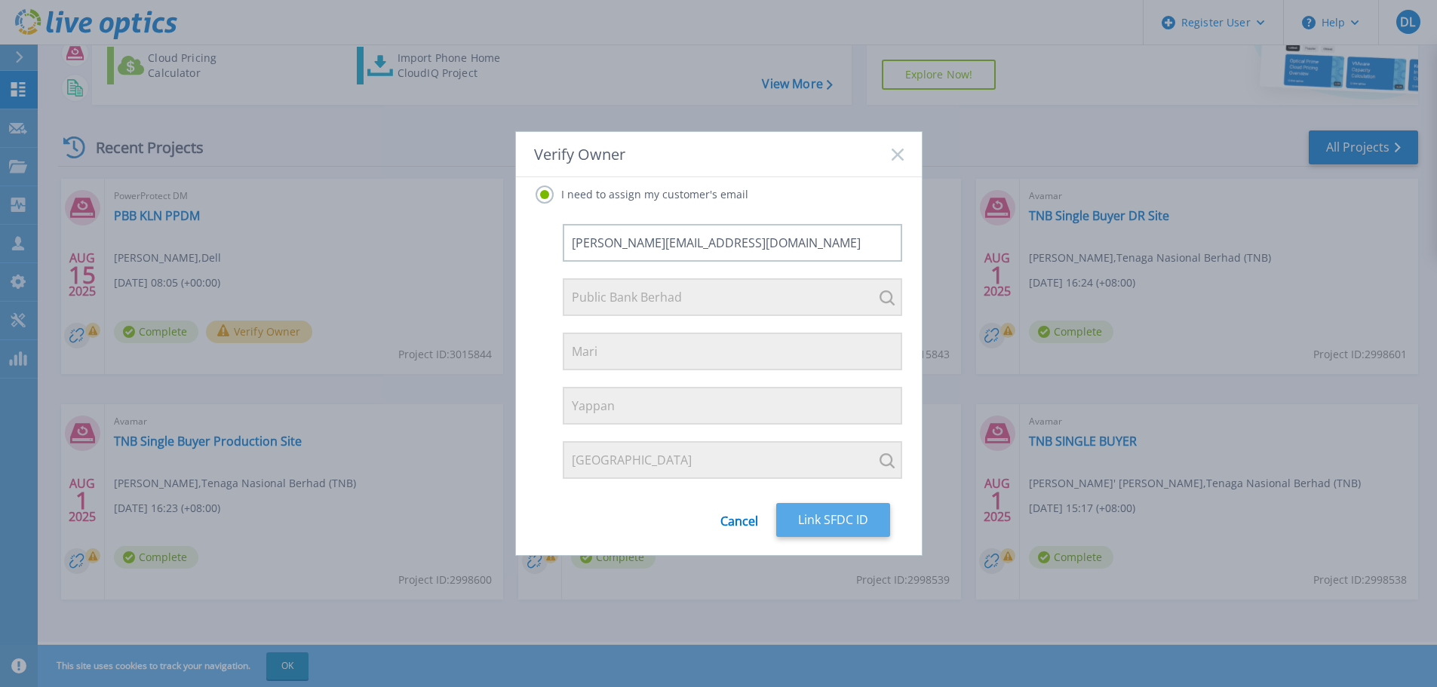
click at [848, 518] on button "Link SFDC ID" at bounding box center [833, 520] width 114 height 34
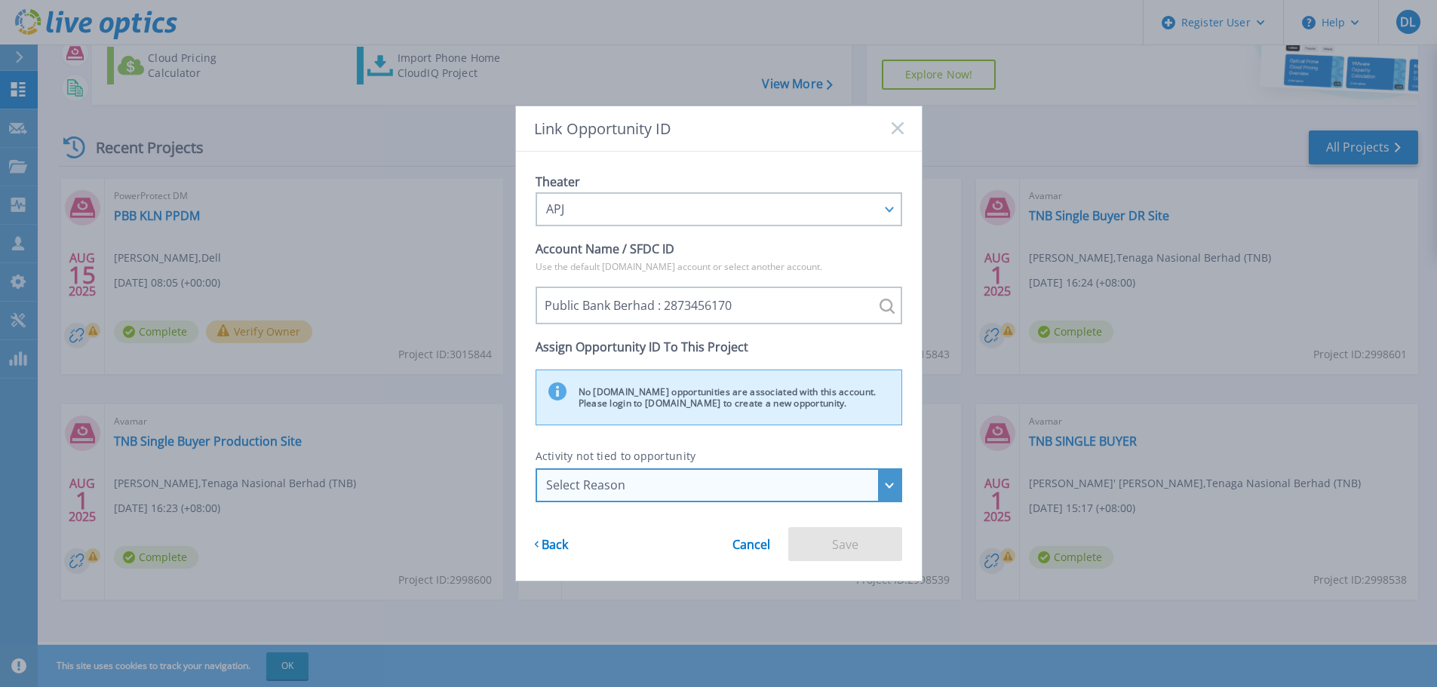
click at [745, 492] on div "Select Reason" at bounding box center [710, 485] width 329 height 14
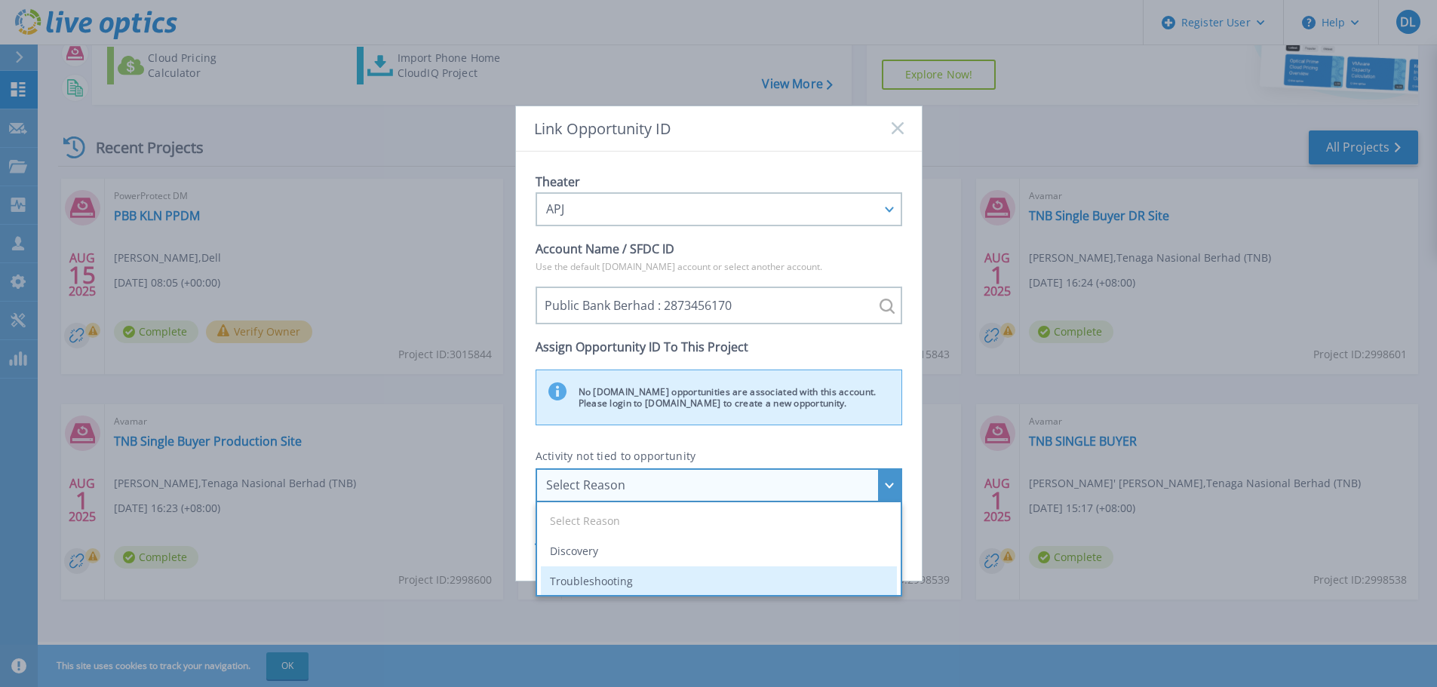
click at [671, 579] on li "Troubleshooting" at bounding box center [719, 582] width 356 height 30
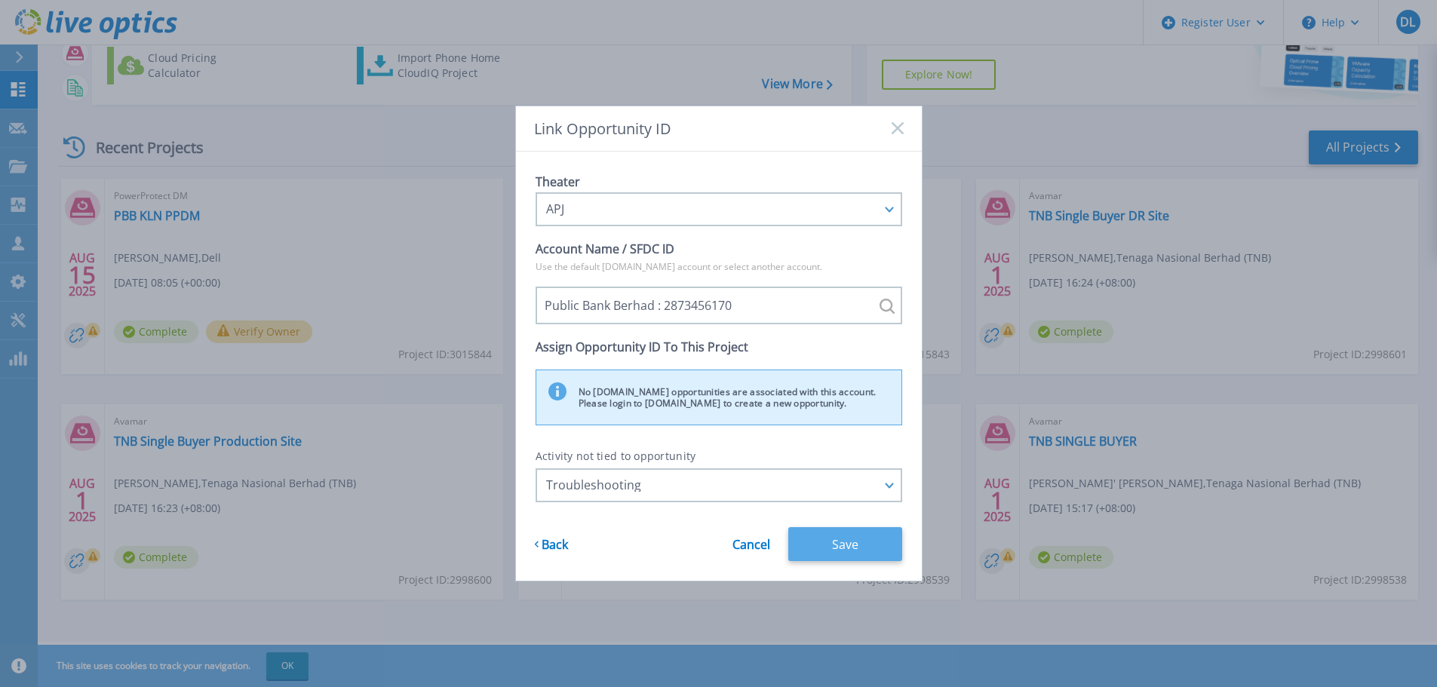
click at [849, 543] on button "Save" at bounding box center [845, 544] width 114 height 34
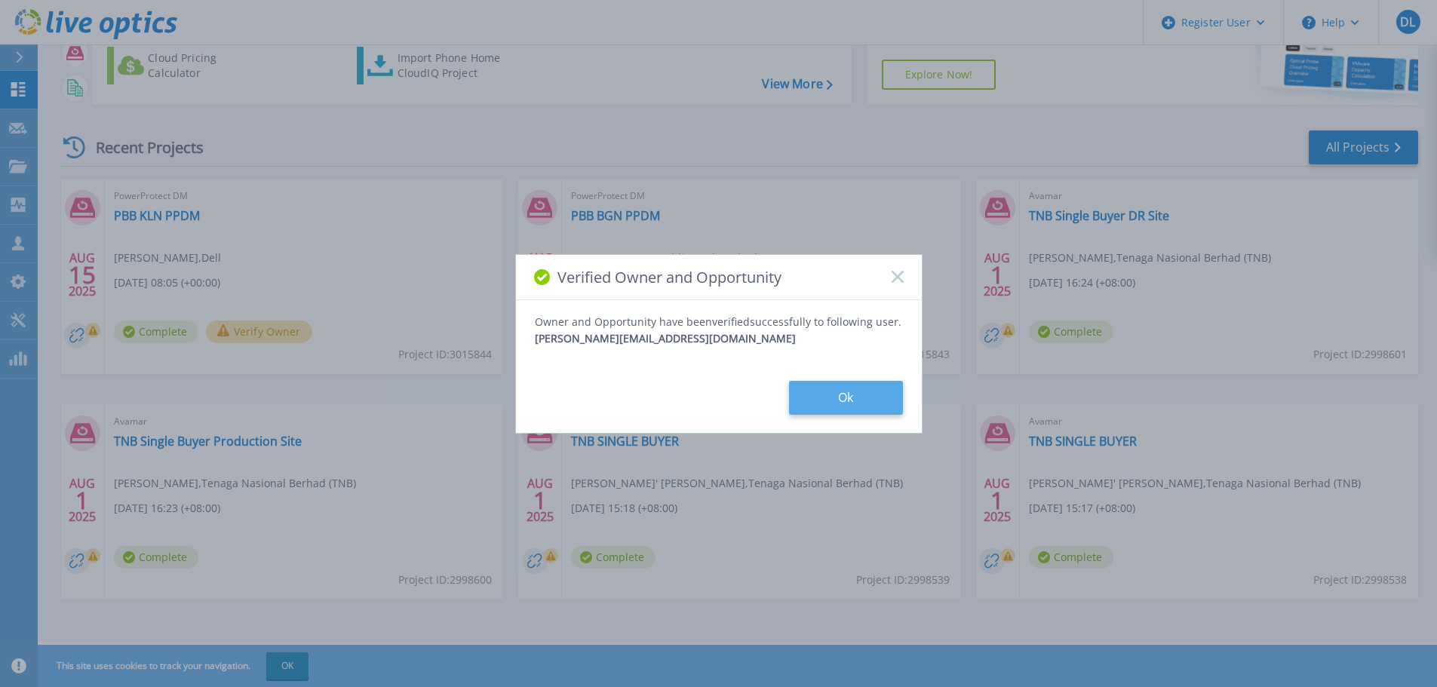
click at [862, 395] on button "Ok" at bounding box center [846, 398] width 114 height 34
